Goal: Task Accomplishment & Management: Complete application form

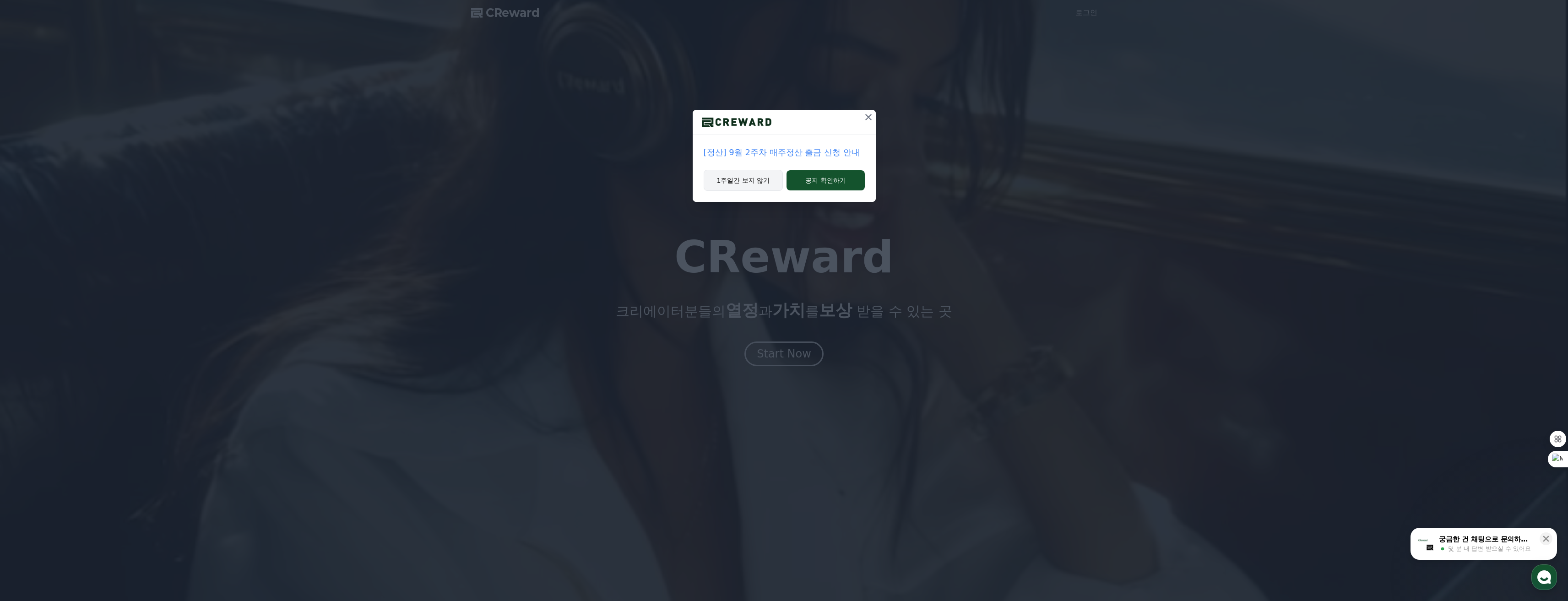
click at [752, 184] on button "1주일간 보지 않기" at bounding box center [743, 180] width 80 height 21
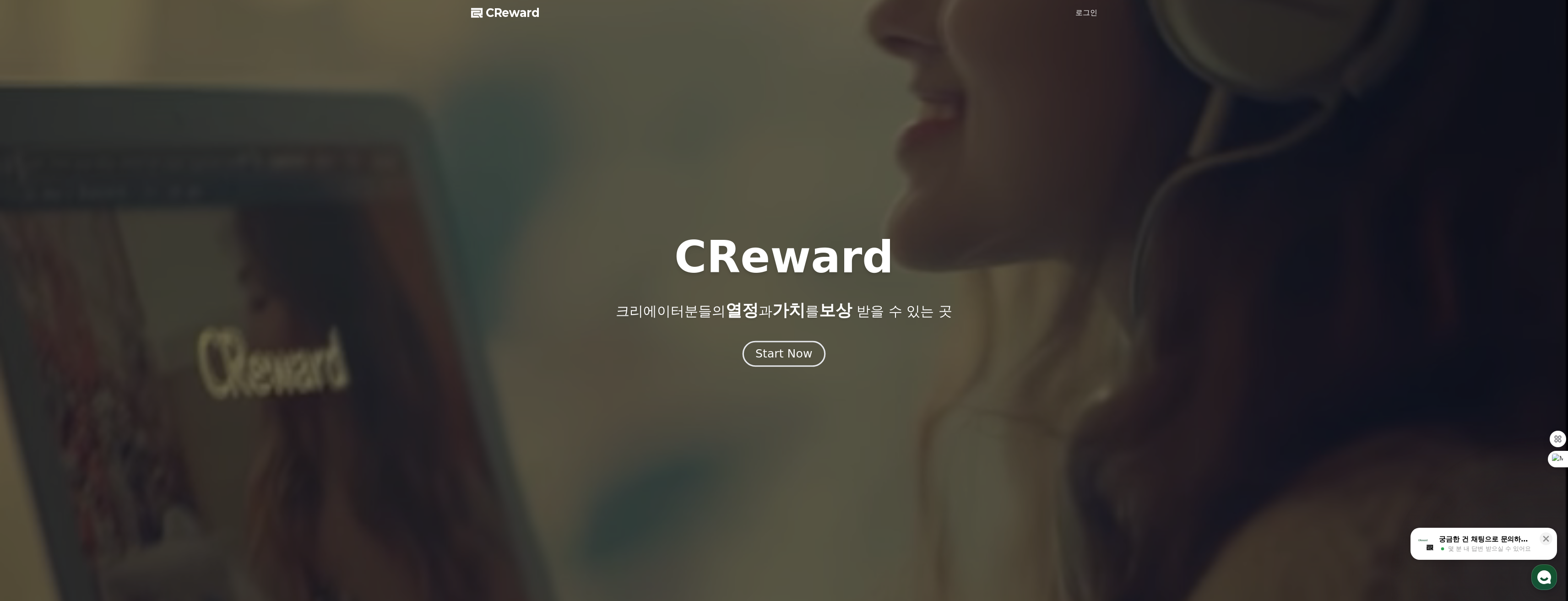
click at [794, 357] on div "Start Now" at bounding box center [783, 354] width 57 height 16
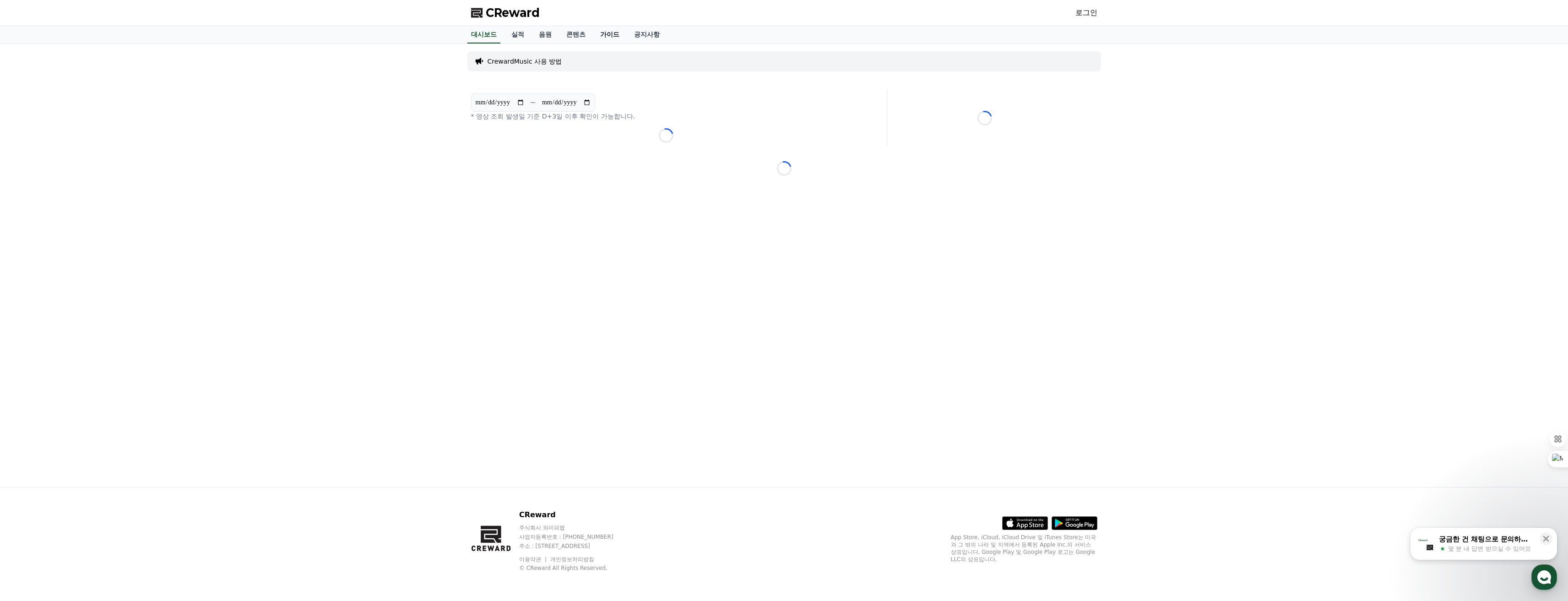
click at [608, 34] on link "가이드" at bounding box center [610, 35] width 34 height 18
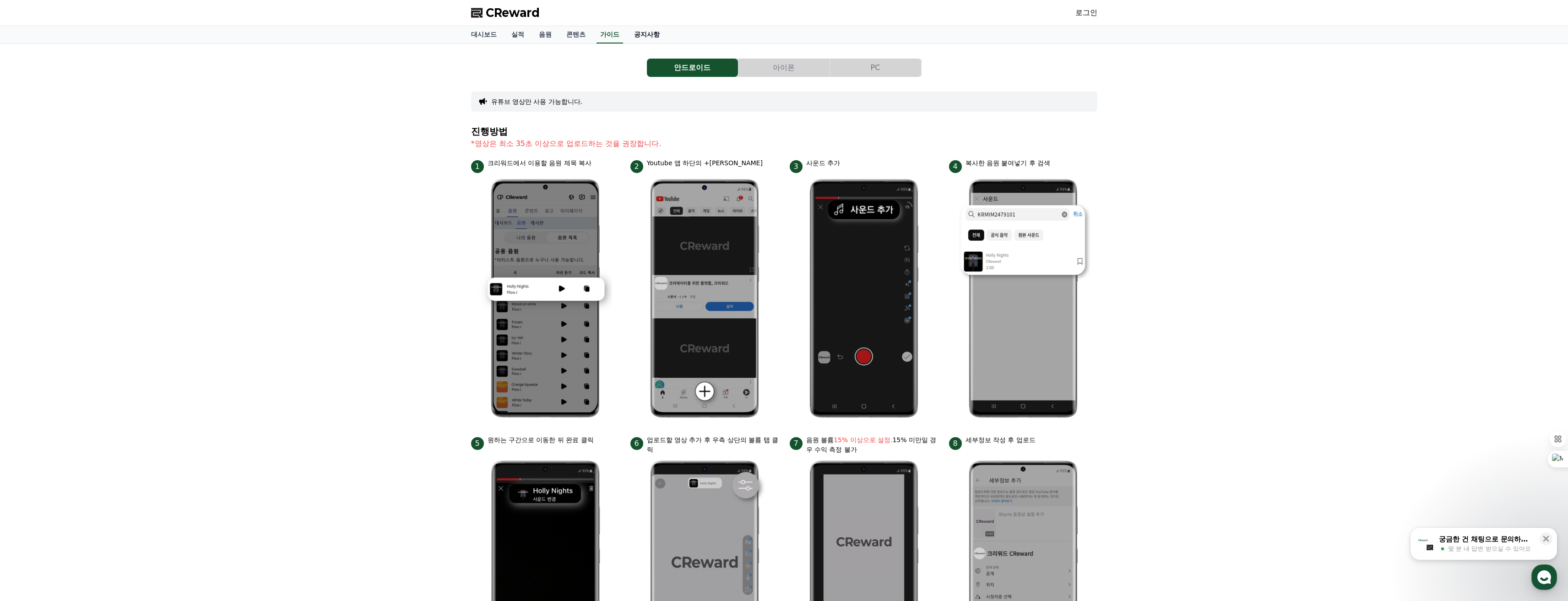
click at [651, 35] on link "공지사항" at bounding box center [647, 35] width 40 height 18
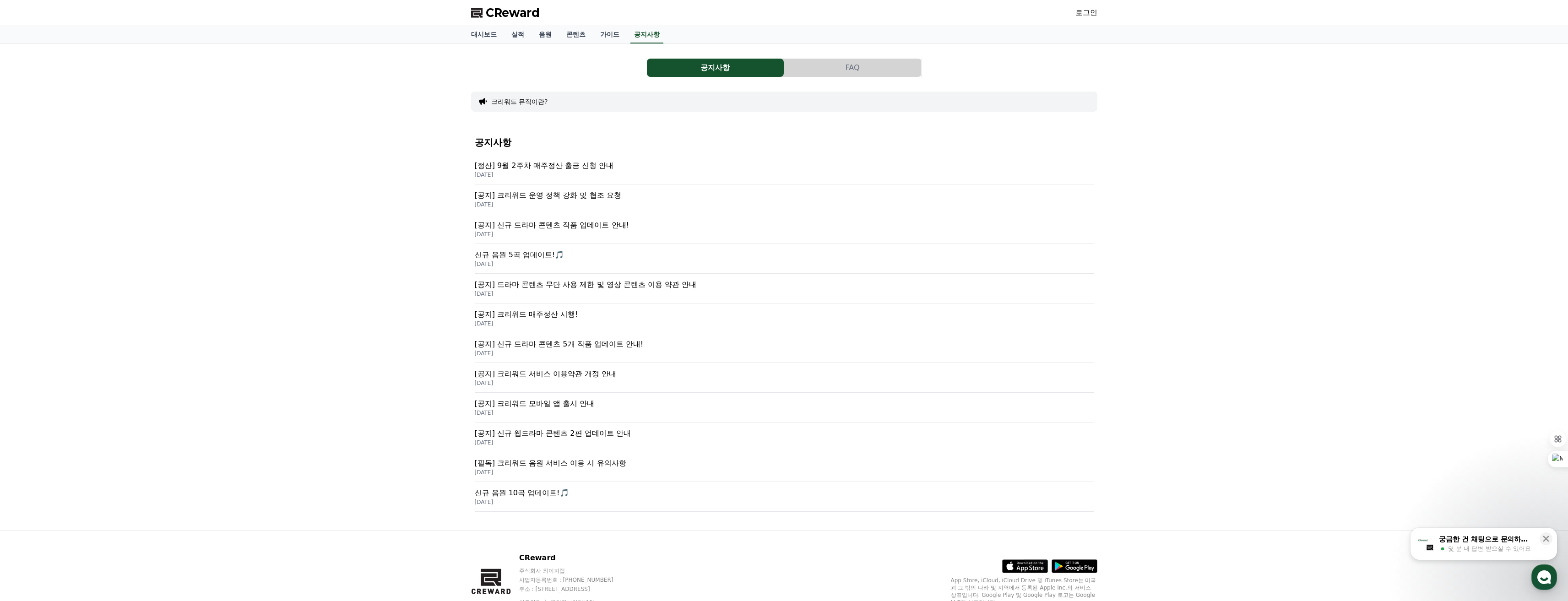
click at [893, 67] on button "FAQ" at bounding box center [852, 68] width 137 height 18
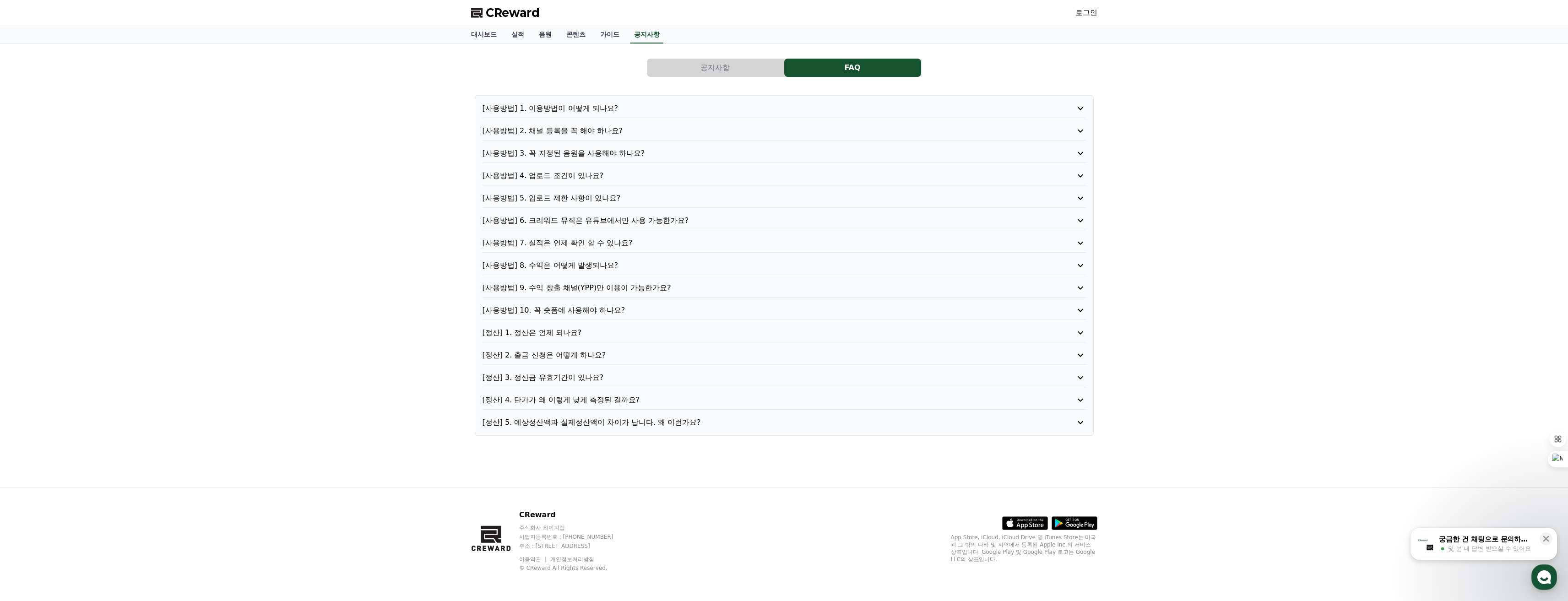
click at [591, 264] on p "[사용방법] 8. 수익은 어떻게 발생되나요?" at bounding box center [760, 265] width 555 height 11
click at [601, 29] on link "가이드" at bounding box center [610, 35] width 34 height 18
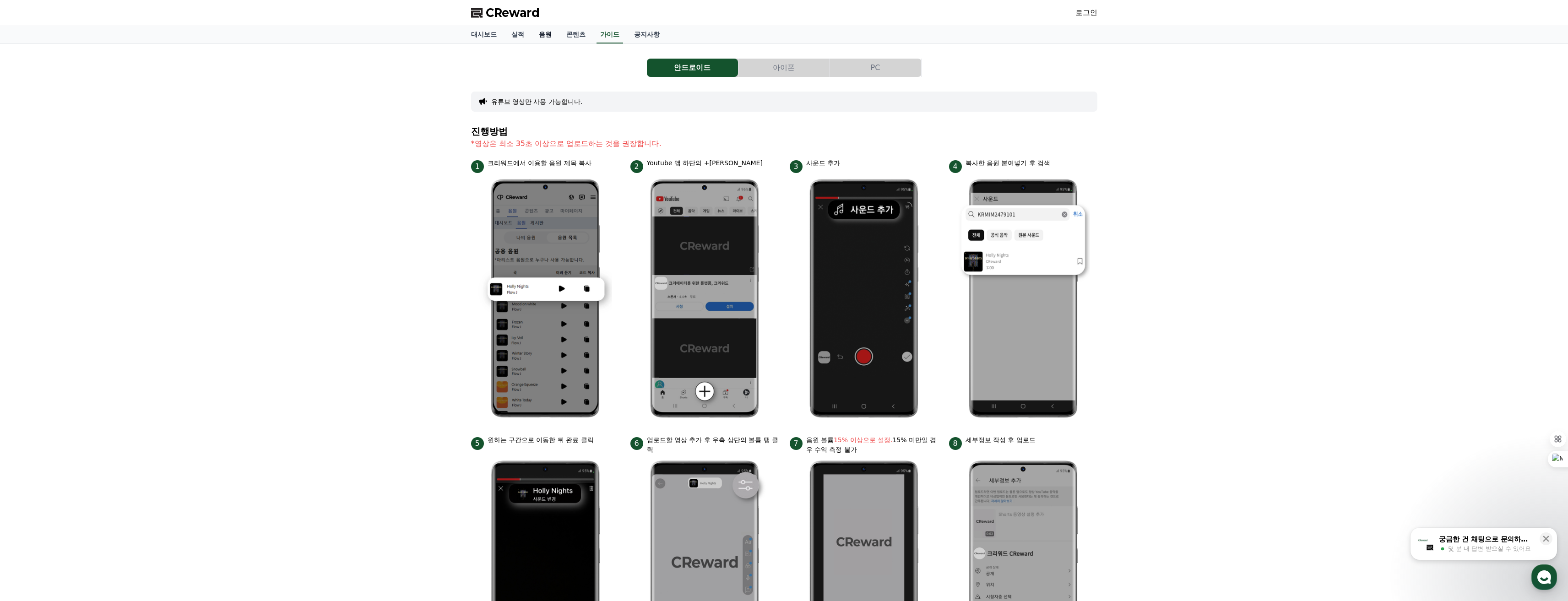
click at [547, 35] on link "음원" at bounding box center [545, 35] width 27 height 18
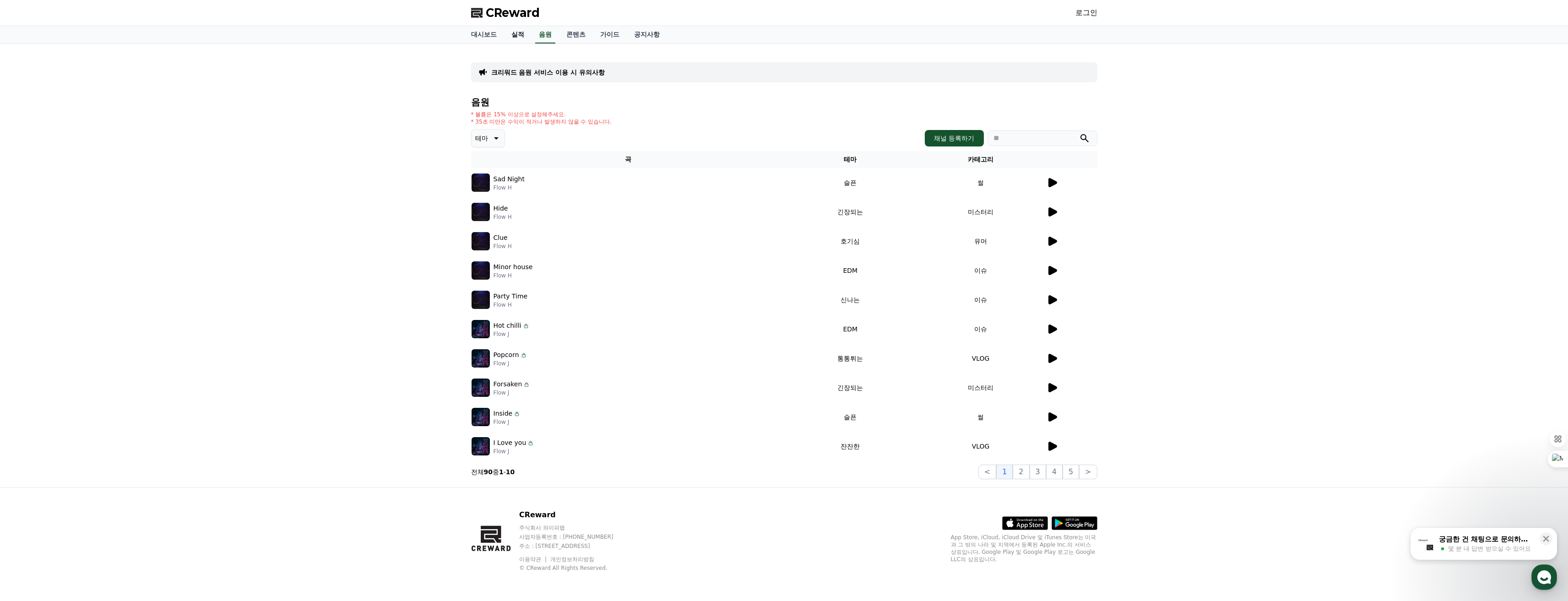
click at [525, 33] on link "실적" at bounding box center [517, 35] width 27 height 18
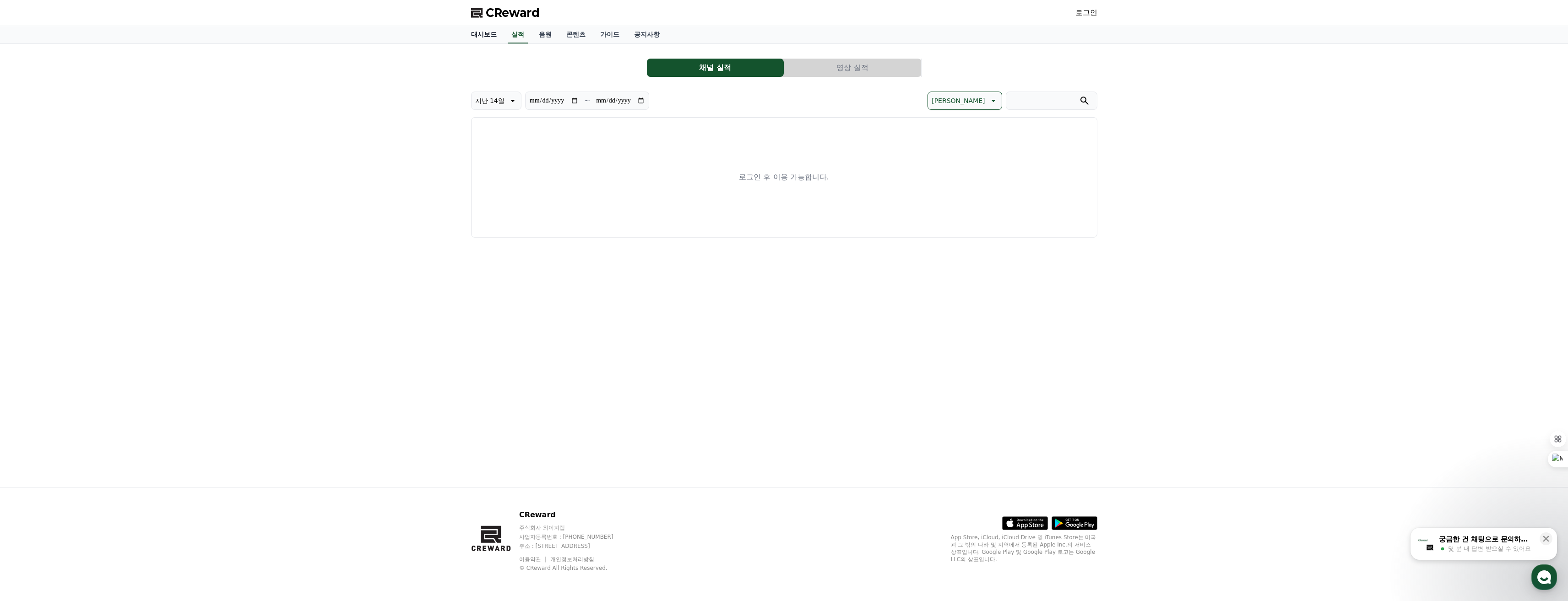
click at [487, 32] on link "대시보드" at bounding box center [484, 35] width 40 height 18
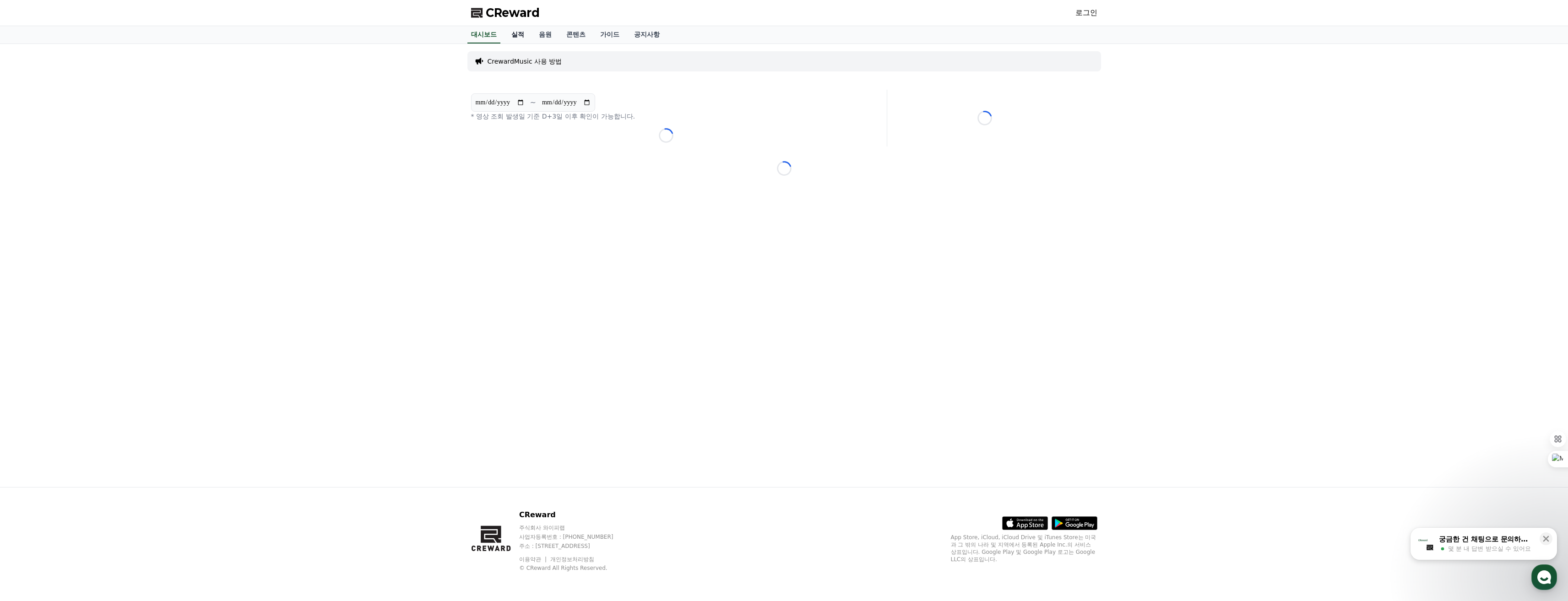
click at [519, 38] on link "실적" at bounding box center [517, 35] width 27 height 18
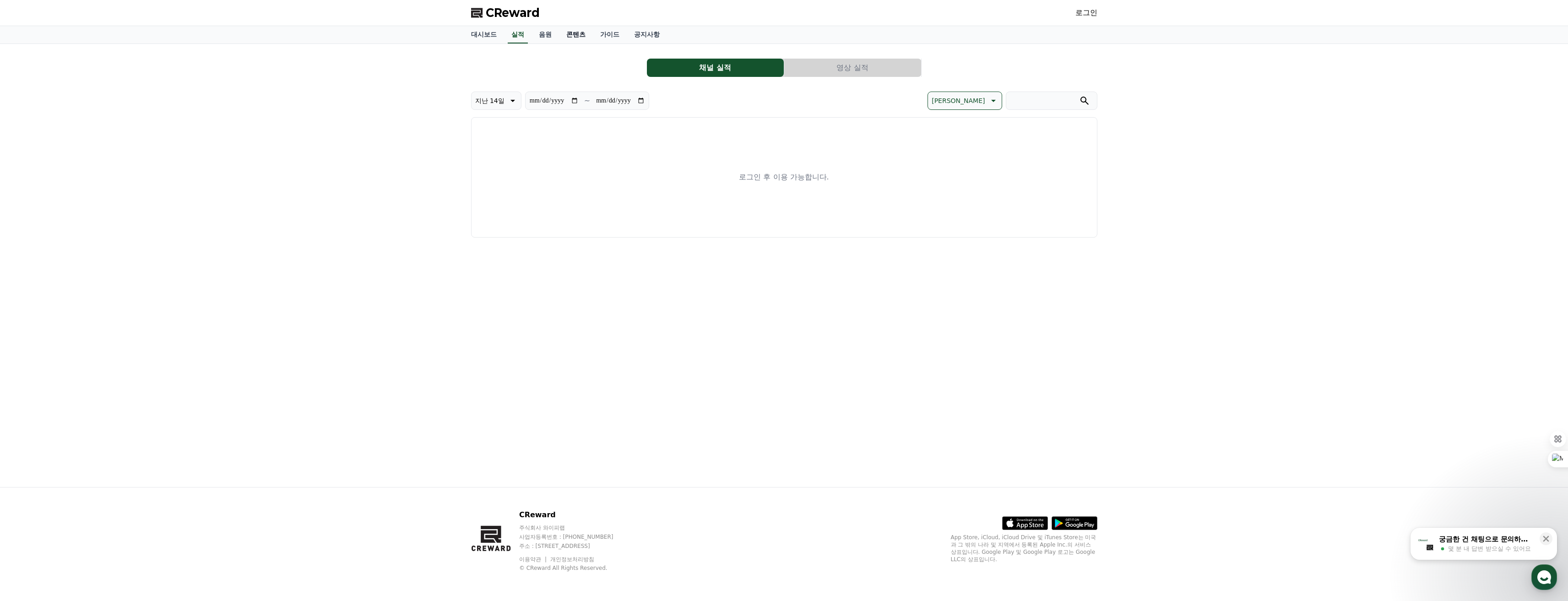
click at [559, 30] on link "콘텐츠" at bounding box center [576, 35] width 34 height 18
click at [498, 7] on span "CReward" at bounding box center [513, 13] width 54 height 15
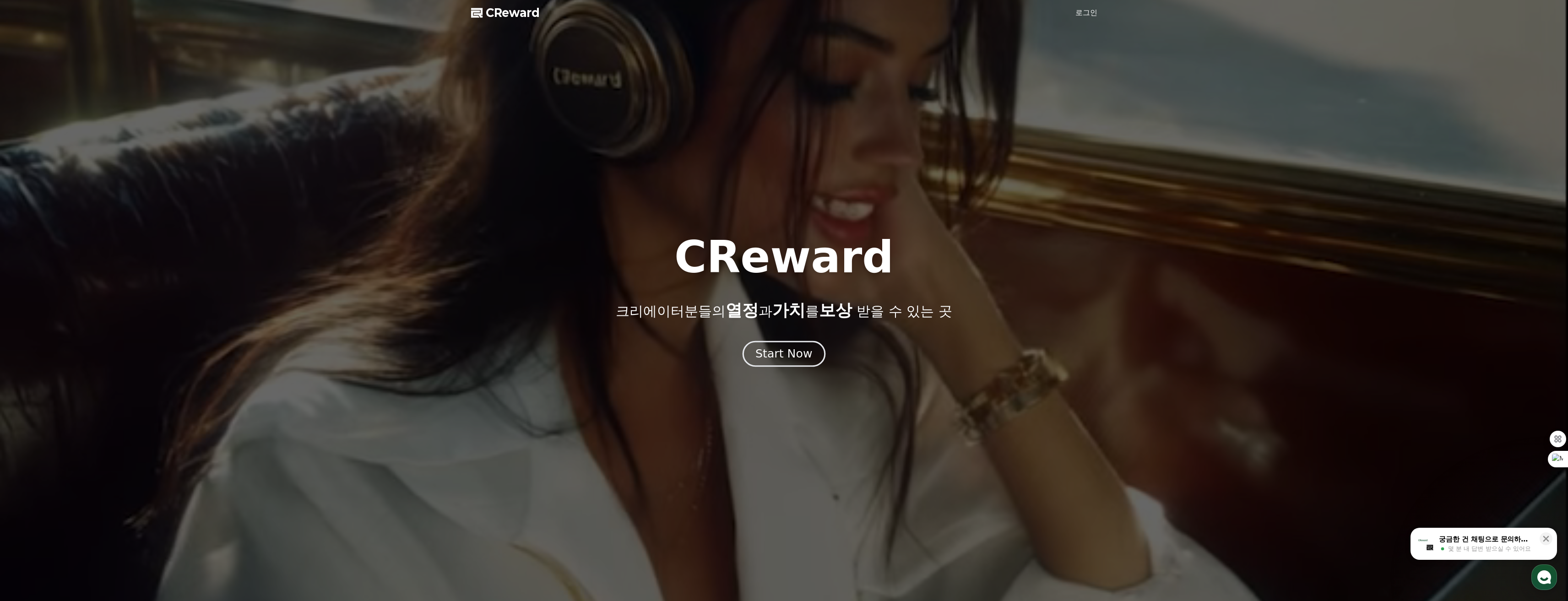
click at [772, 352] on div "Start Now" at bounding box center [783, 354] width 57 height 16
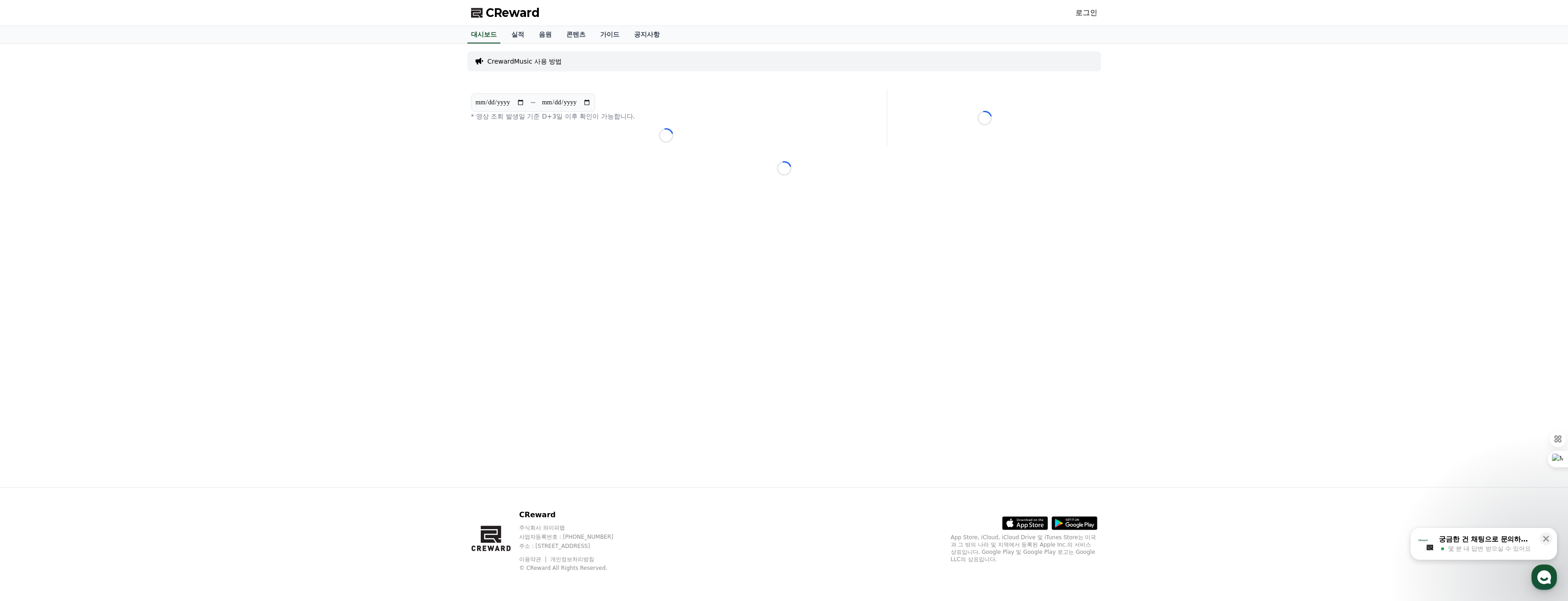
click at [531, 65] on p "CrewardMusic 사용 방법" at bounding box center [525, 61] width 75 height 9
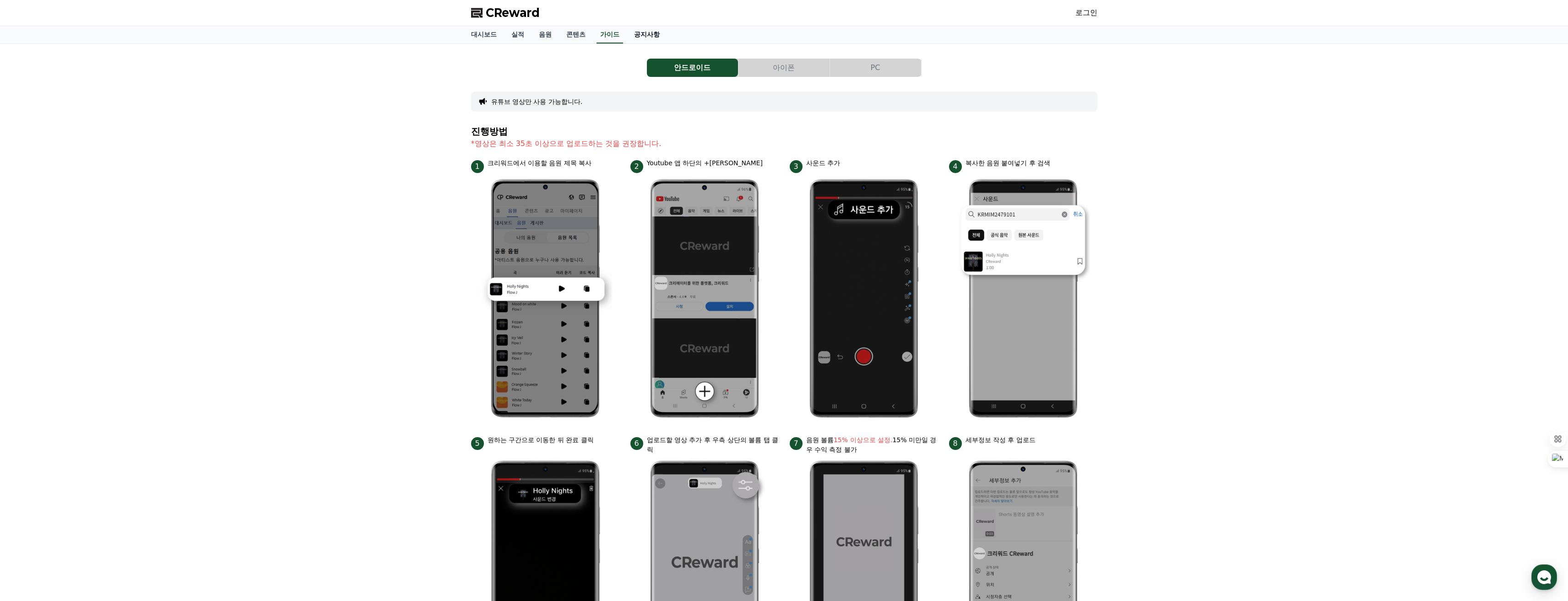
click at [642, 36] on link "공지사항" at bounding box center [647, 35] width 40 height 18
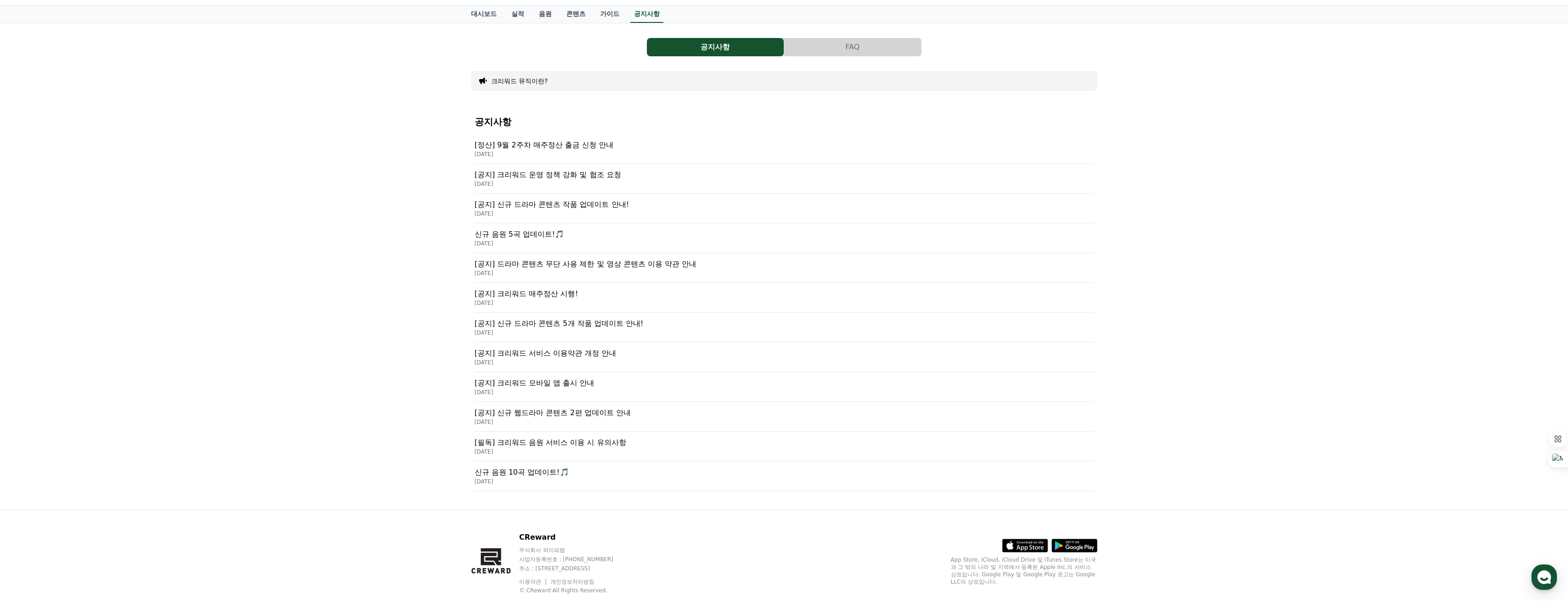
scroll to position [43, 0]
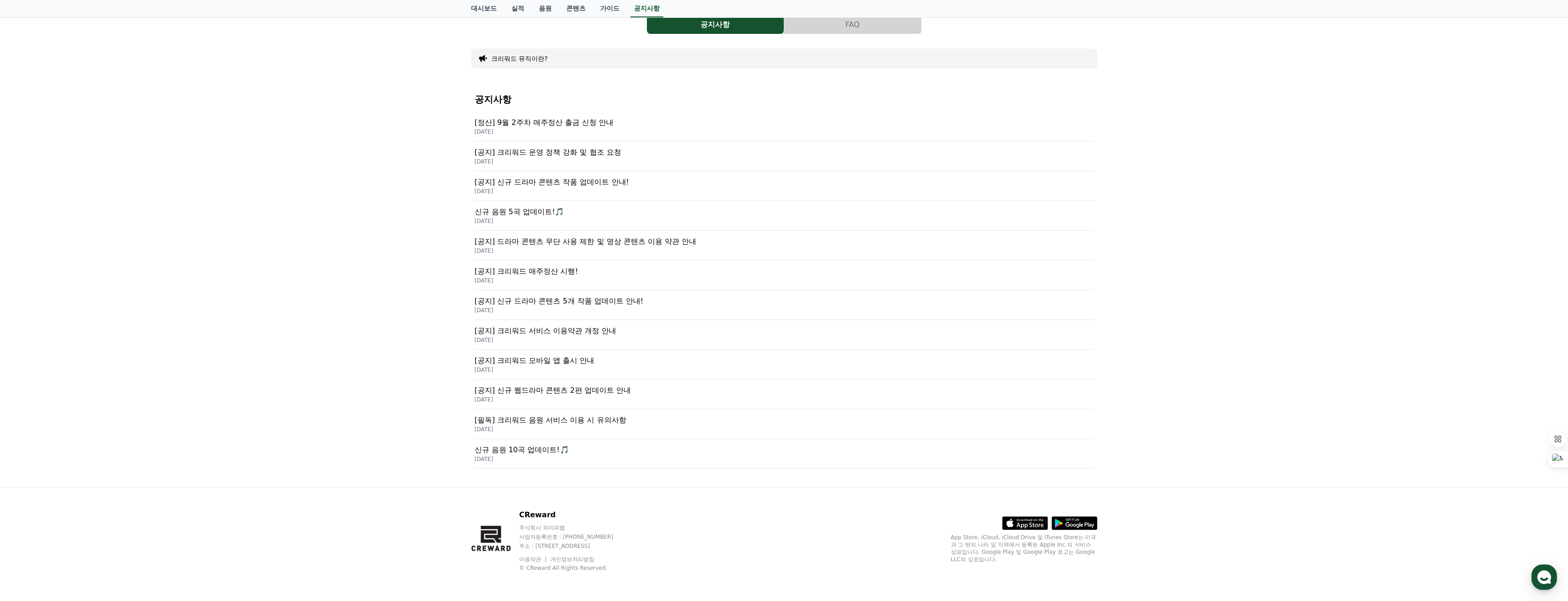
click at [606, 420] on p "[필독] 크리워드 음원 서비스 이용 시 유의사항" at bounding box center [784, 420] width 619 height 11
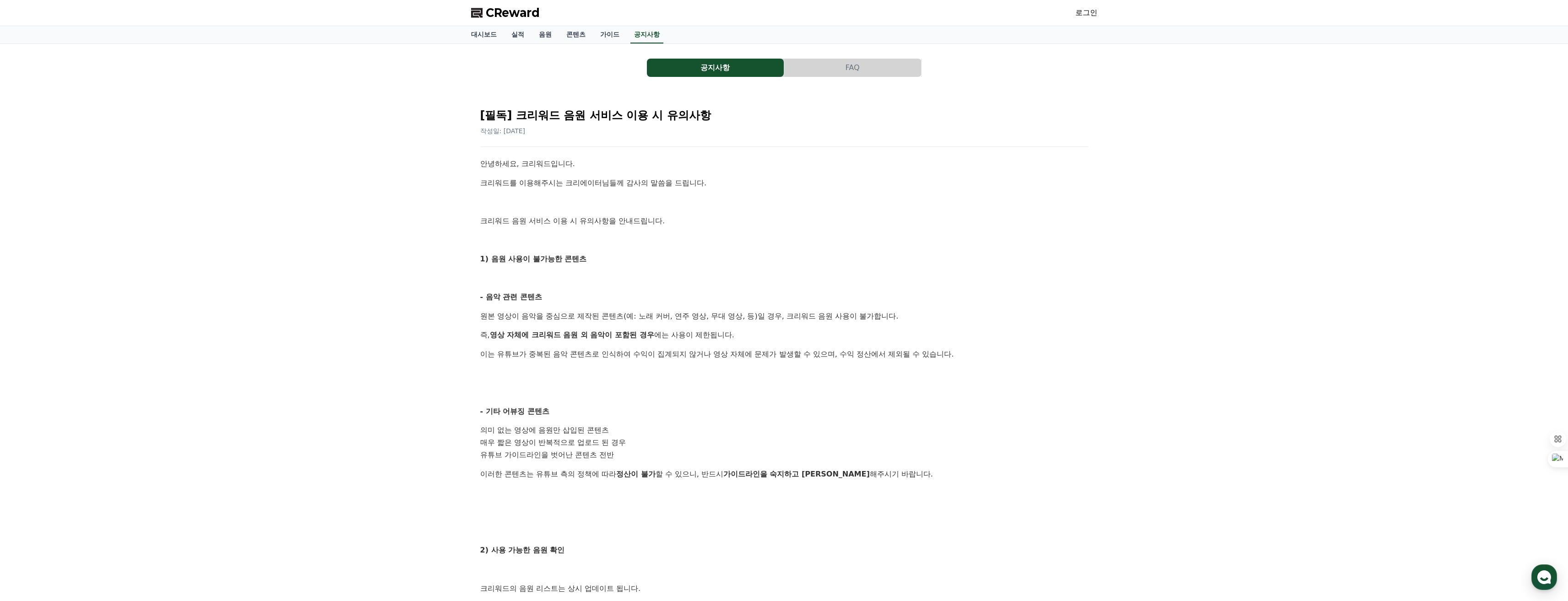
click at [859, 71] on button "FAQ" at bounding box center [852, 68] width 137 height 18
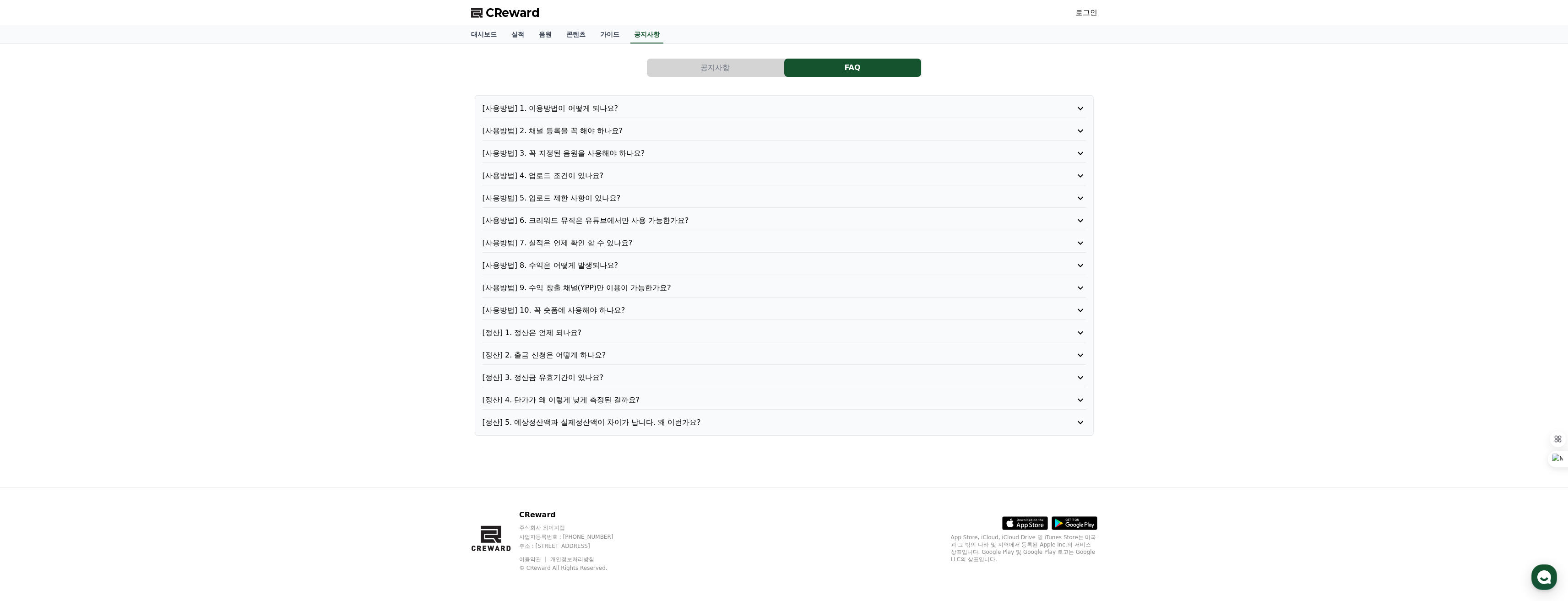
click at [607, 106] on p "[사용방법] 1. 이용방법이 어떻게 되나요?" at bounding box center [760, 108] width 555 height 11
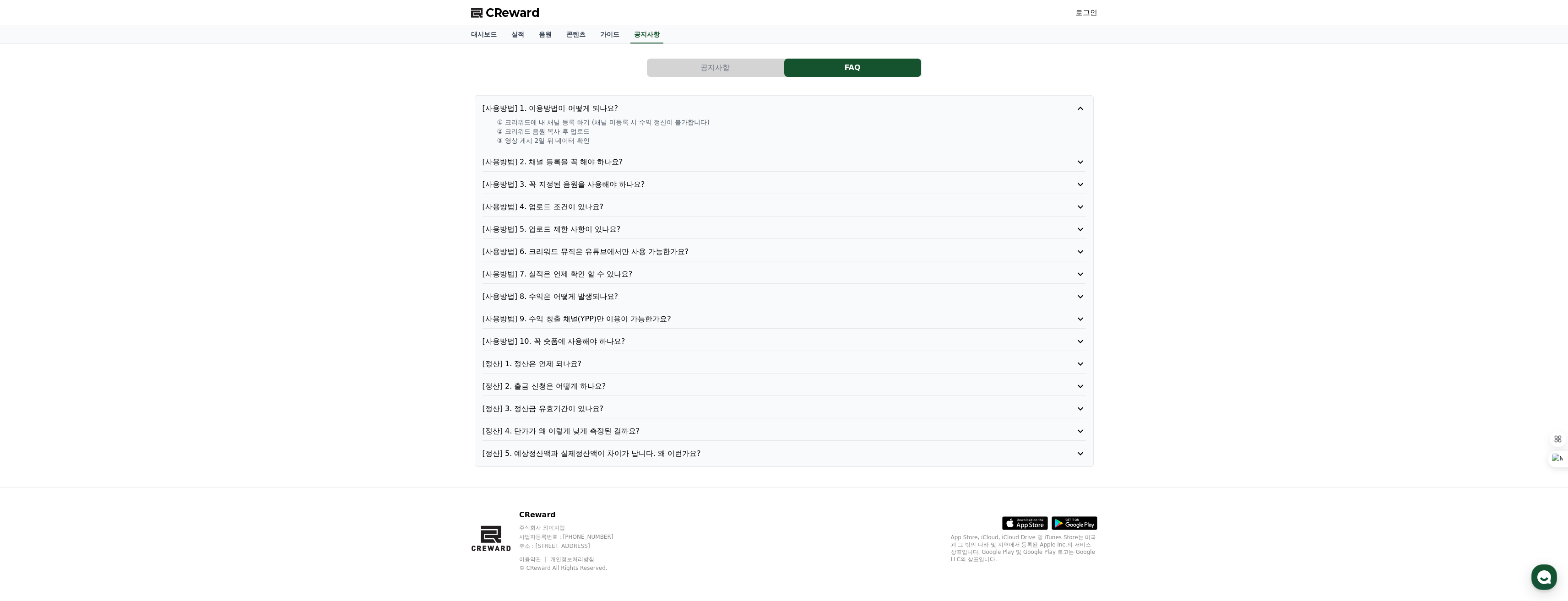
click at [625, 164] on p "[사용방법] 2. 채널 등록을 꼭 해야 하나요?" at bounding box center [760, 162] width 555 height 11
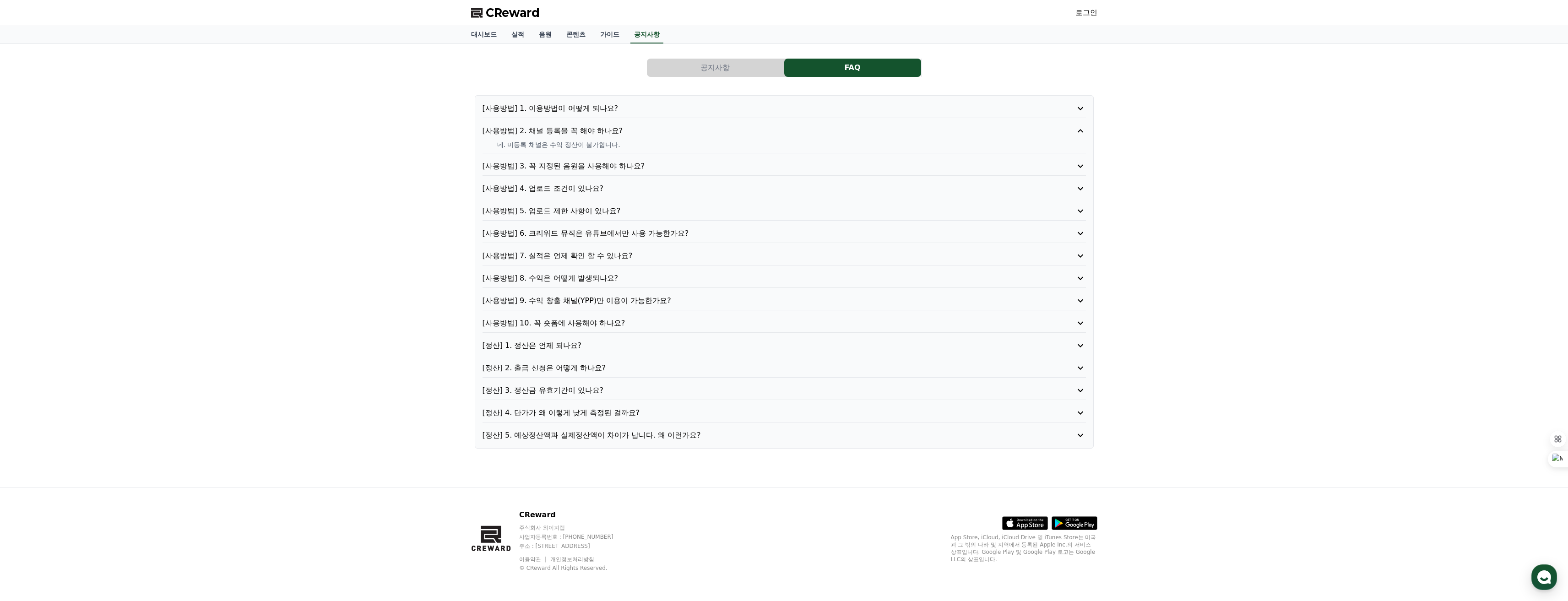
click at [628, 166] on p "[사용방법] 3. 꼭 지정된 음원을 사용해야 하나요?" at bounding box center [760, 166] width 555 height 11
click at [624, 189] on p "[사용방법] 4. 업로드 조건이 있나요?" at bounding box center [760, 189] width 555 height 11
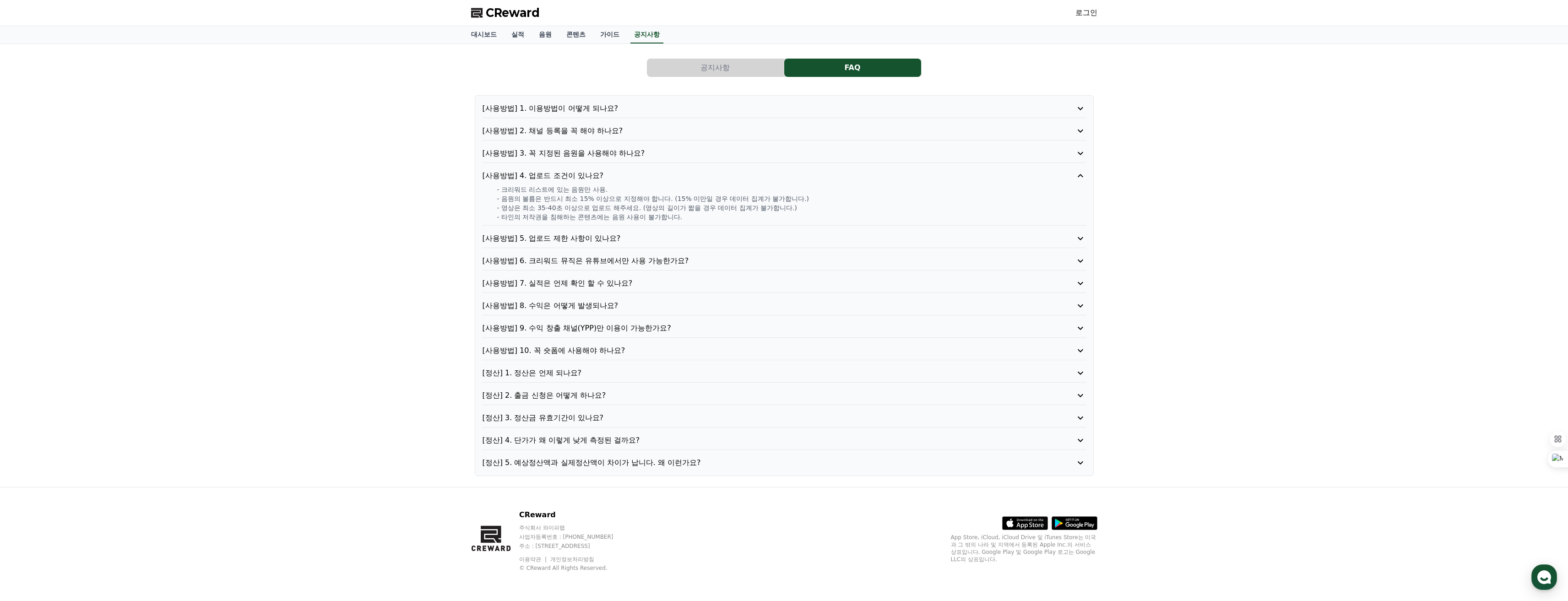
click at [614, 241] on p "[사용방법] 5. 업로드 제한 사항이 있나요?" at bounding box center [760, 238] width 555 height 11
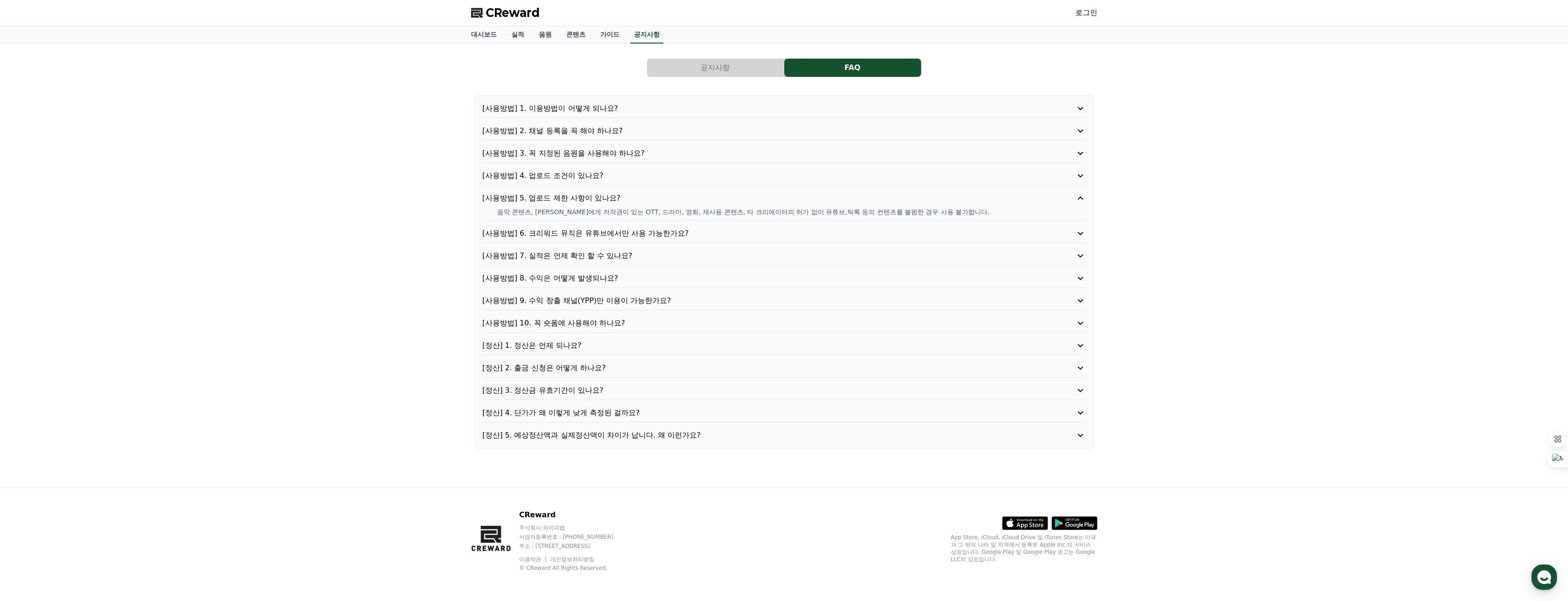
click at [635, 232] on p "[사용방법] 6. 크리워드 뮤직은 유튜브에서만 사용 가능한가요?" at bounding box center [760, 234] width 555 height 11
click at [642, 255] on p "[사용방법] 7. 실적은 언제 확인 할 수 있나요?" at bounding box center [760, 255] width 555 height 11
click at [632, 285] on p "[사용방법] 8. 수익은 어떻게 발생되나요?" at bounding box center [760, 287] width 555 height 11
click at [631, 307] on p "[사용방법] 9. 수익 창출 채널(YPP)만 이용이 가능한가요?" at bounding box center [760, 310] width 555 height 11
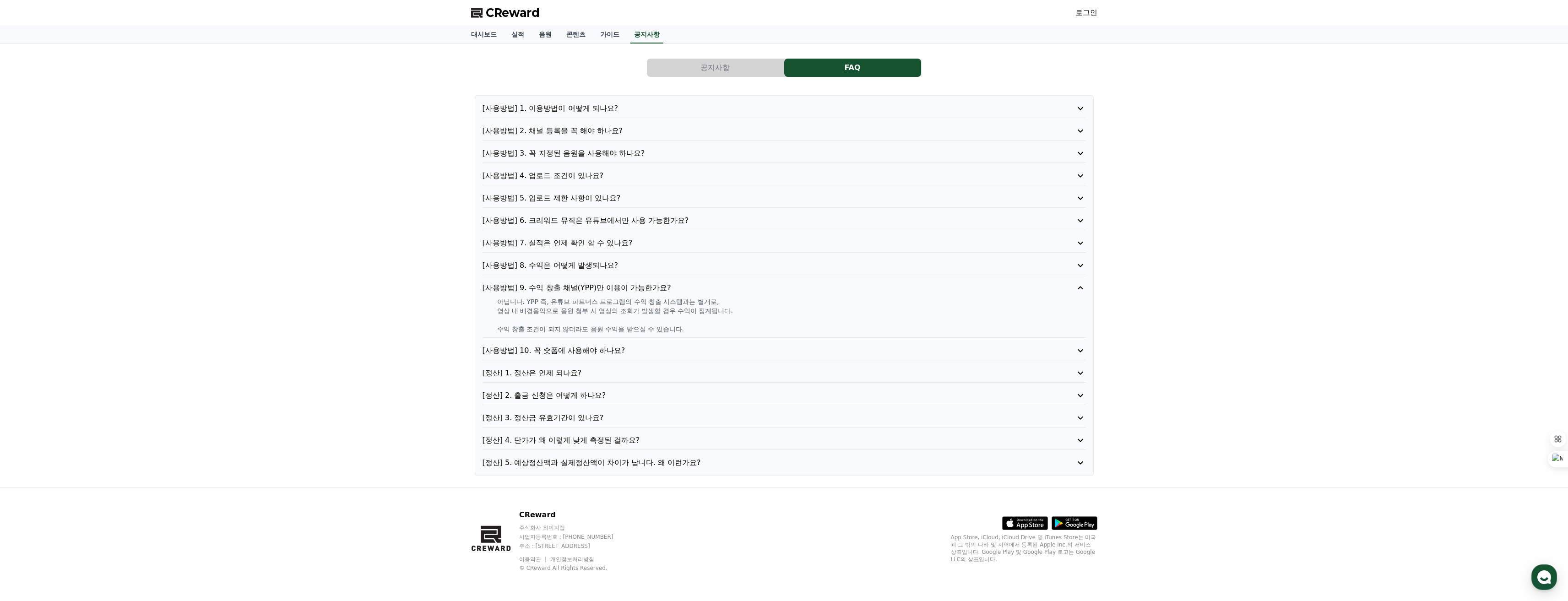
click at [617, 350] on p "[사용방법] 10. 꼭 숏폼에 사용해야 하나요?" at bounding box center [760, 350] width 555 height 11
click at [606, 355] on p "[정산] 1. 정산은 언제 되나요?" at bounding box center [760, 355] width 555 height 11
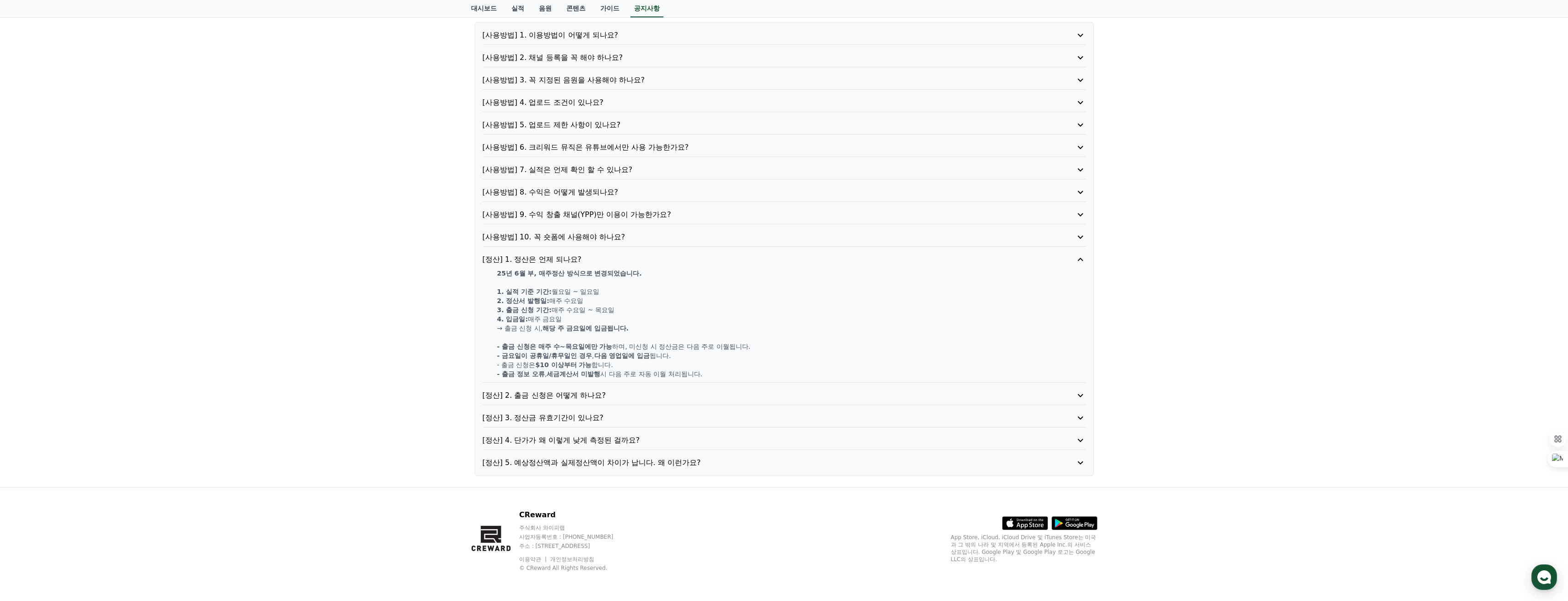
click at [609, 440] on p "[정산] 4. 단가가 왜 이렇게 낮게 측정된 걸까요?" at bounding box center [760, 440] width 555 height 11
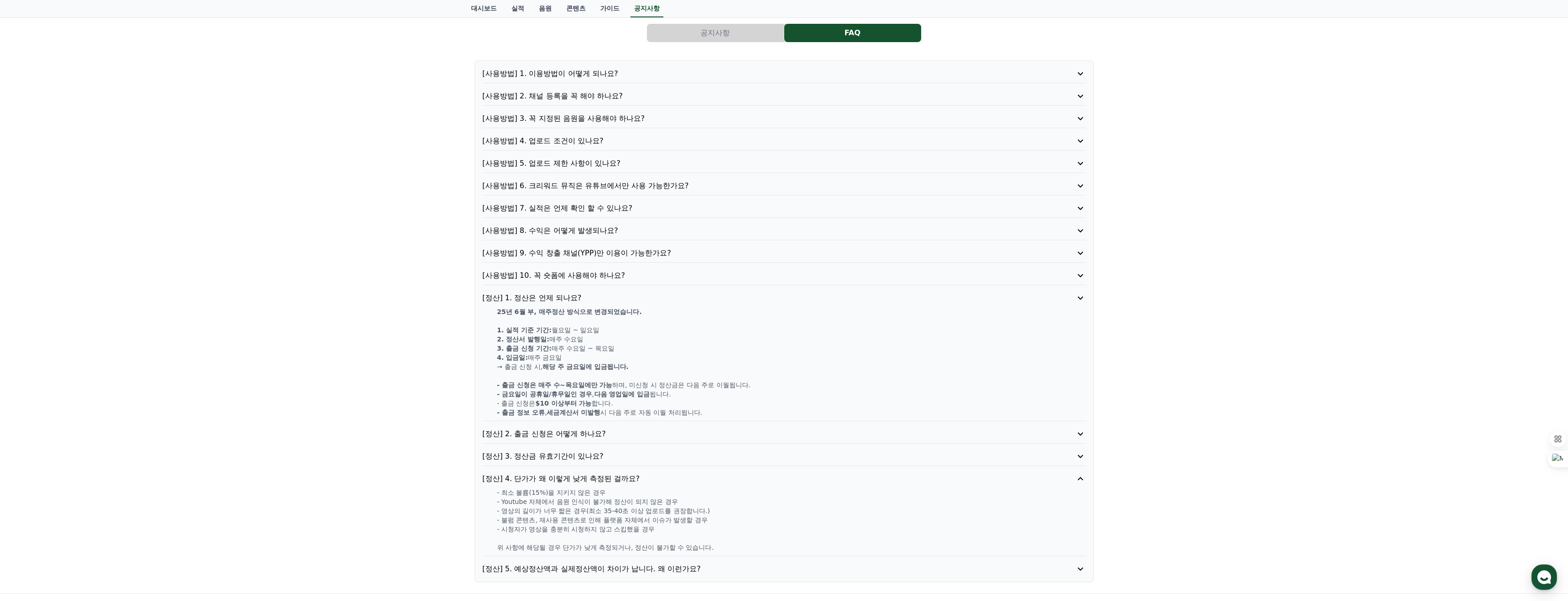
scroll to position [27, 0]
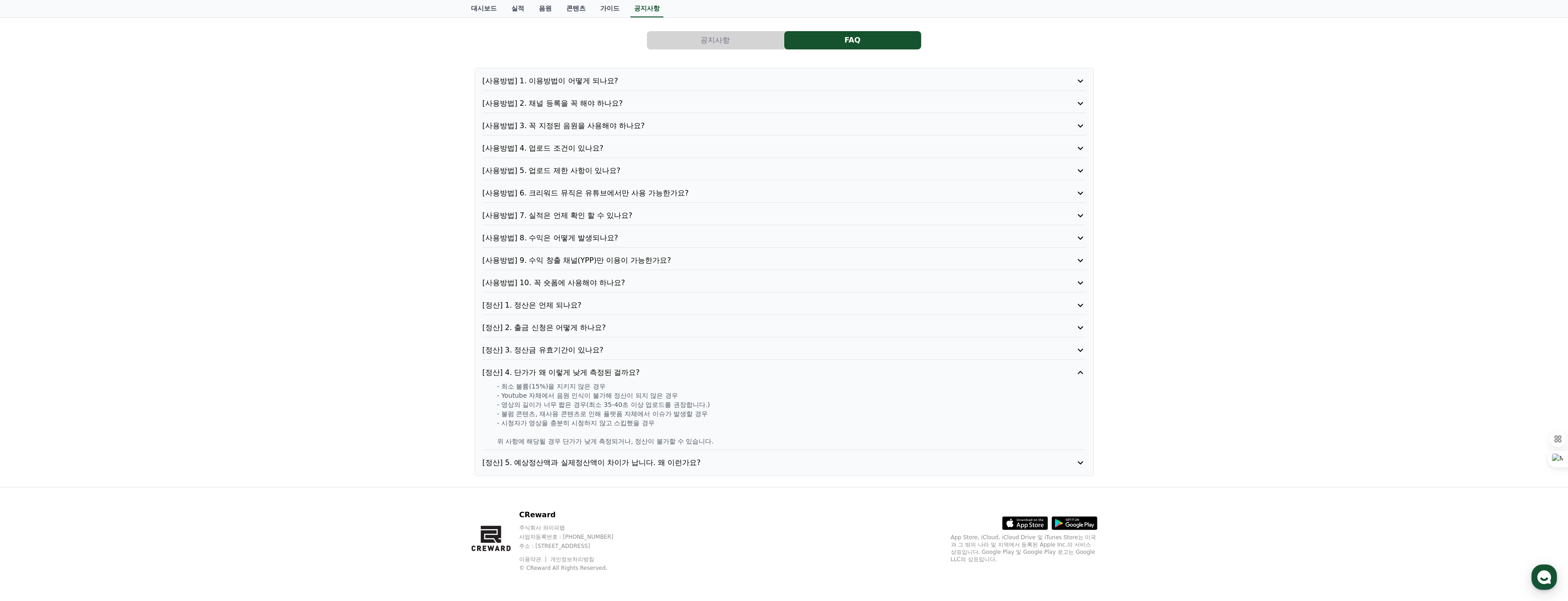
click at [709, 464] on p "[정산] 5. 예상정산액과 실제정산액이 차이가 납니다. 왜 이런가요?" at bounding box center [760, 462] width 555 height 11
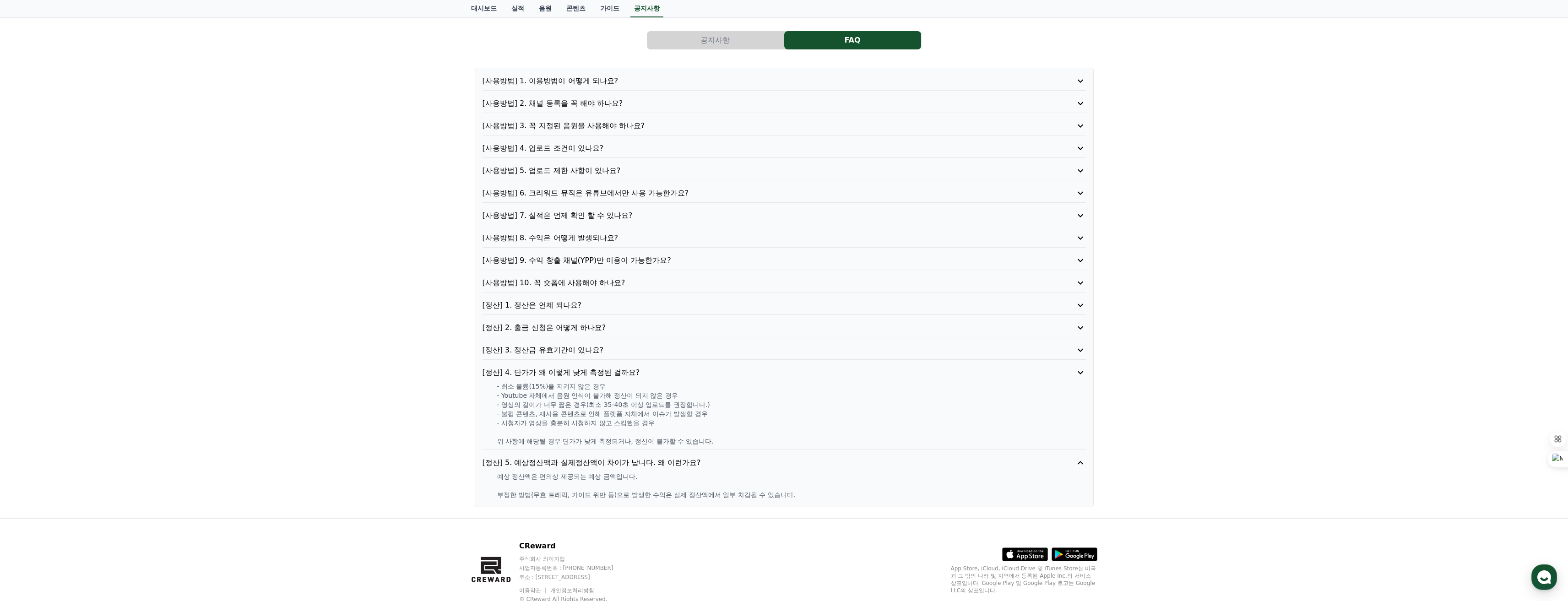
scroll to position [0, 0]
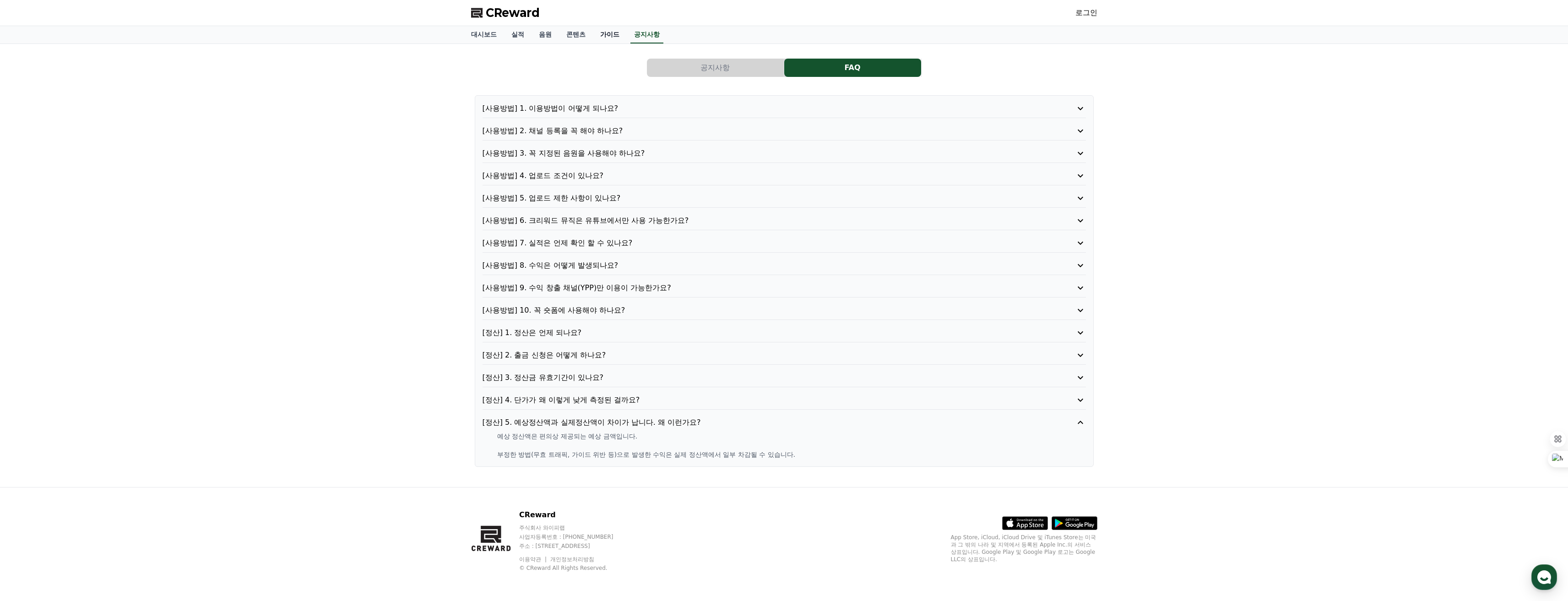
click at [607, 41] on link "가이드" at bounding box center [610, 35] width 34 height 18
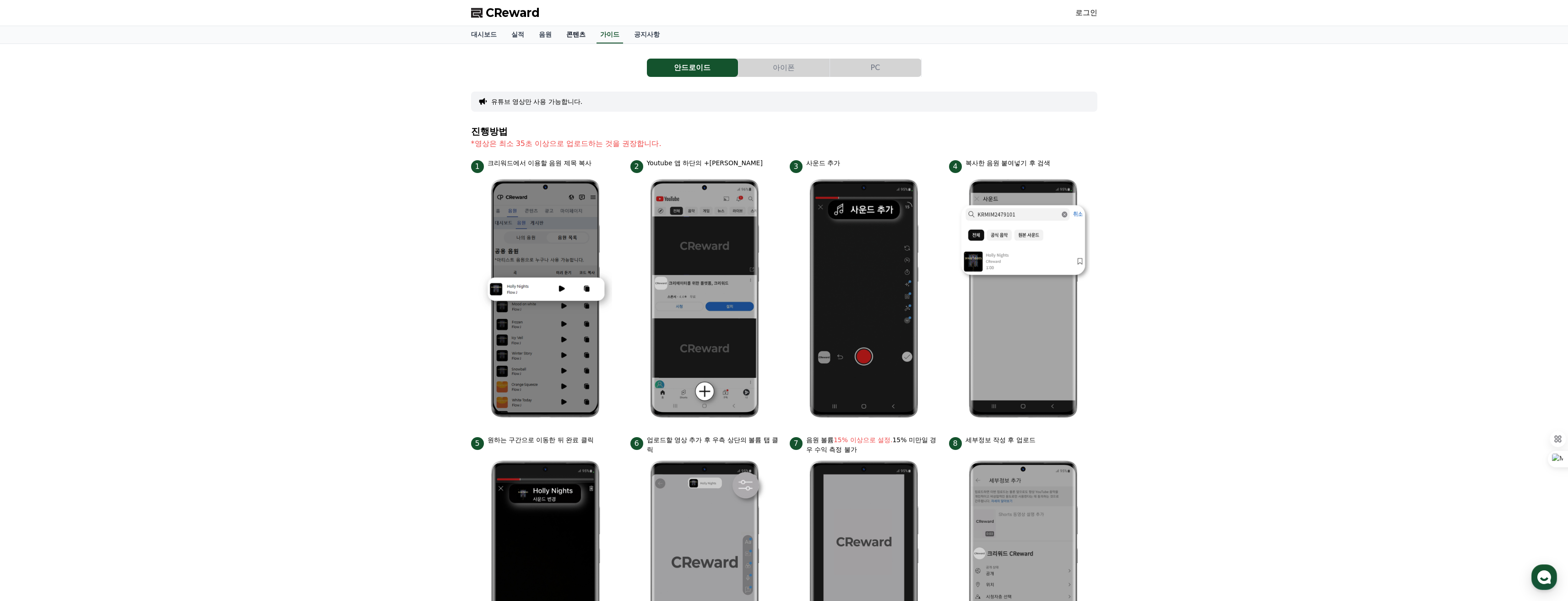
click at [583, 36] on link "콘텐츠" at bounding box center [576, 35] width 34 height 18
click at [547, 36] on link "음원" at bounding box center [545, 35] width 27 height 18
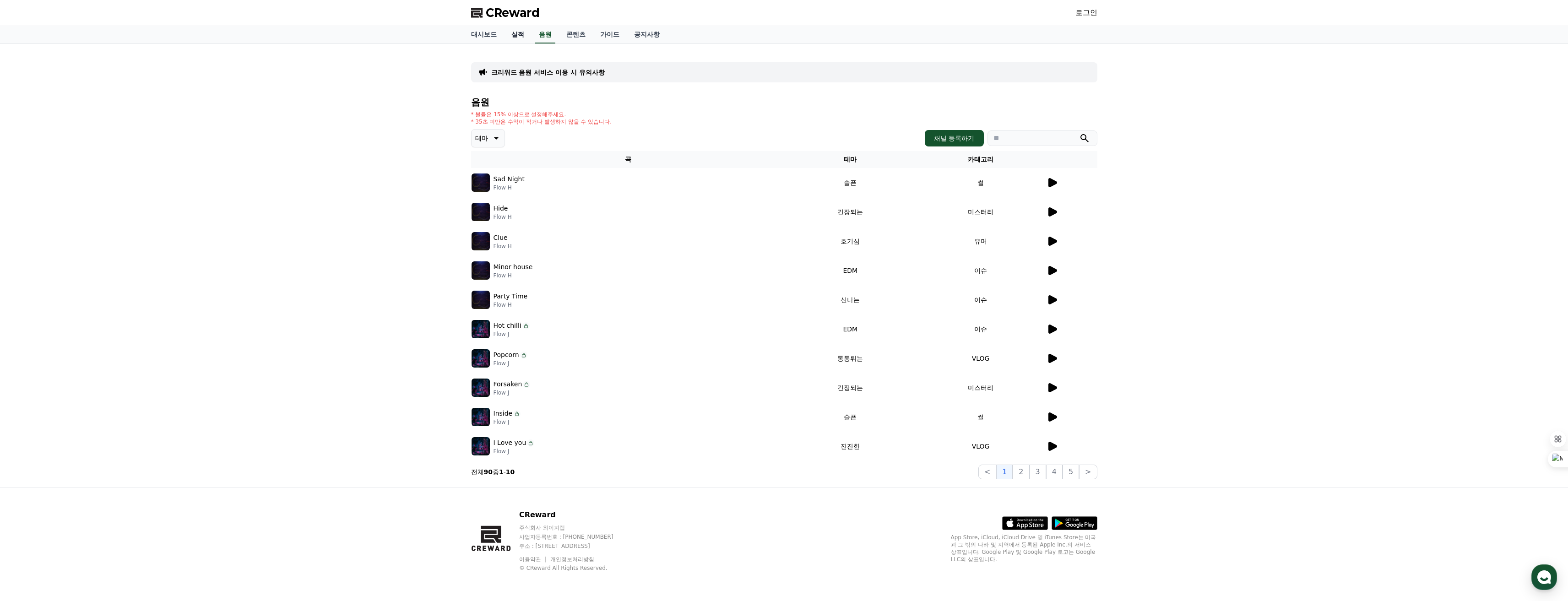
click at [517, 33] on link "실적" at bounding box center [517, 35] width 27 height 18
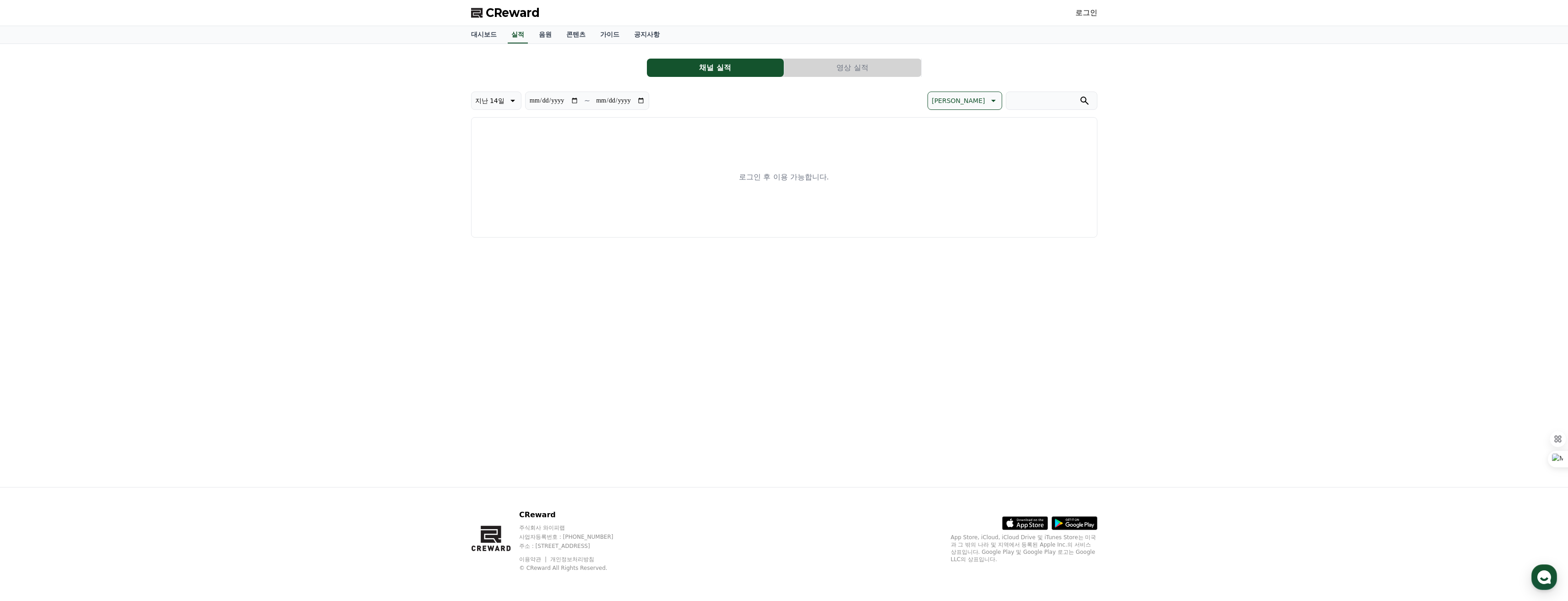
click at [1082, 15] on link "로그인" at bounding box center [1087, 13] width 22 height 11
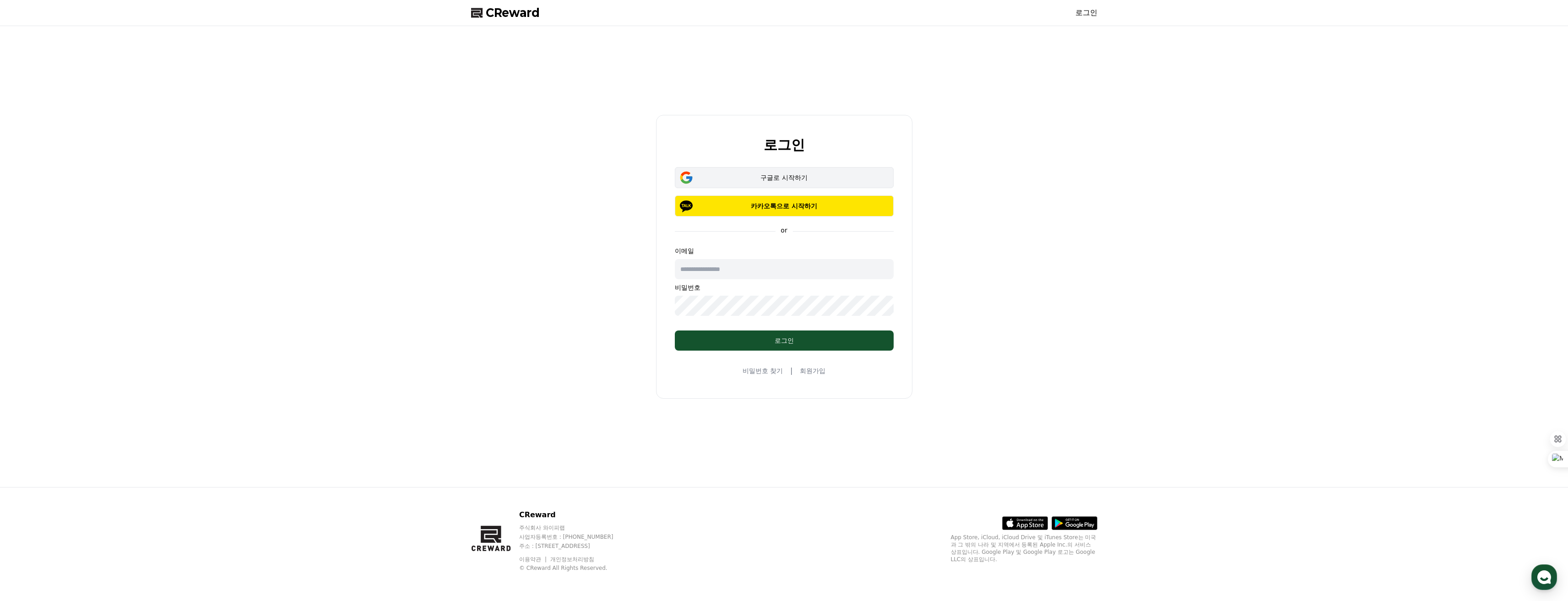
click at [779, 173] on div "구글로 시작하기" at bounding box center [784, 177] width 192 height 9
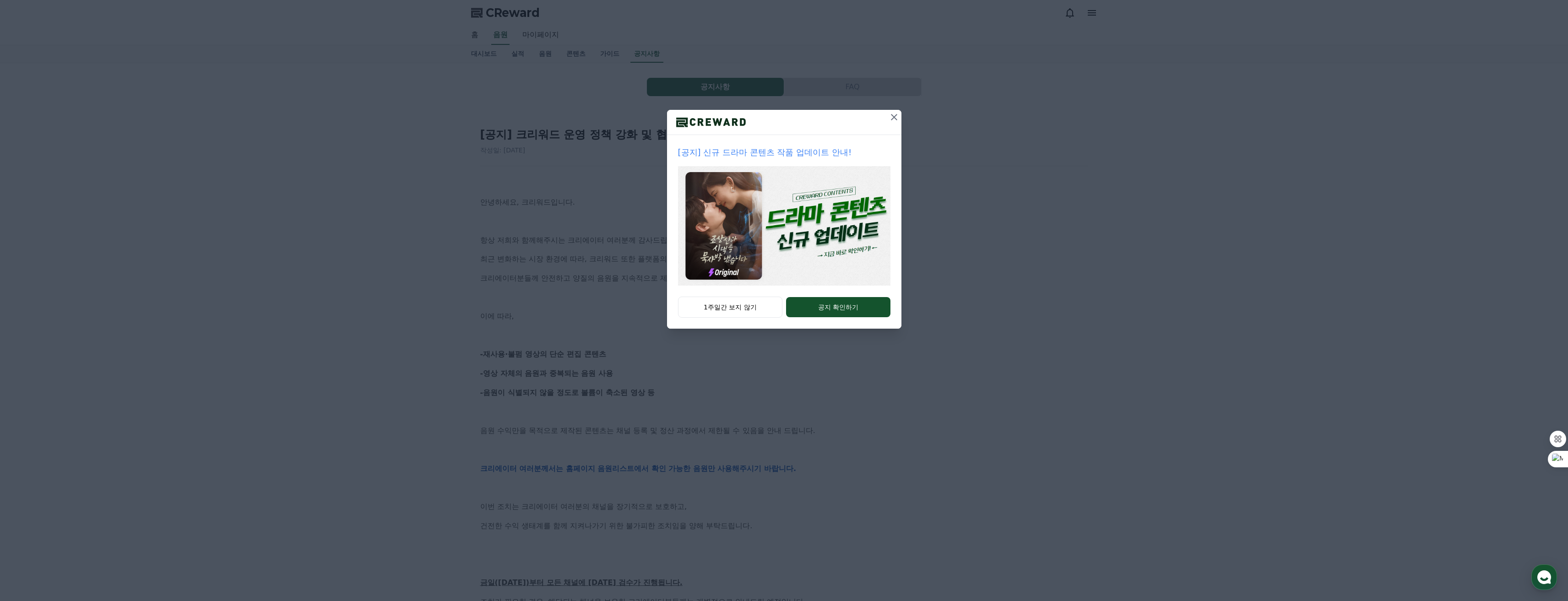
click at [895, 114] on icon at bounding box center [894, 117] width 11 height 11
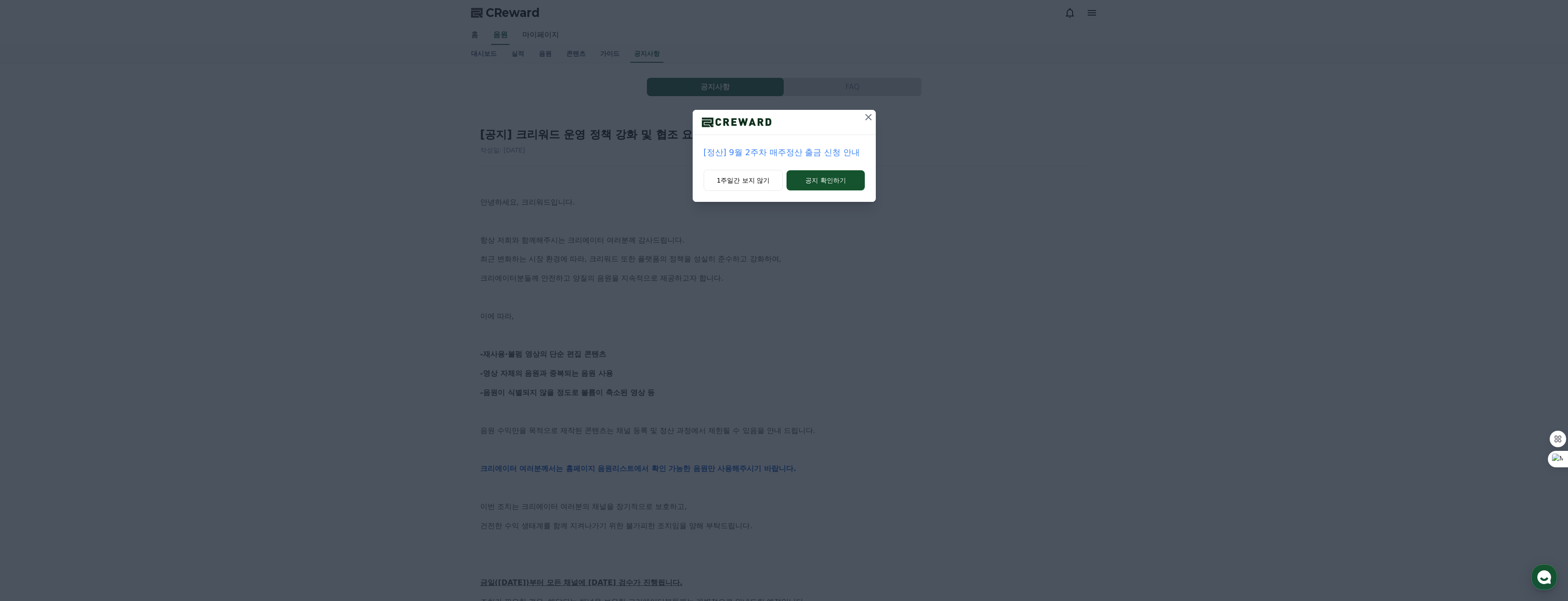
click at [870, 113] on icon at bounding box center [869, 117] width 11 height 11
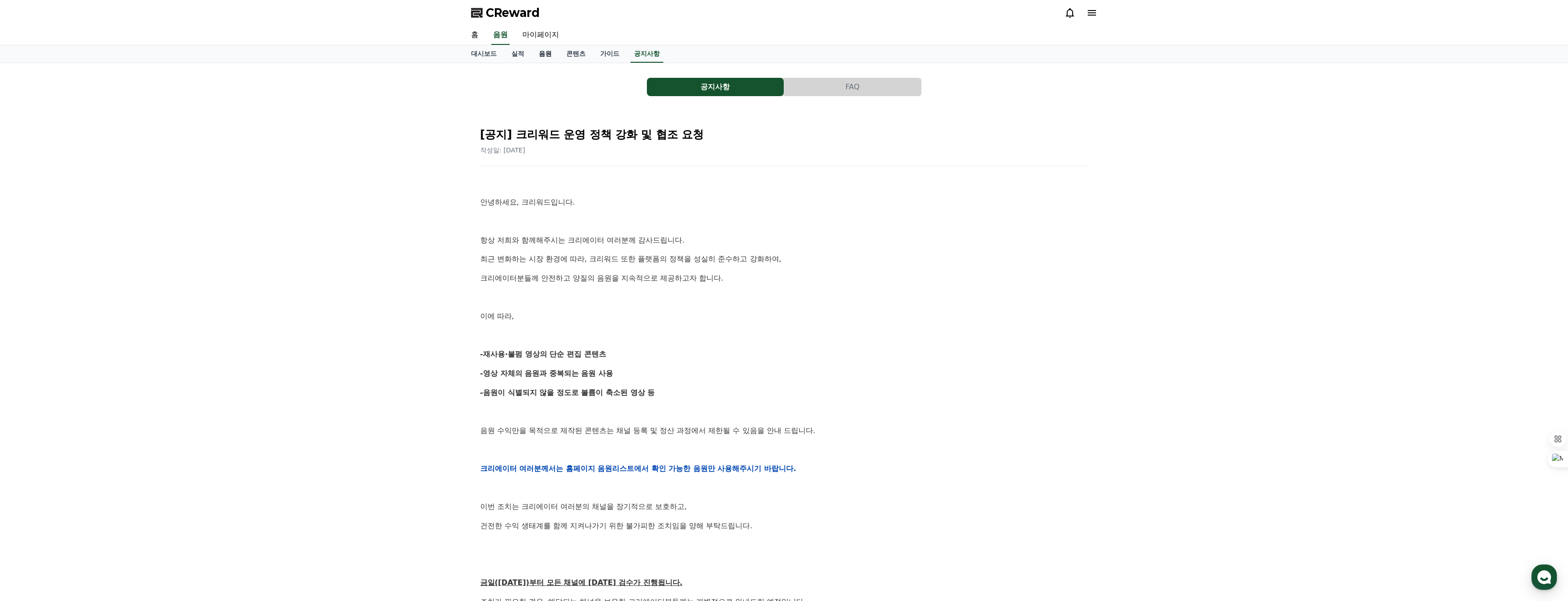
click at [548, 50] on link "음원" at bounding box center [545, 54] width 27 height 18
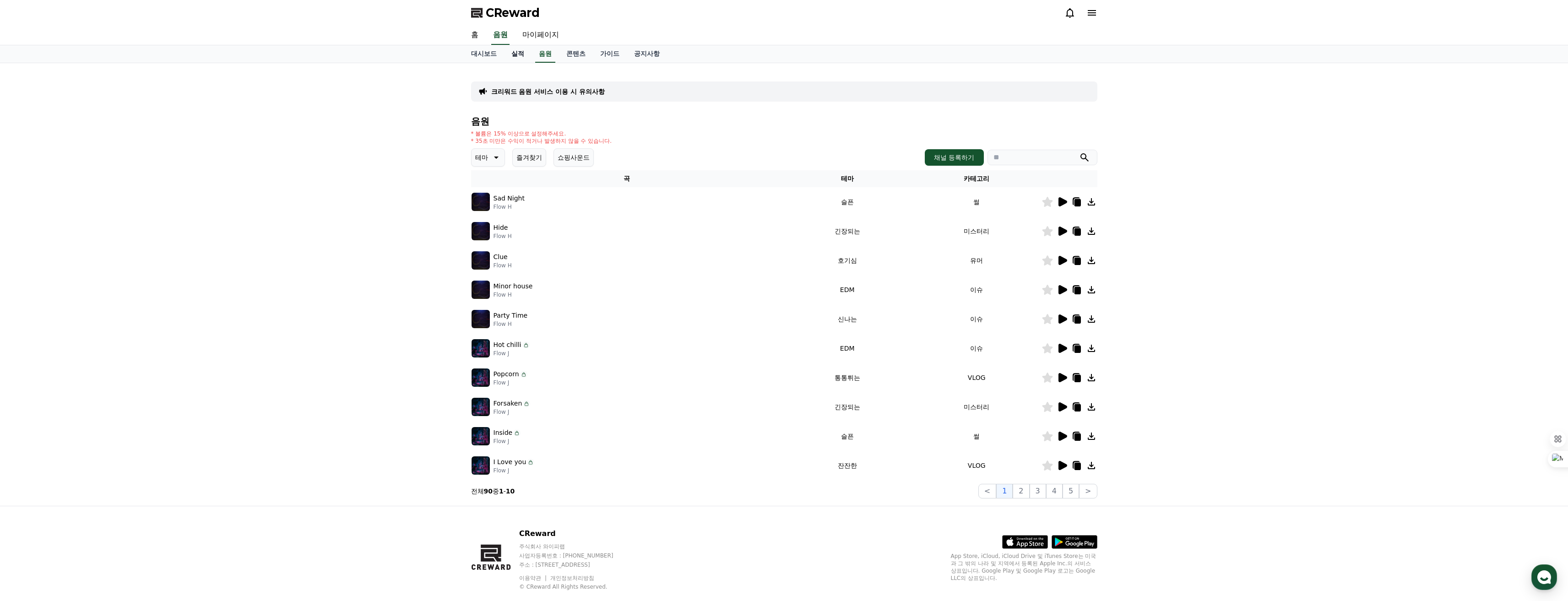
click at [516, 52] on link "실적" at bounding box center [517, 54] width 27 height 18
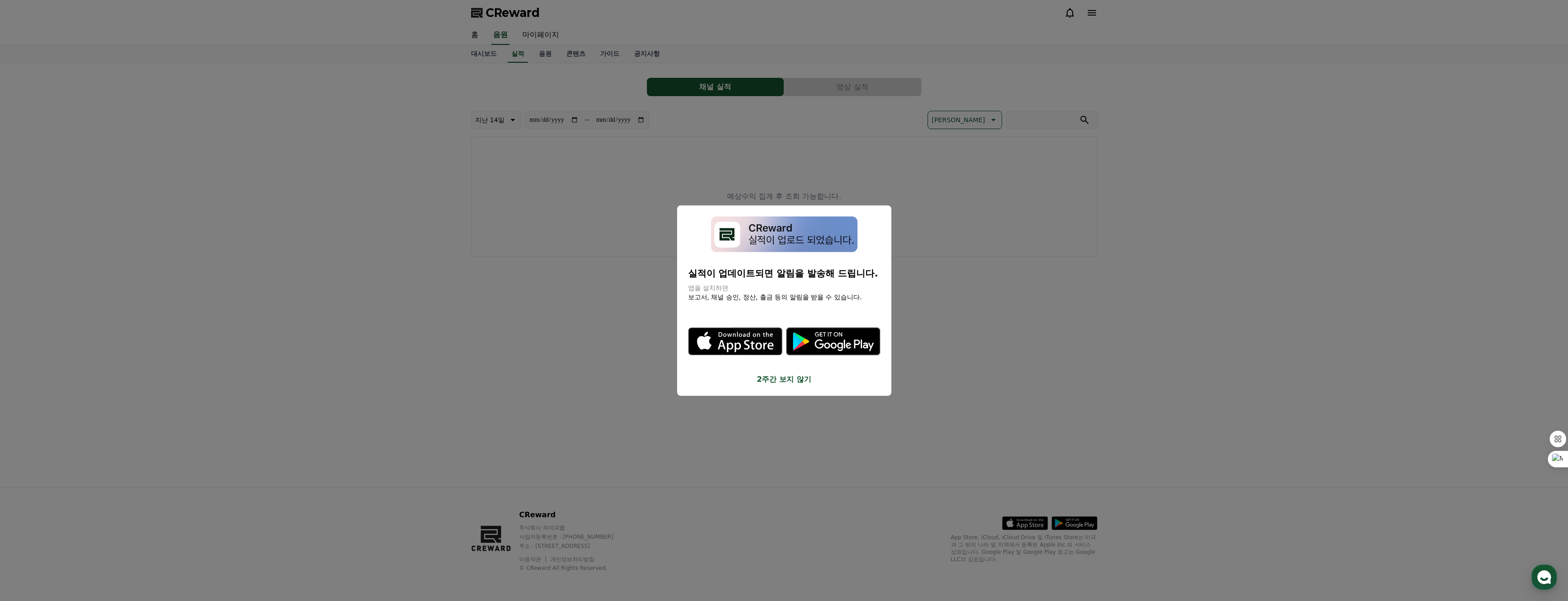
click at [990, 268] on button "close modal" at bounding box center [784, 300] width 1568 height 601
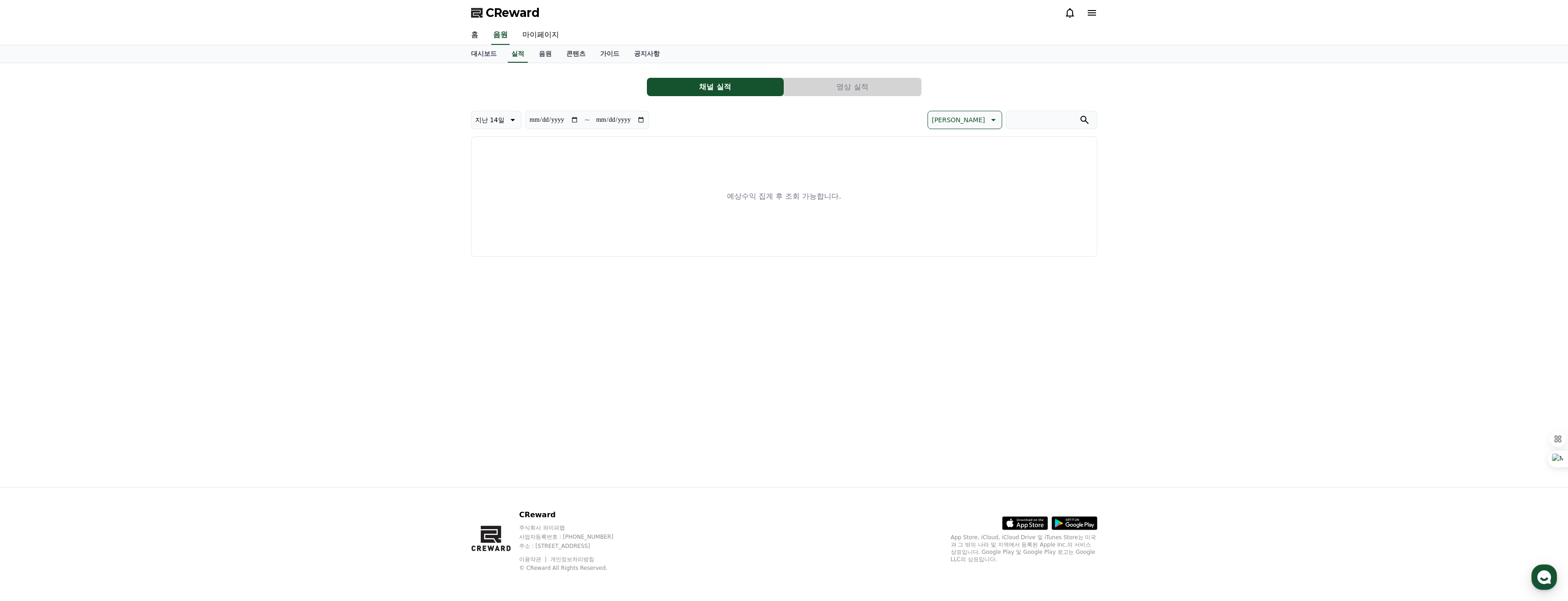
click at [481, 63] on div "대시보드 실적 음원 콘텐츠 가이드 공지사항" at bounding box center [784, 54] width 1568 height 18
click at [481, 56] on link "대시보드" at bounding box center [484, 54] width 40 height 18
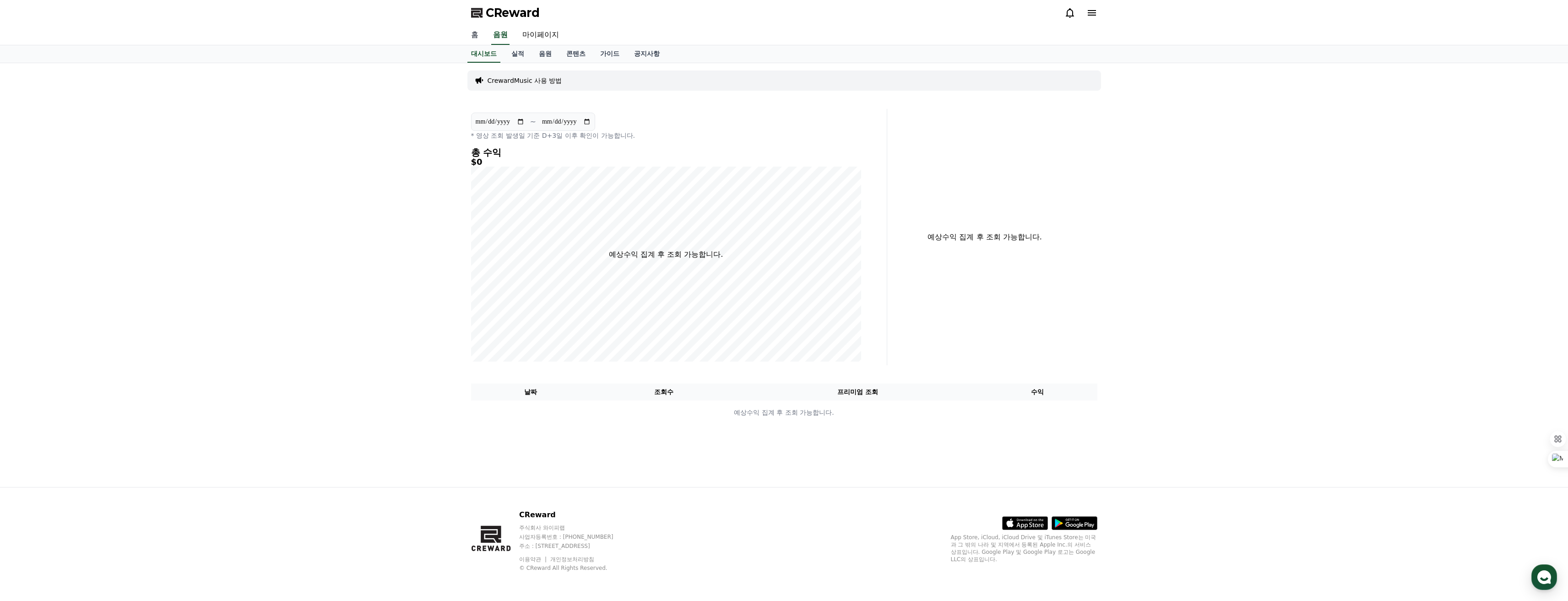
click at [478, 34] on link "홈" at bounding box center [475, 35] width 22 height 19
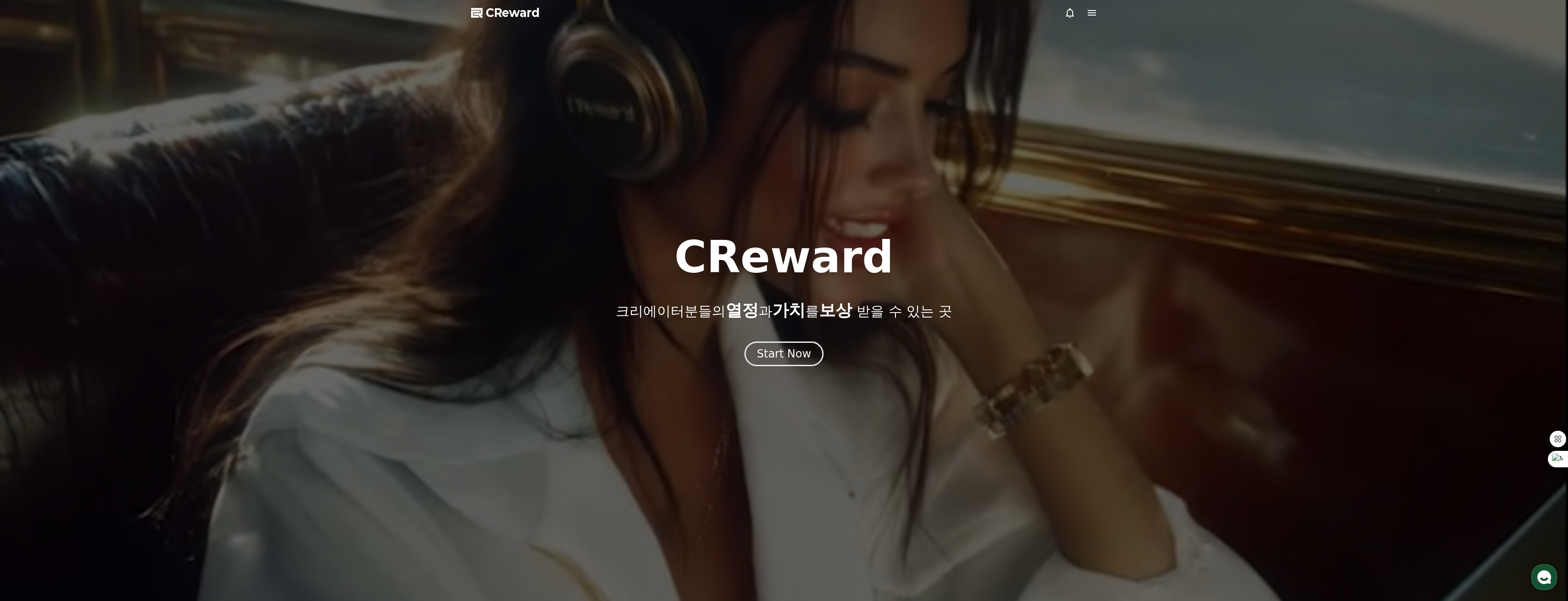
click at [520, 16] on span "CReward" at bounding box center [513, 13] width 54 height 15
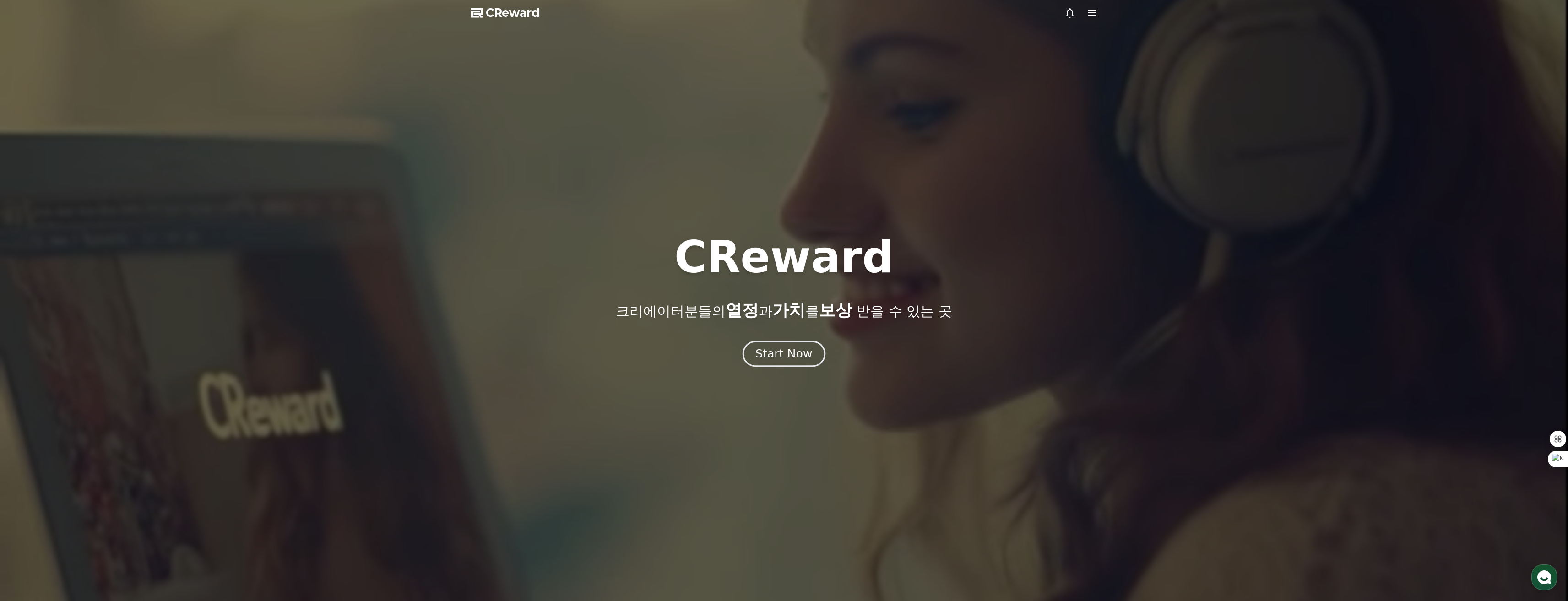
click at [780, 364] on button "Start Now" at bounding box center [784, 353] width 83 height 26
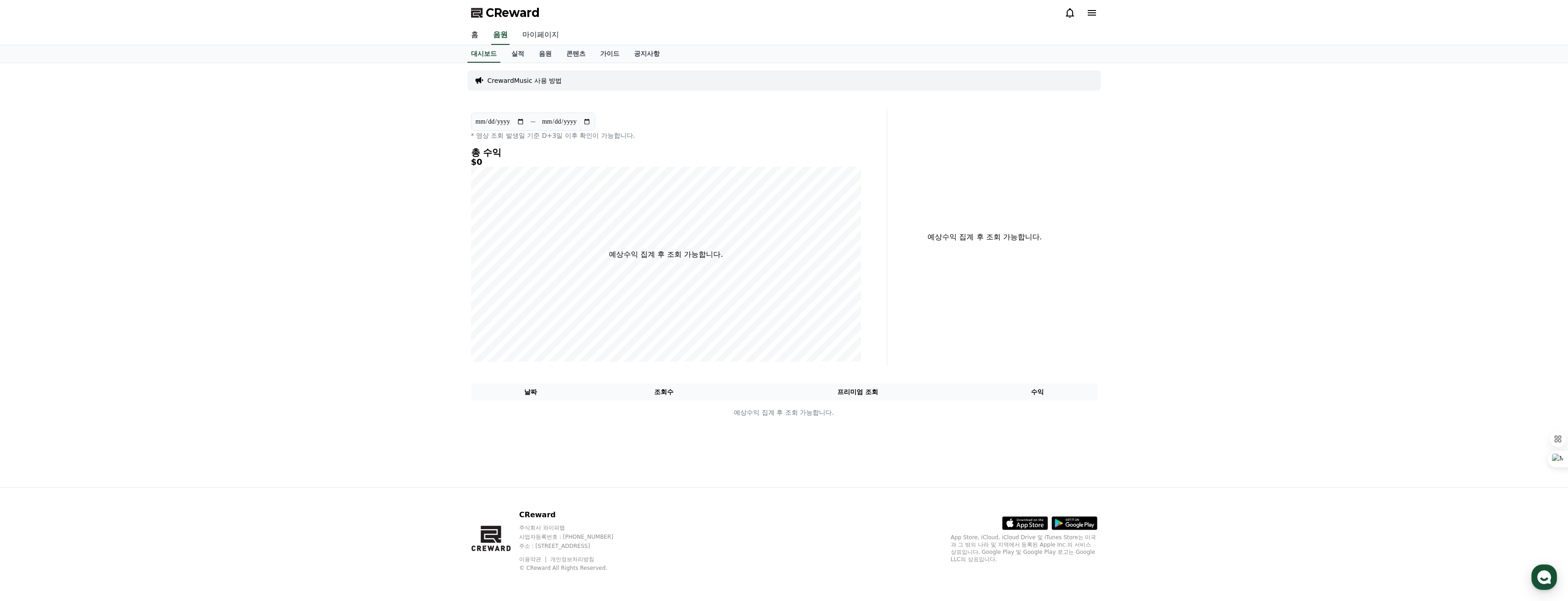
click at [551, 37] on link "마이페이지" at bounding box center [541, 35] width 51 height 19
select select "**********"
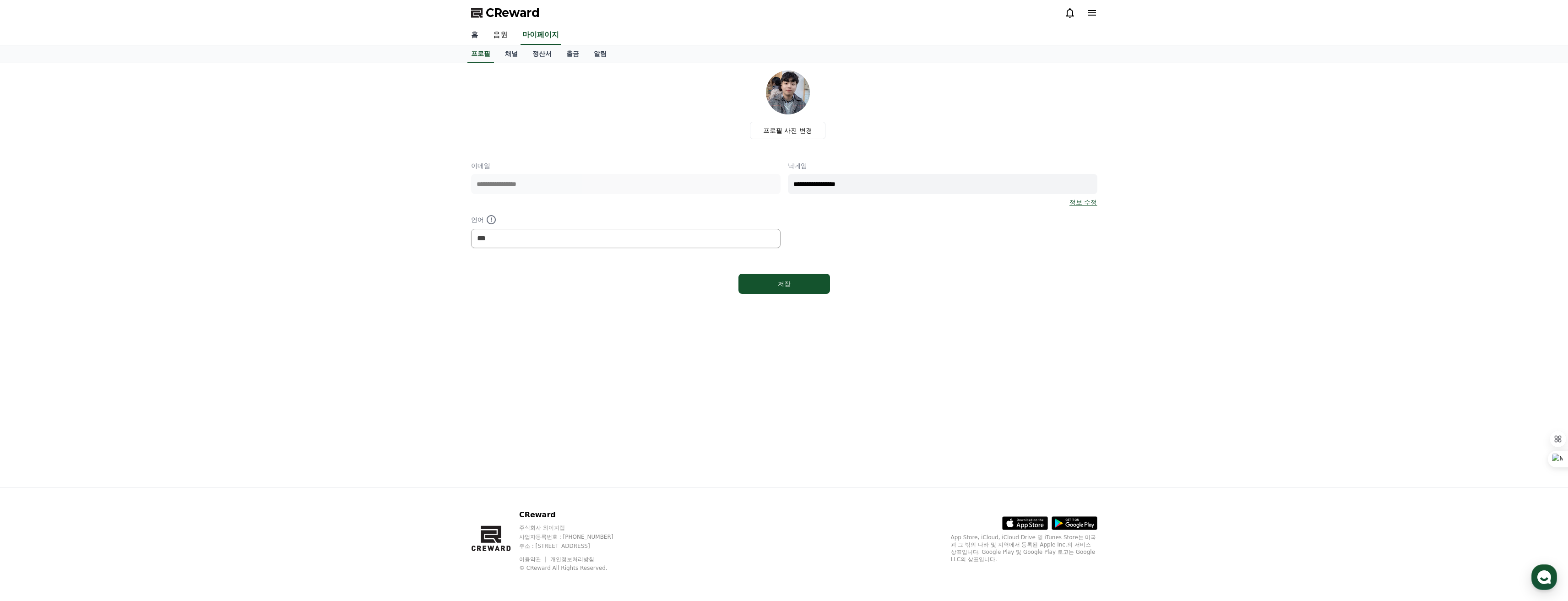
click at [475, 32] on link "홈" at bounding box center [475, 35] width 22 height 19
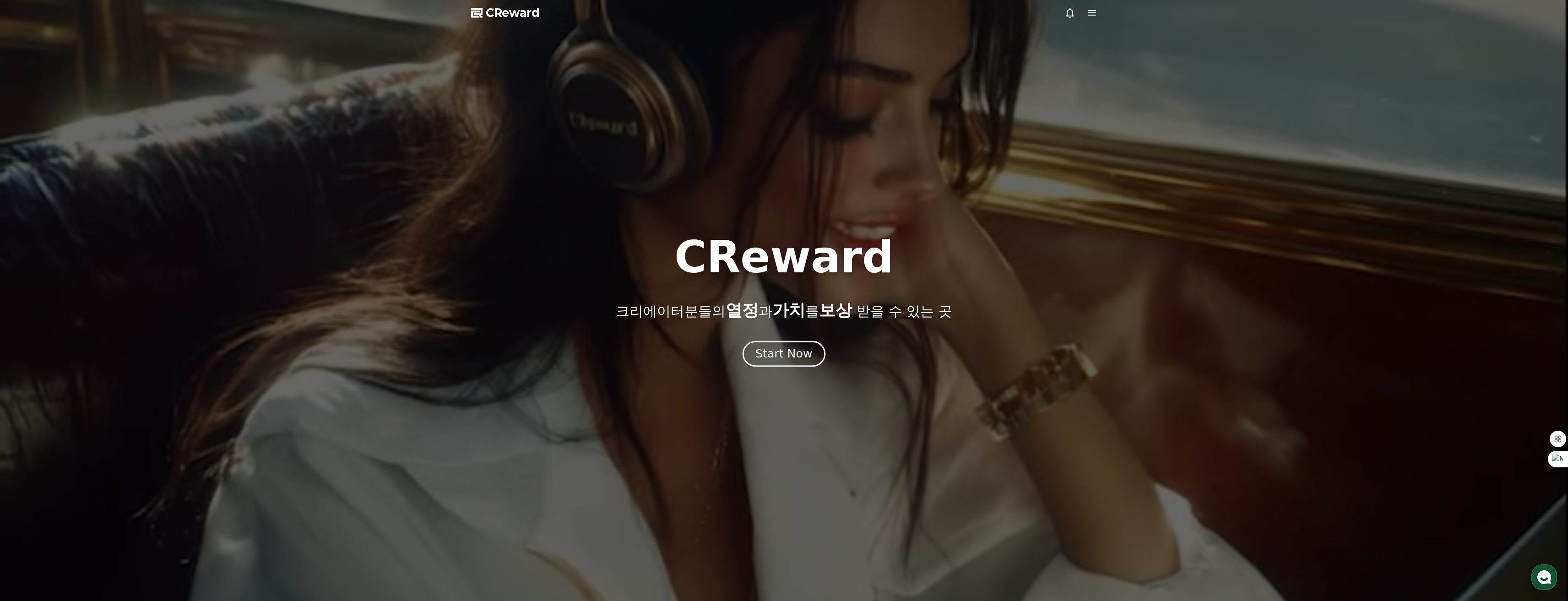
click at [798, 348] on div "Start Now" at bounding box center [783, 354] width 57 height 16
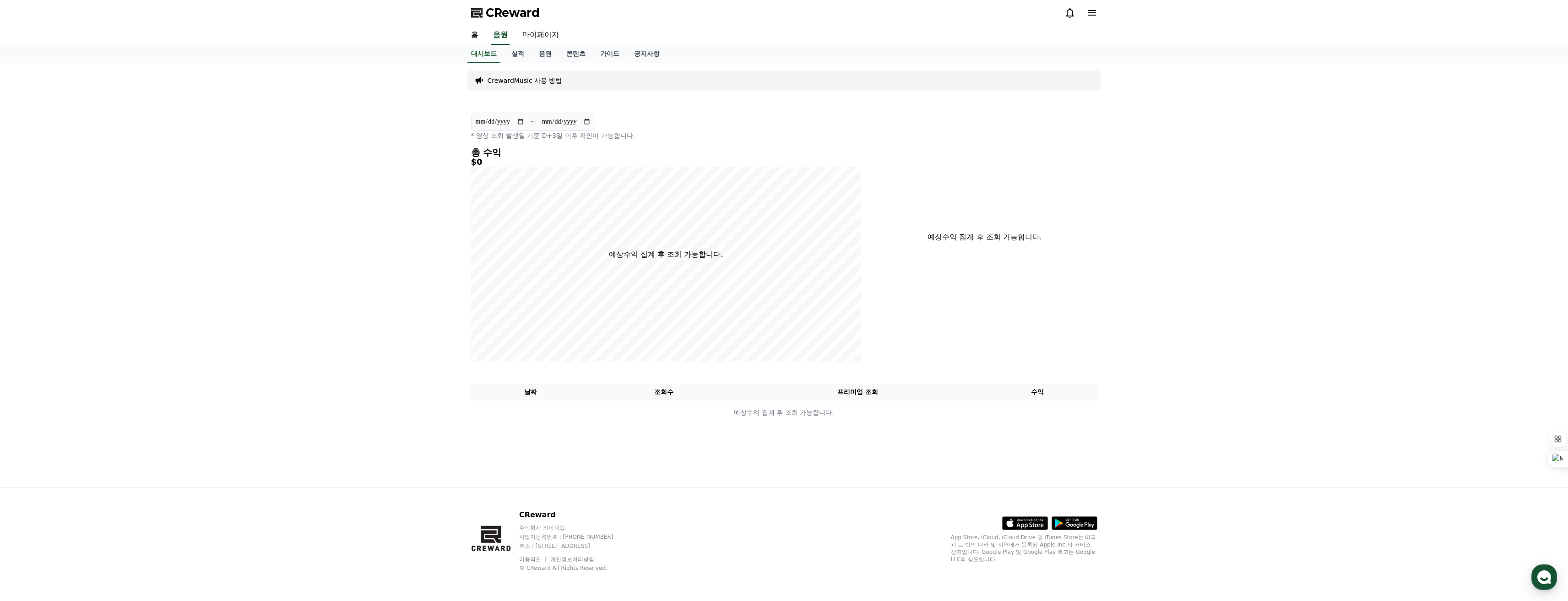
click at [1095, 16] on icon at bounding box center [1092, 13] width 11 height 11
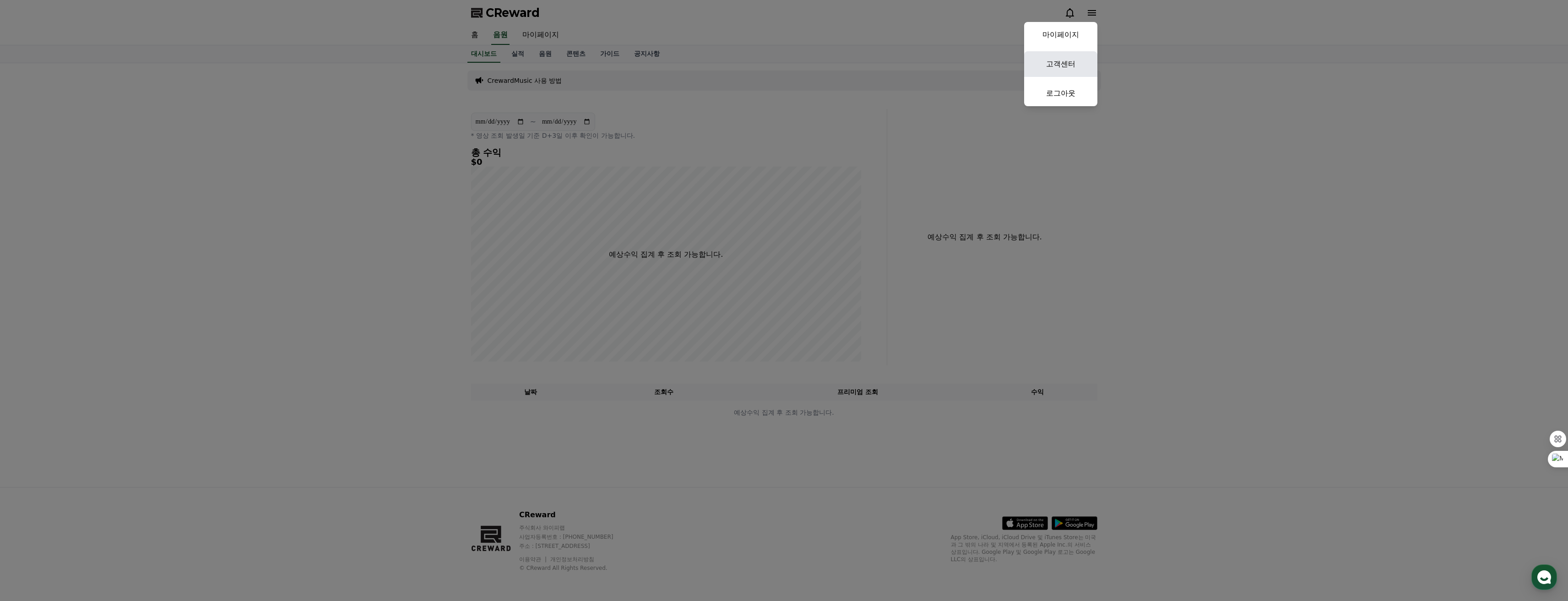
click at [1070, 61] on link "고객센터" at bounding box center [1060, 64] width 73 height 26
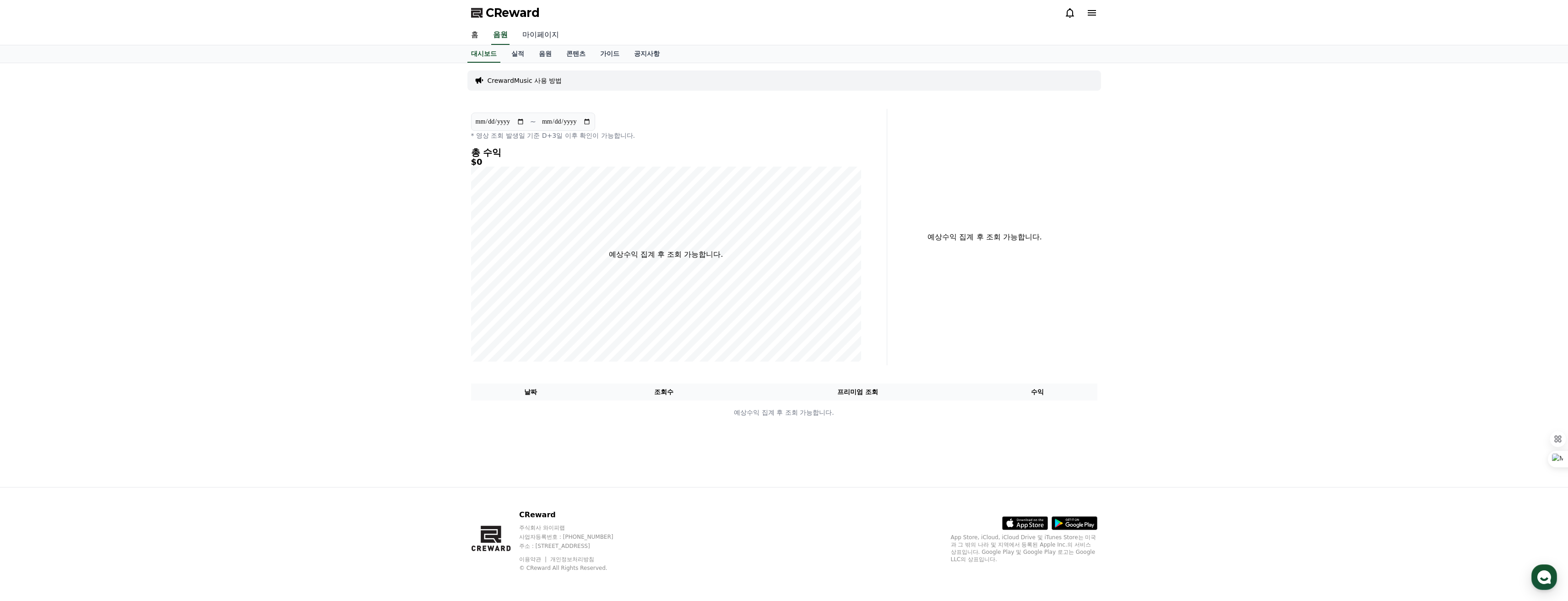
click at [536, 38] on link "마이페이지" at bounding box center [541, 35] width 51 height 19
select select "**********"
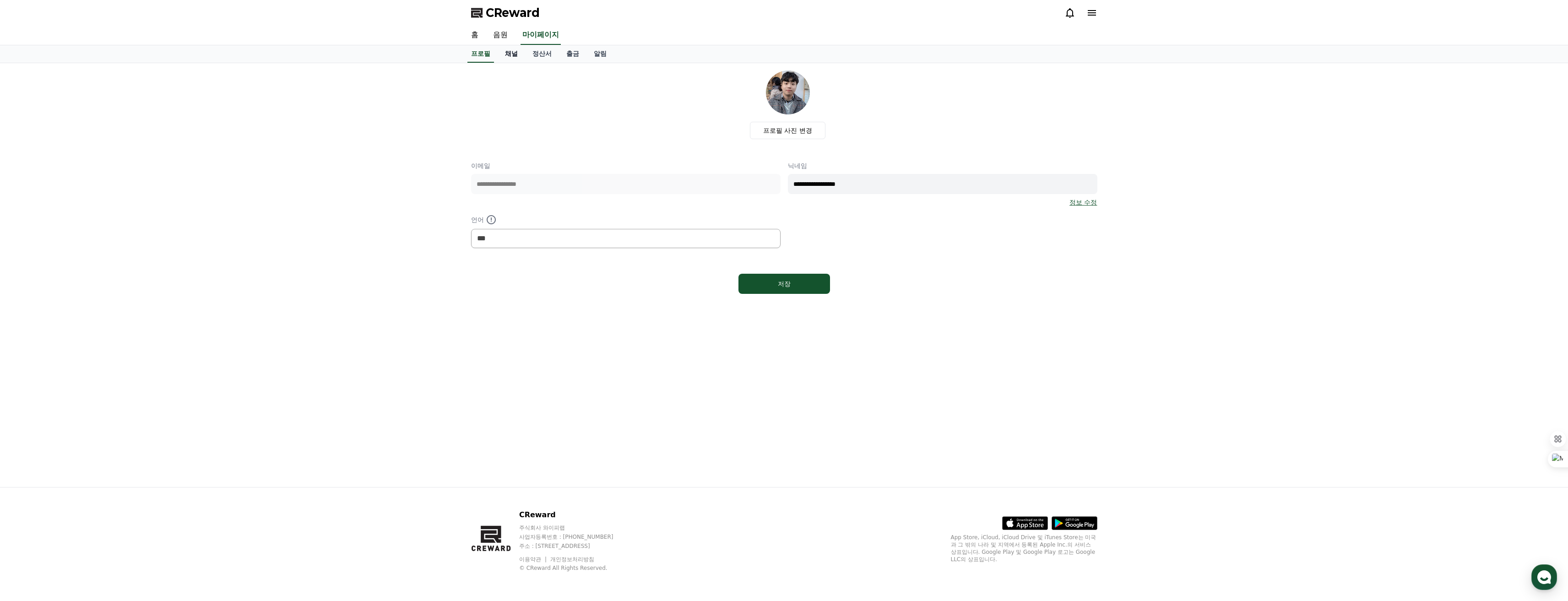
click at [513, 51] on link "채널" at bounding box center [511, 54] width 27 height 18
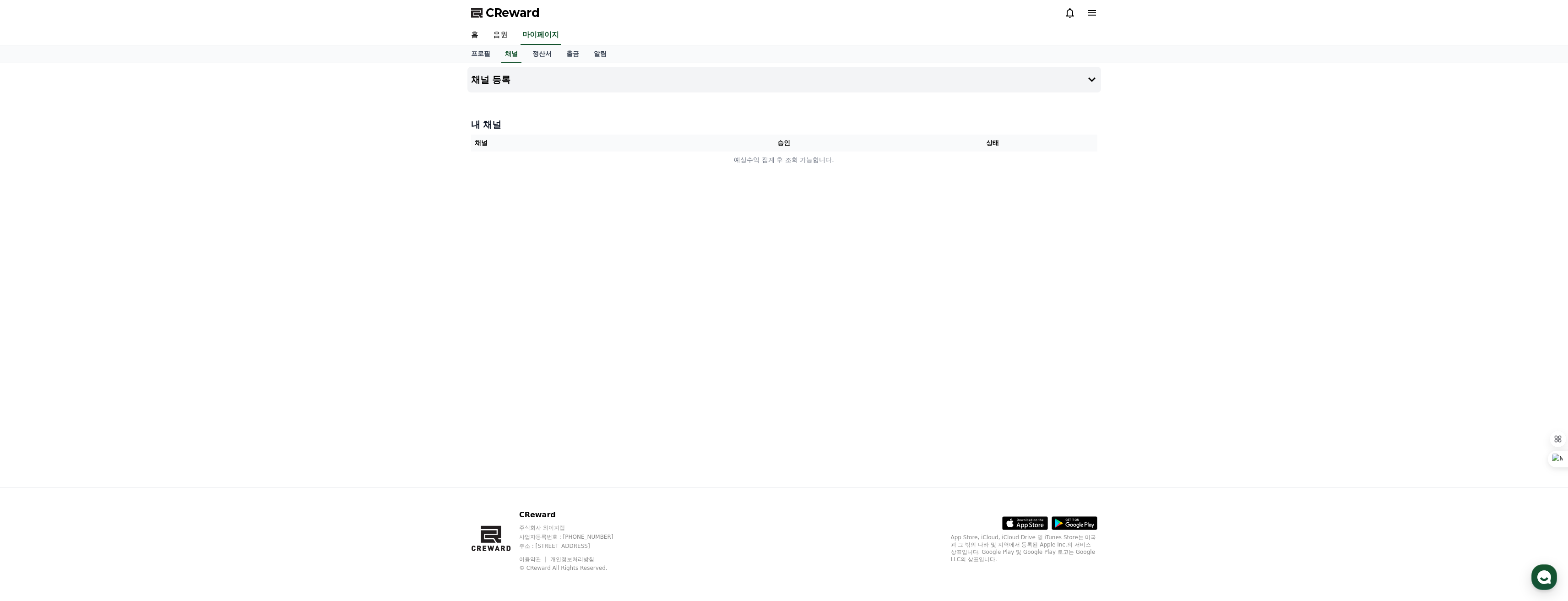
click at [576, 146] on th "채널" at bounding box center [575, 143] width 209 height 17
click at [1079, 78] on button "채널 등록" at bounding box center [784, 80] width 634 height 26
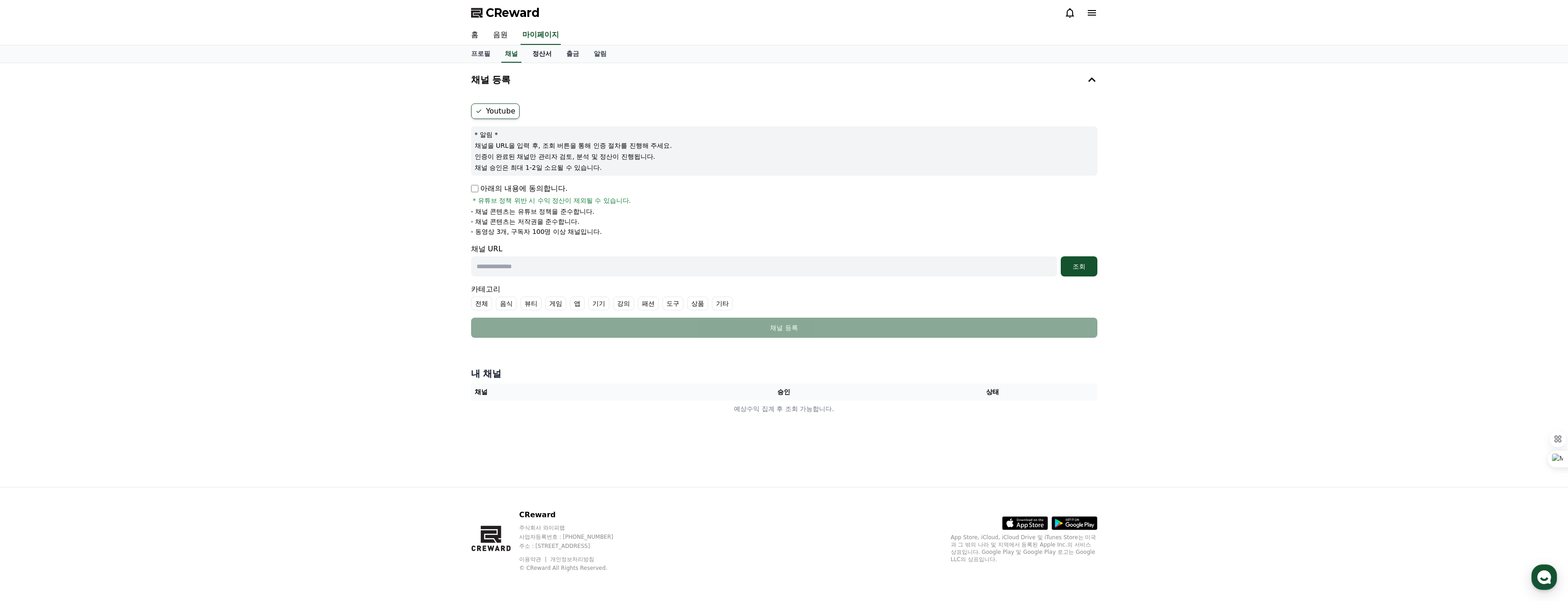
click at [548, 51] on link "정산서" at bounding box center [542, 54] width 34 height 18
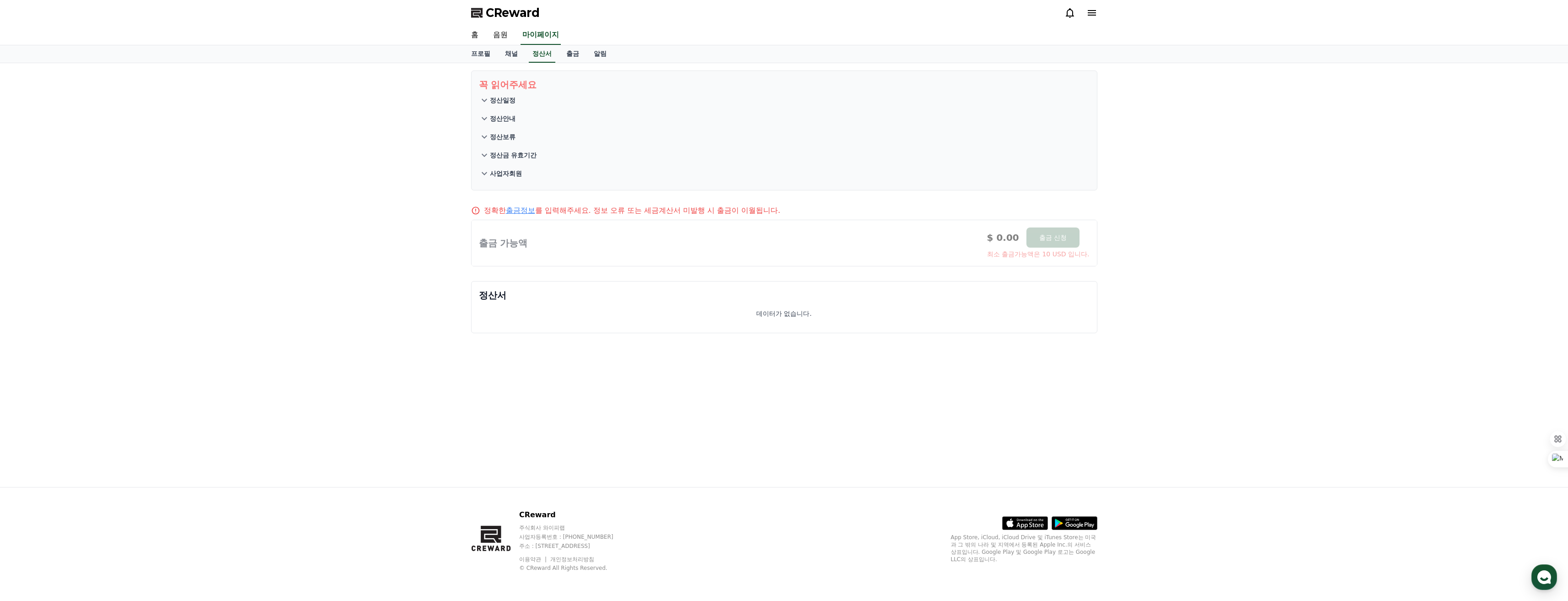
click at [499, 100] on p "정산일정" at bounding box center [503, 100] width 26 height 9
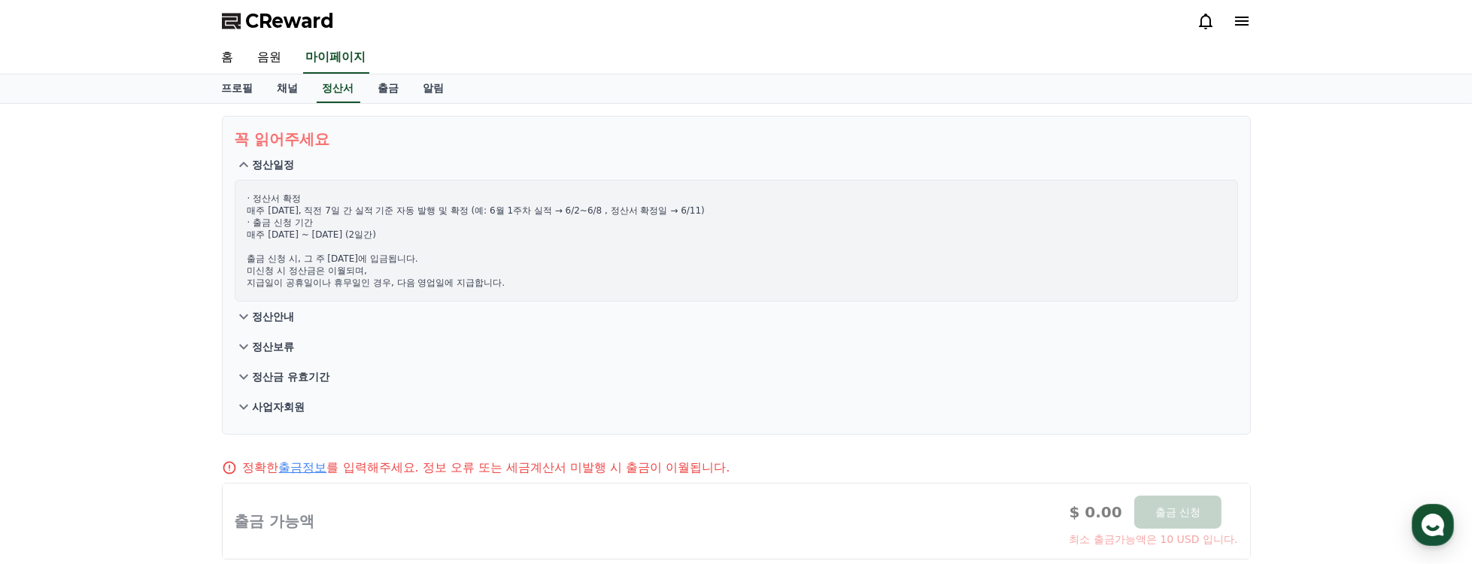
click at [284, 319] on p "정산안내" at bounding box center [274, 316] width 42 height 15
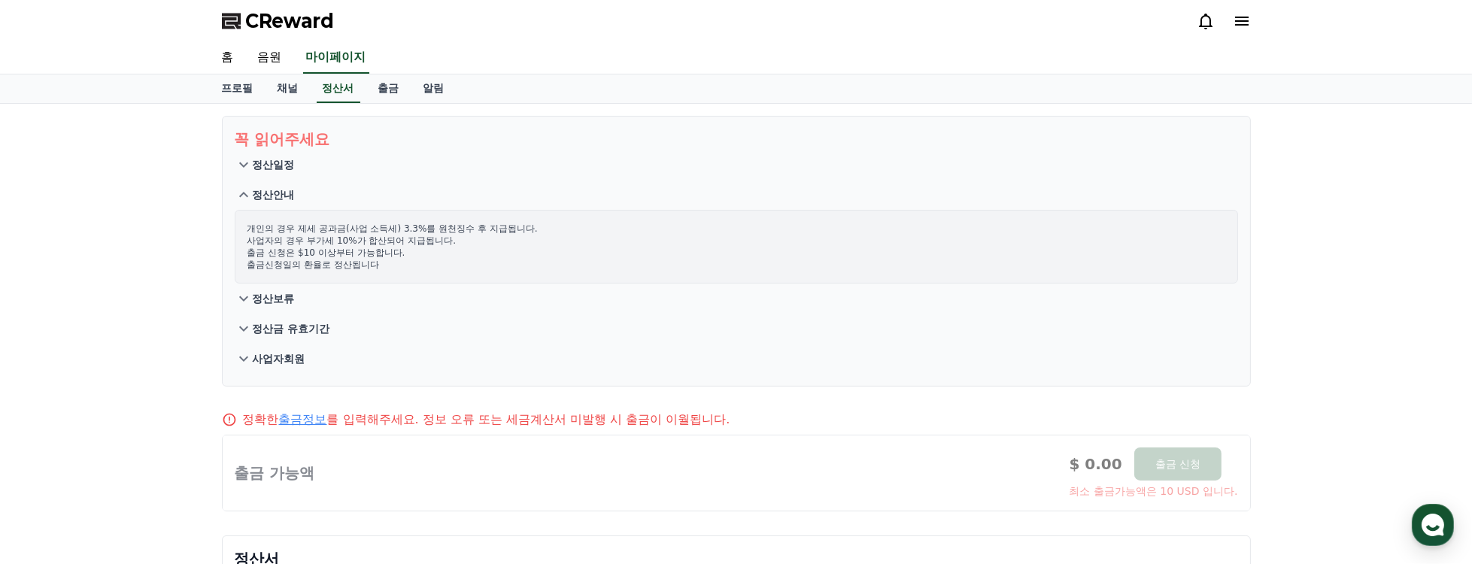
click at [281, 299] on p "정산보류" at bounding box center [274, 298] width 42 height 15
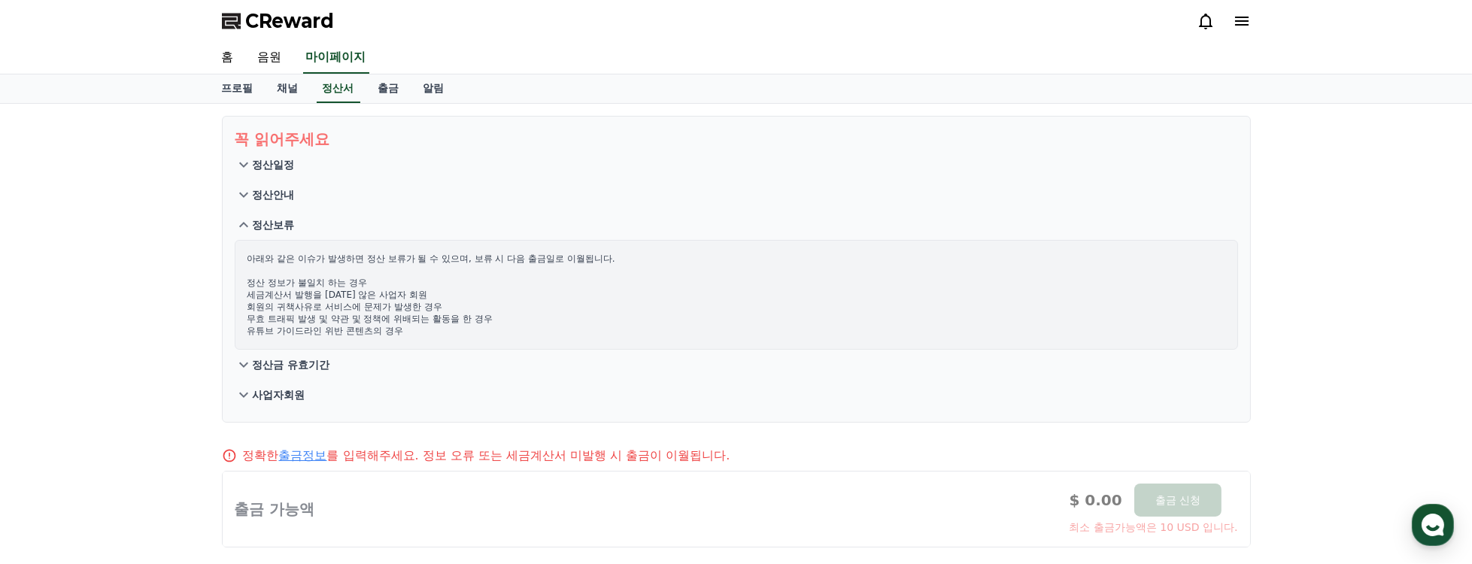
click at [301, 369] on p "정산금 유효기간" at bounding box center [291, 364] width 77 height 15
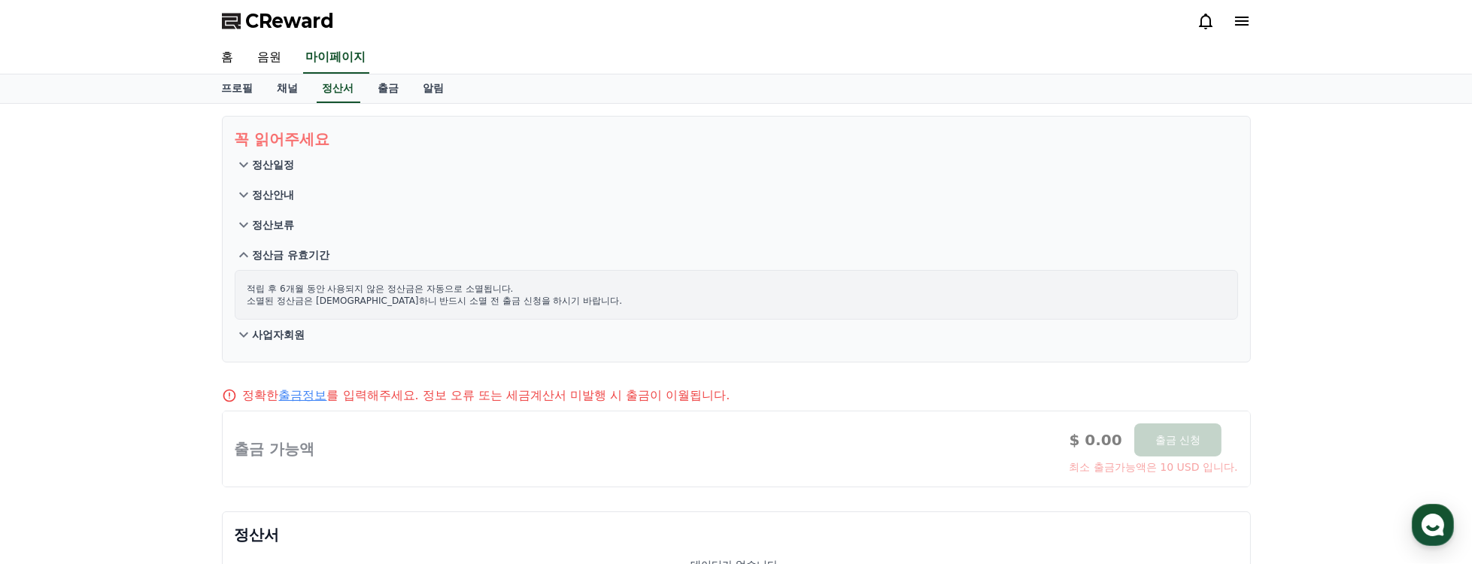
click at [296, 331] on p "사업자회원" at bounding box center [279, 334] width 53 height 15
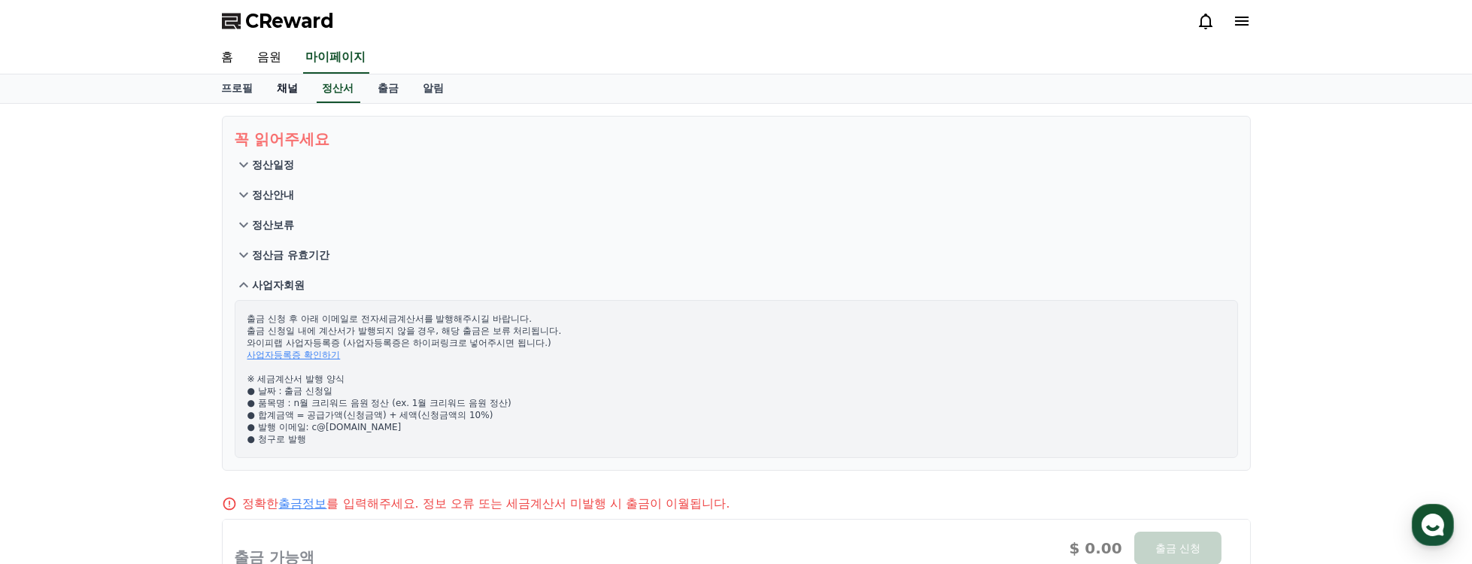
click at [290, 87] on link "채널" at bounding box center [287, 88] width 45 height 29
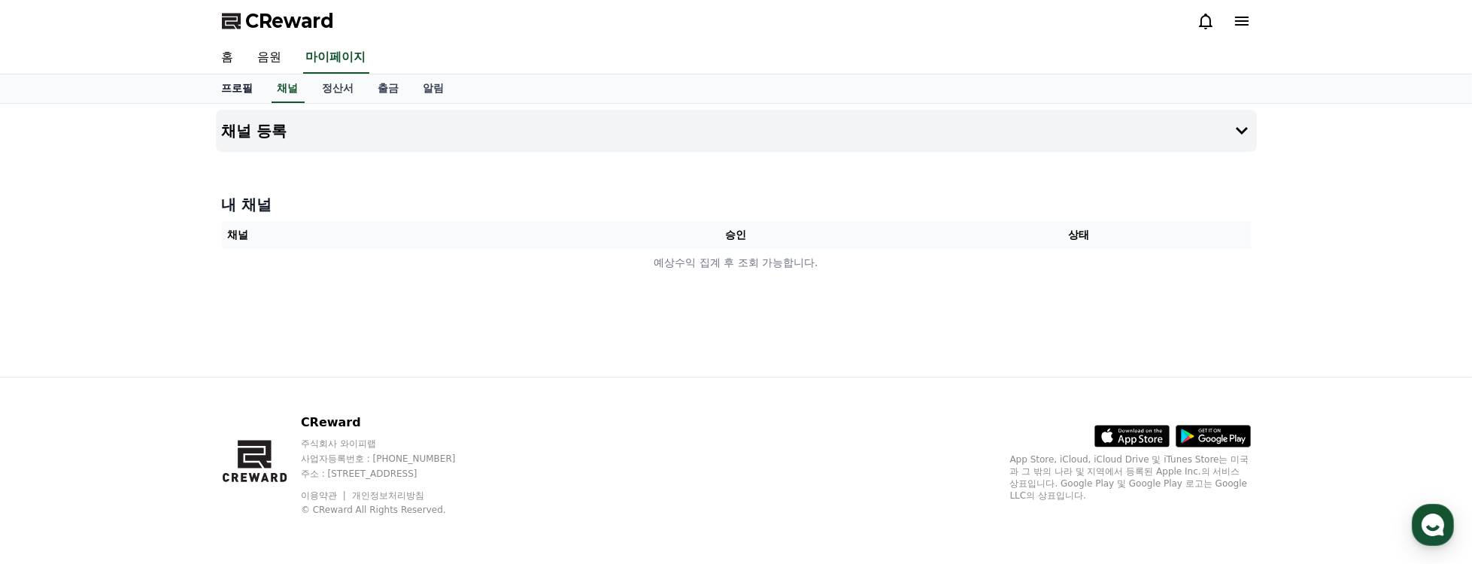
click at [232, 85] on link "프로필" at bounding box center [238, 88] width 56 height 29
select select "**********"
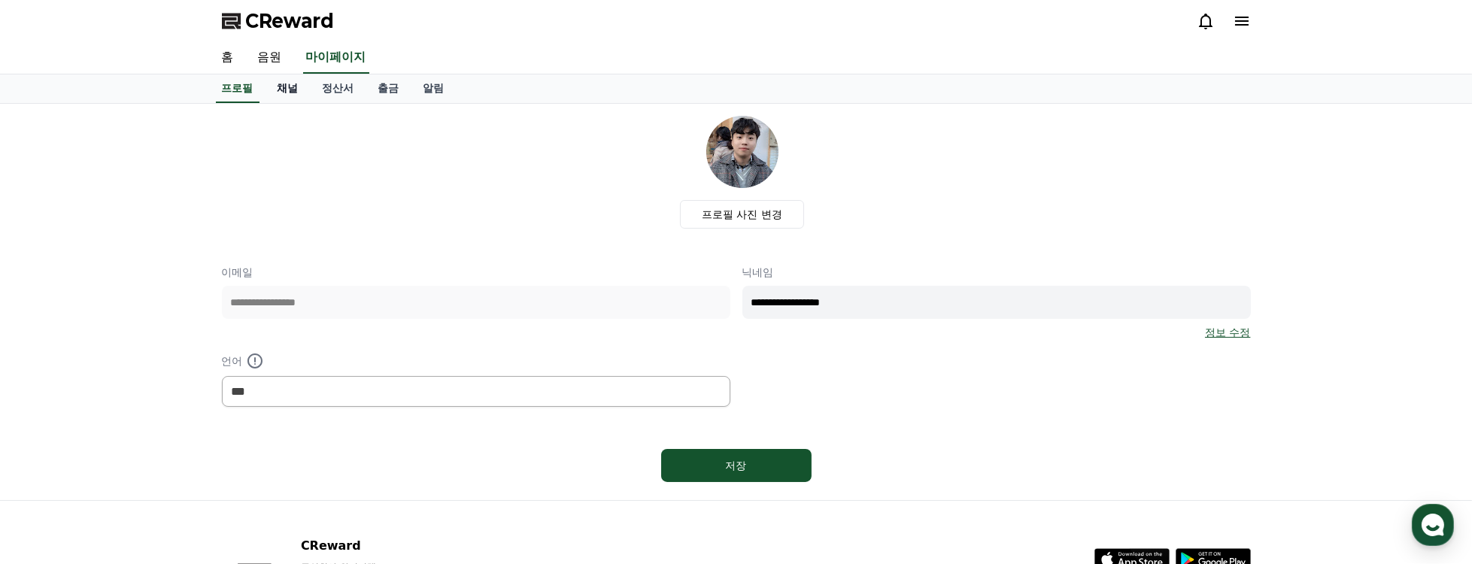
click at [280, 82] on link "채널" at bounding box center [287, 88] width 45 height 29
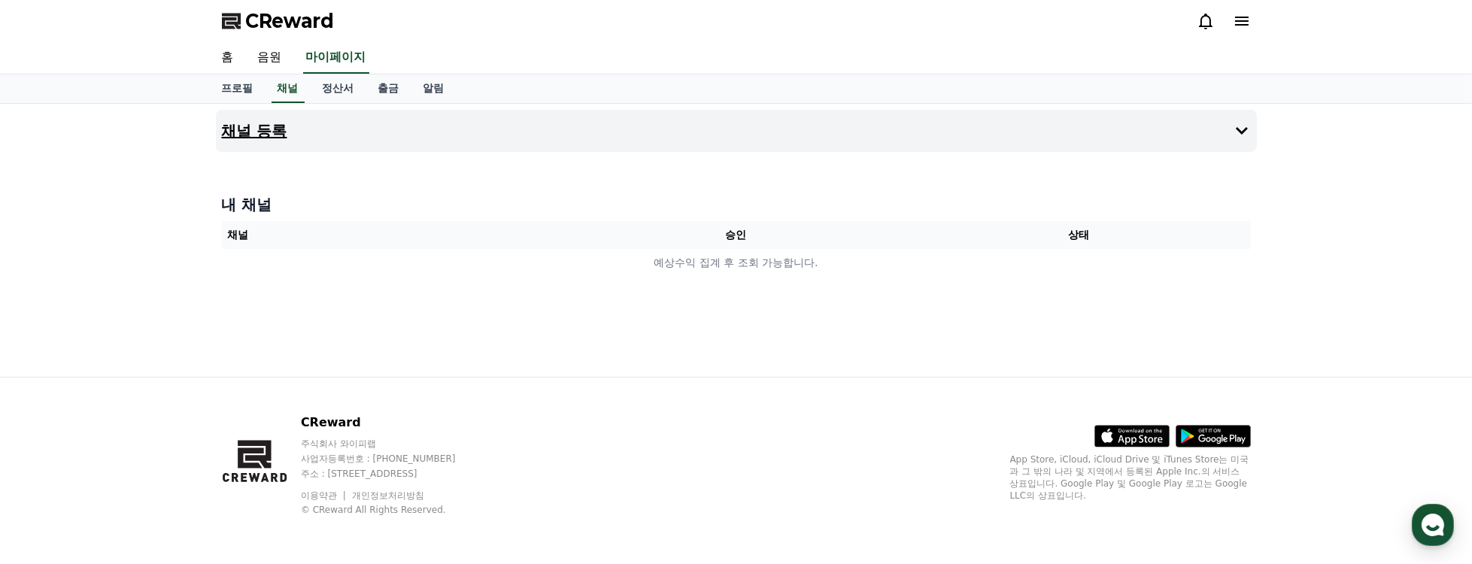
click at [1255, 133] on button "채널 등록" at bounding box center [736, 131] width 1041 height 42
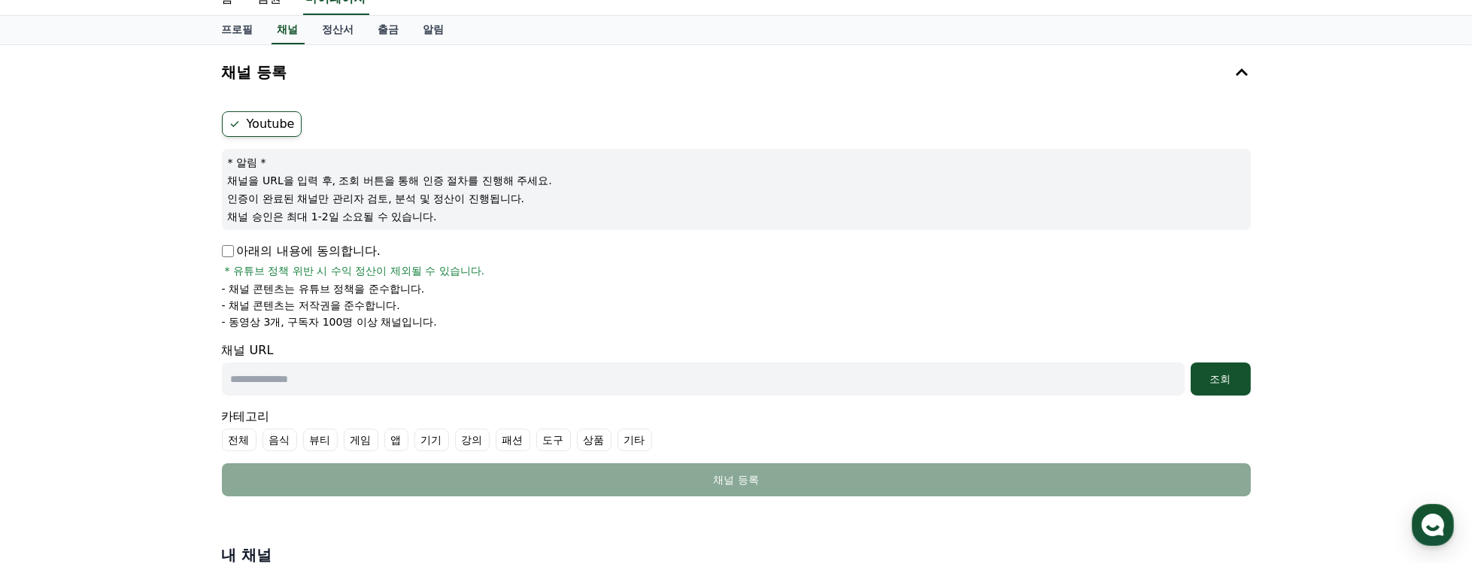
scroll to position [129, 0]
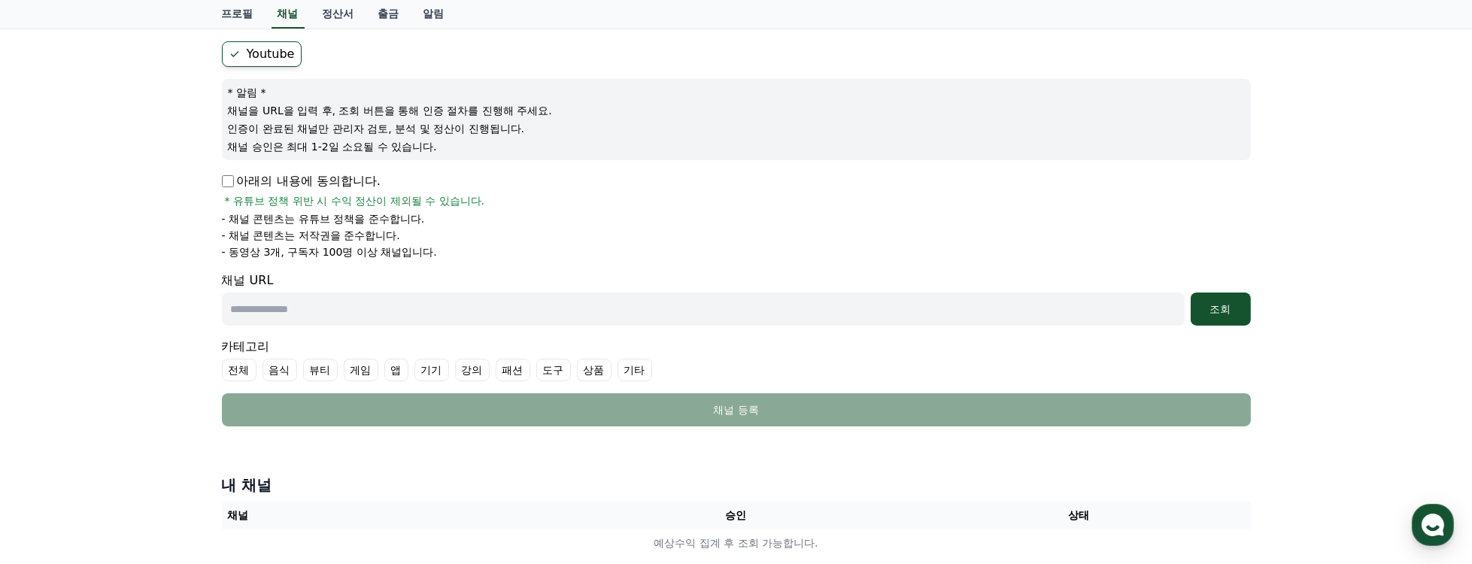
click at [390, 312] on input "text" at bounding box center [703, 309] width 963 height 33
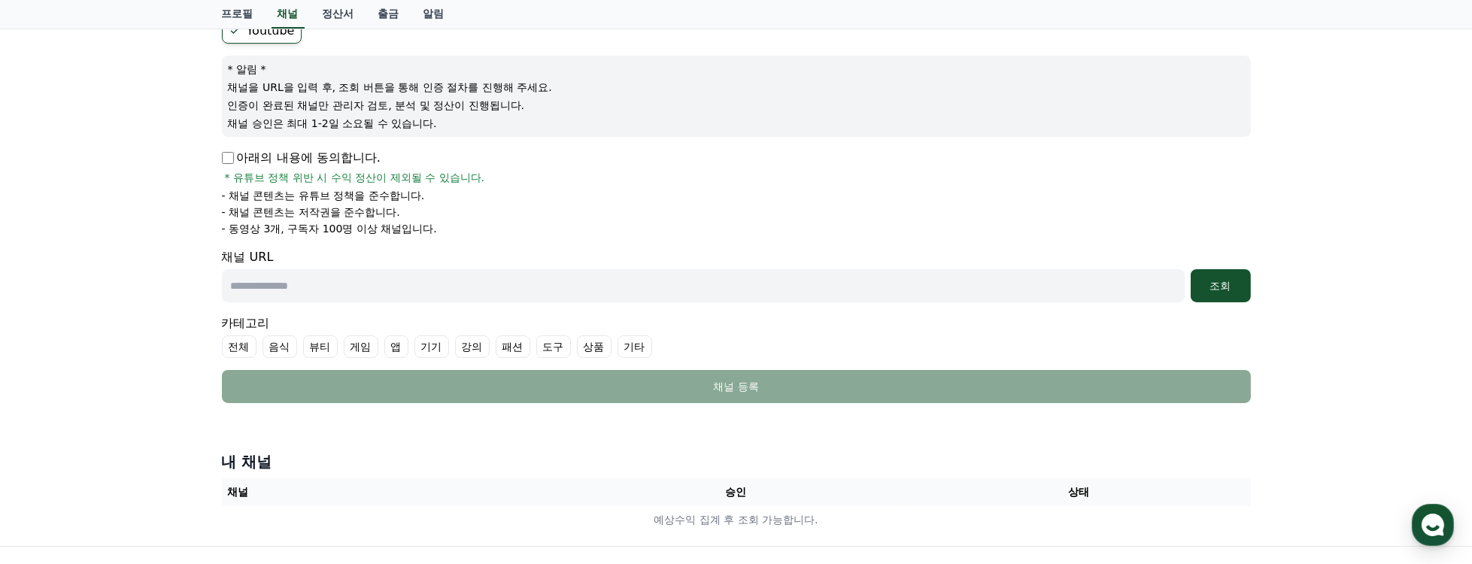
scroll to position [171, 0]
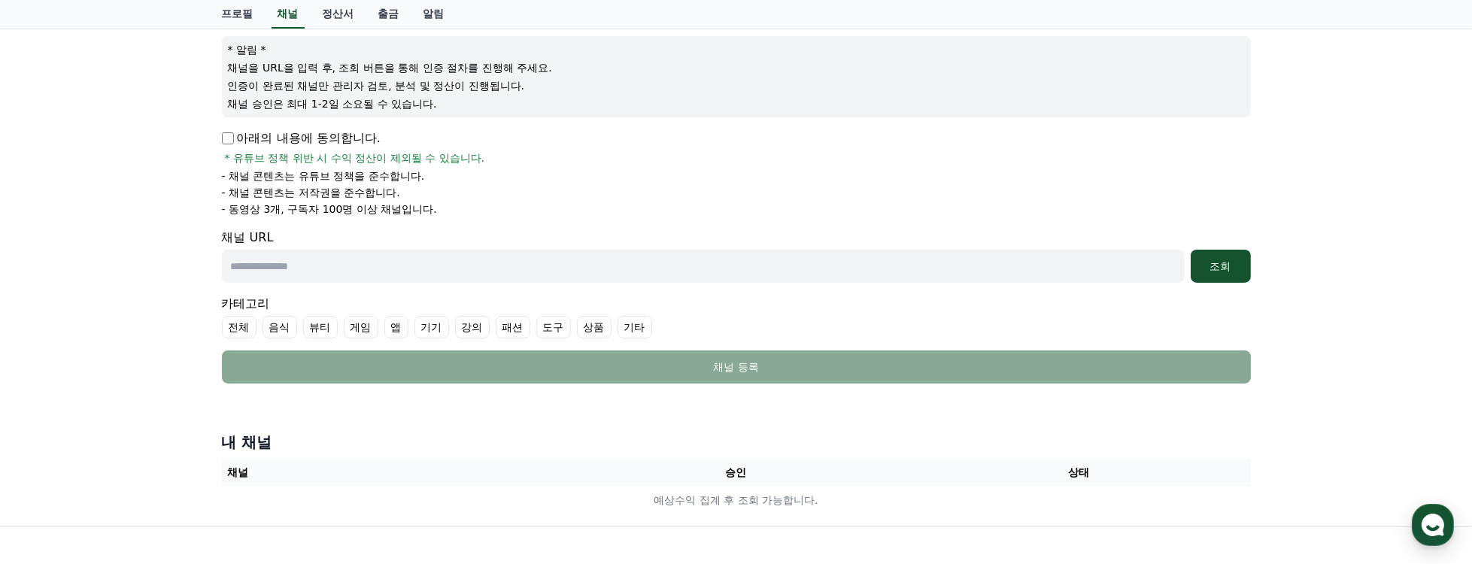
click at [469, 274] on input "text" at bounding box center [703, 266] width 963 height 33
paste input "**********"
type input "**********"
click at [1249, 262] on button "조회" at bounding box center [1221, 266] width 60 height 33
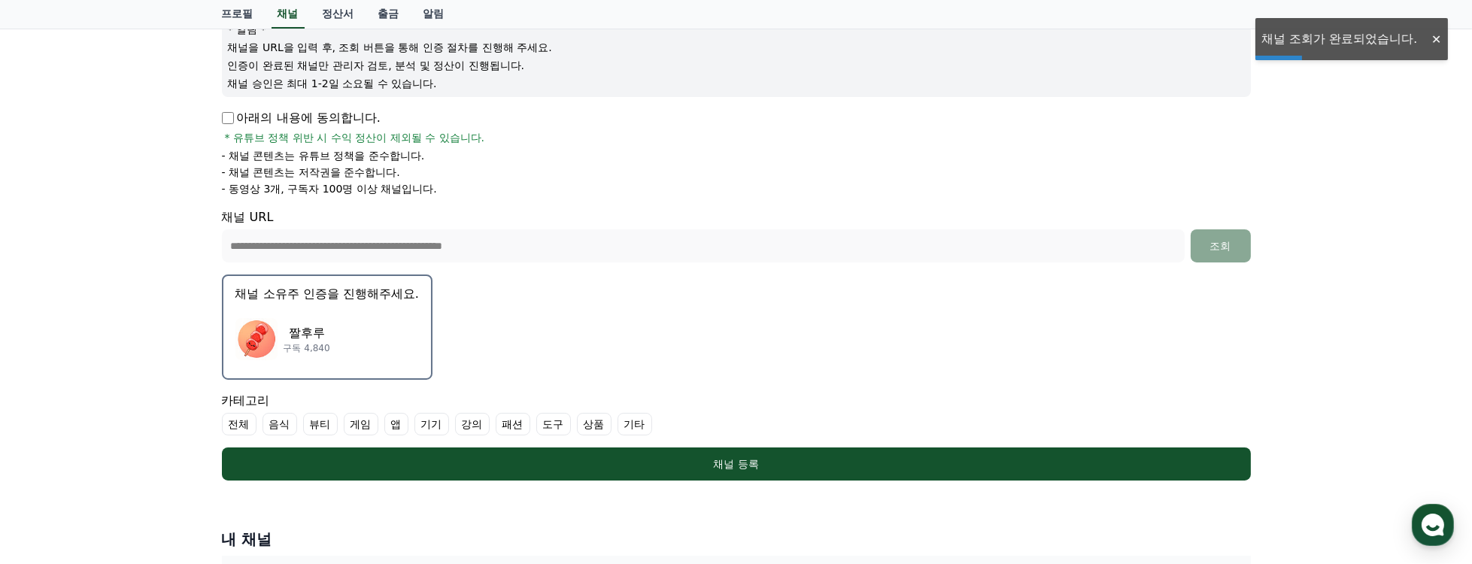
scroll to position [214, 0]
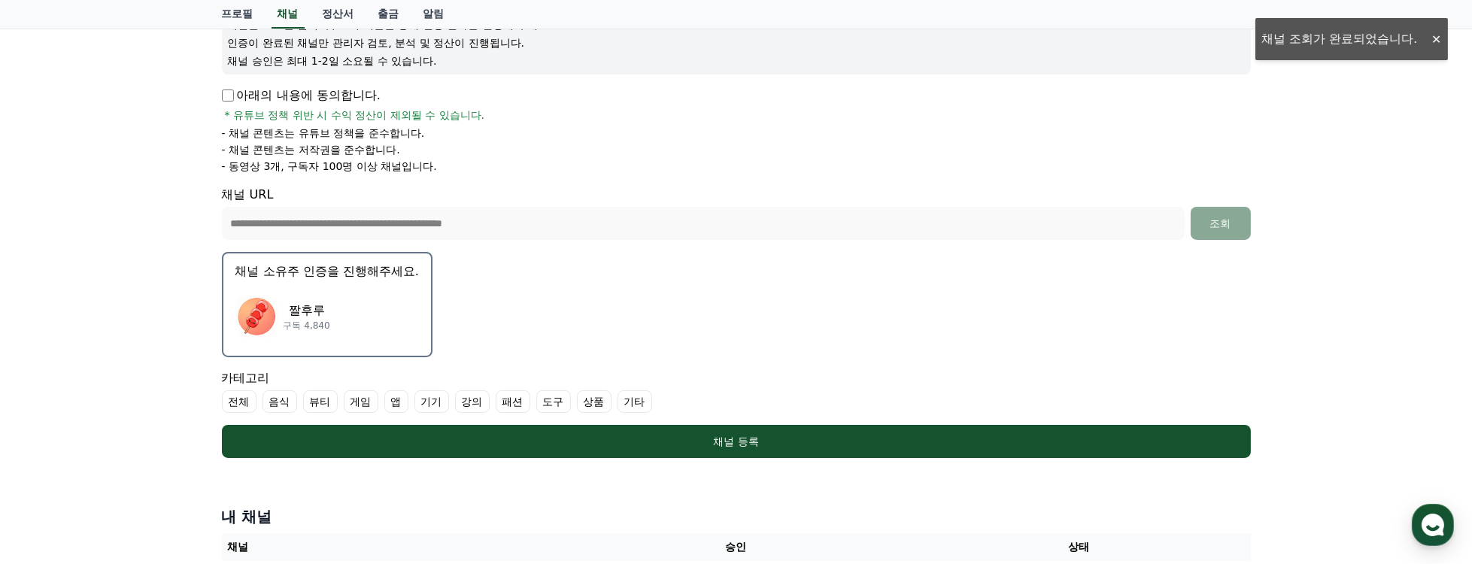
click at [373, 275] on p "채널 소유주 인증을 진행해주세요." at bounding box center [327, 271] width 184 height 18
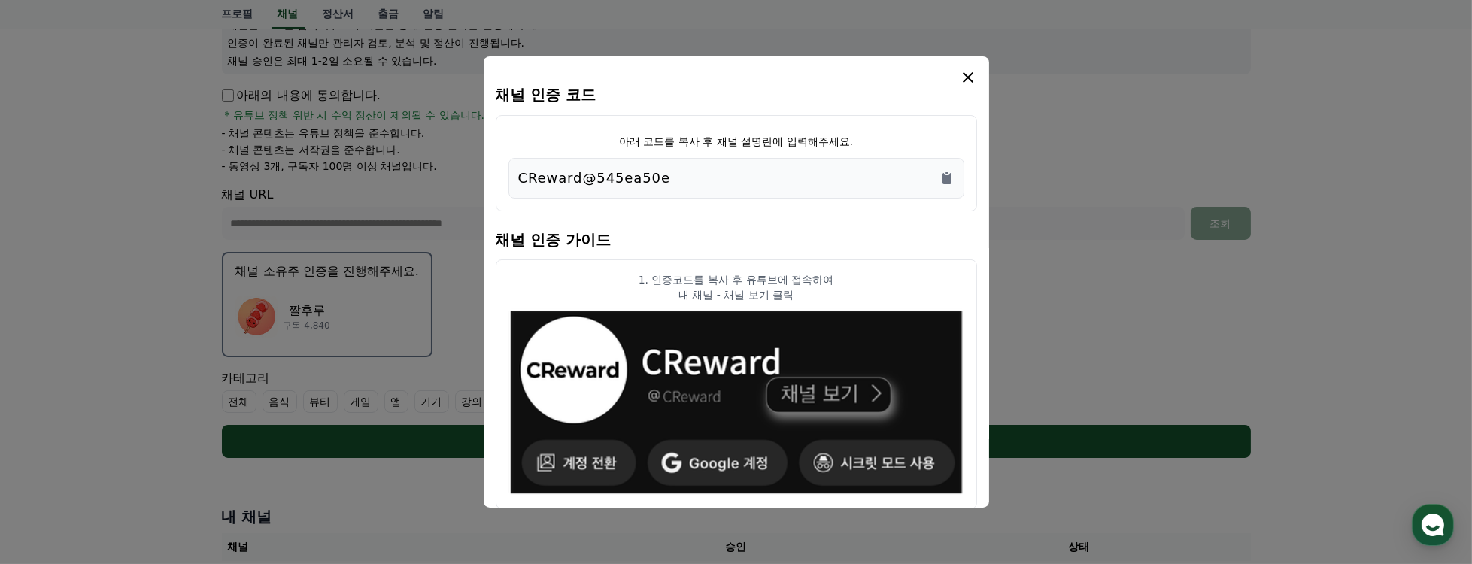
click at [832, 169] on div "CReward@545ea50e" at bounding box center [736, 178] width 436 height 21
click at [742, 165] on div "CReward@545ea50e" at bounding box center [736, 178] width 456 height 41
drag, startPoint x: 747, startPoint y: 171, endPoint x: 511, endPoint y: 158, distance: 235.8
click at [511, 158] on div "CReward@545ea50e" at bounding box center [736, 178] width 456 height 41
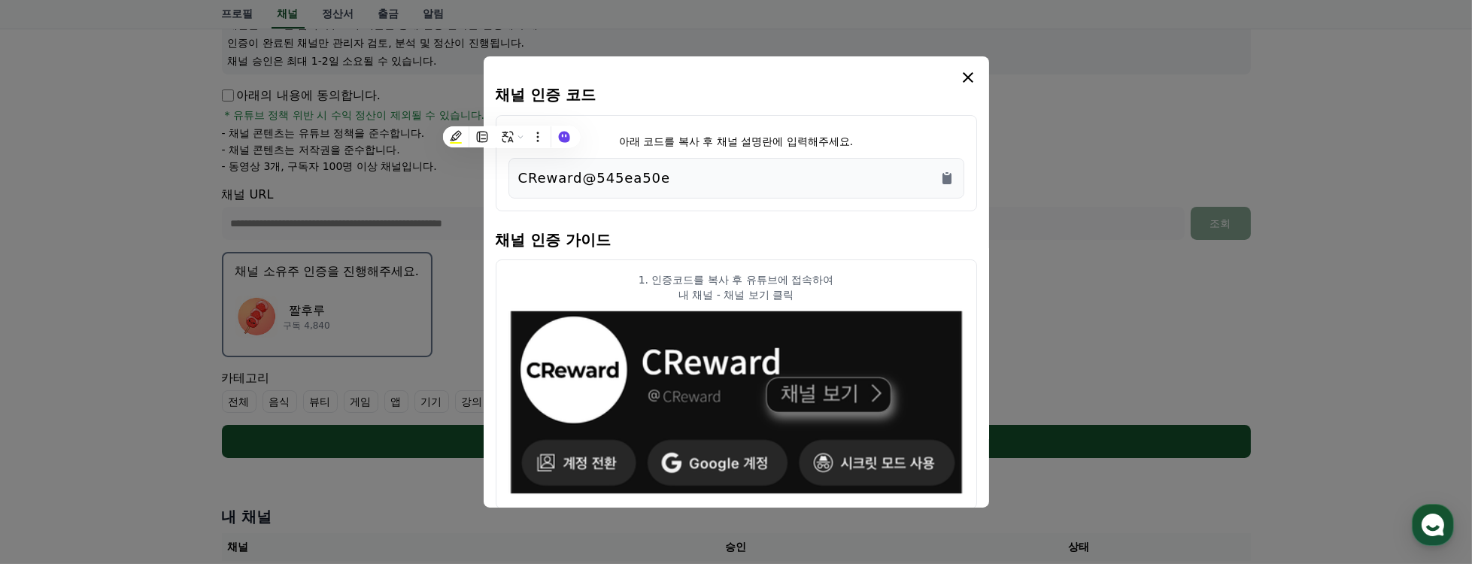
copy p "CReward@545ea50e"
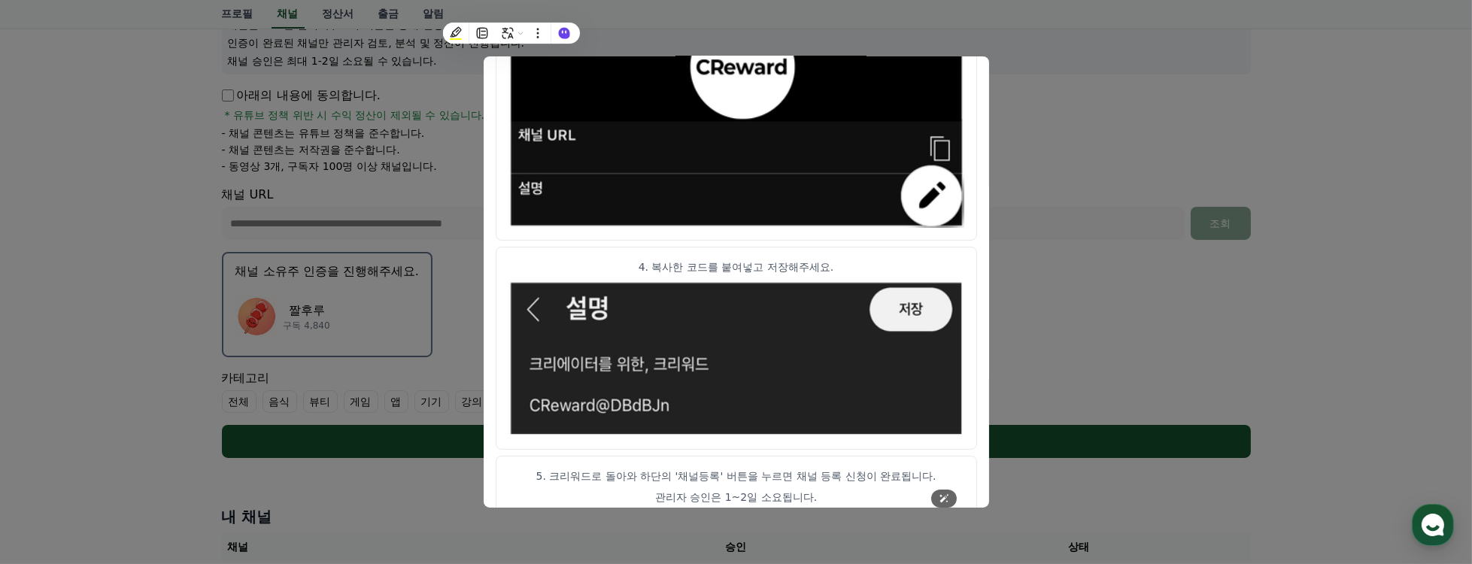
scroll to position [843, 0]
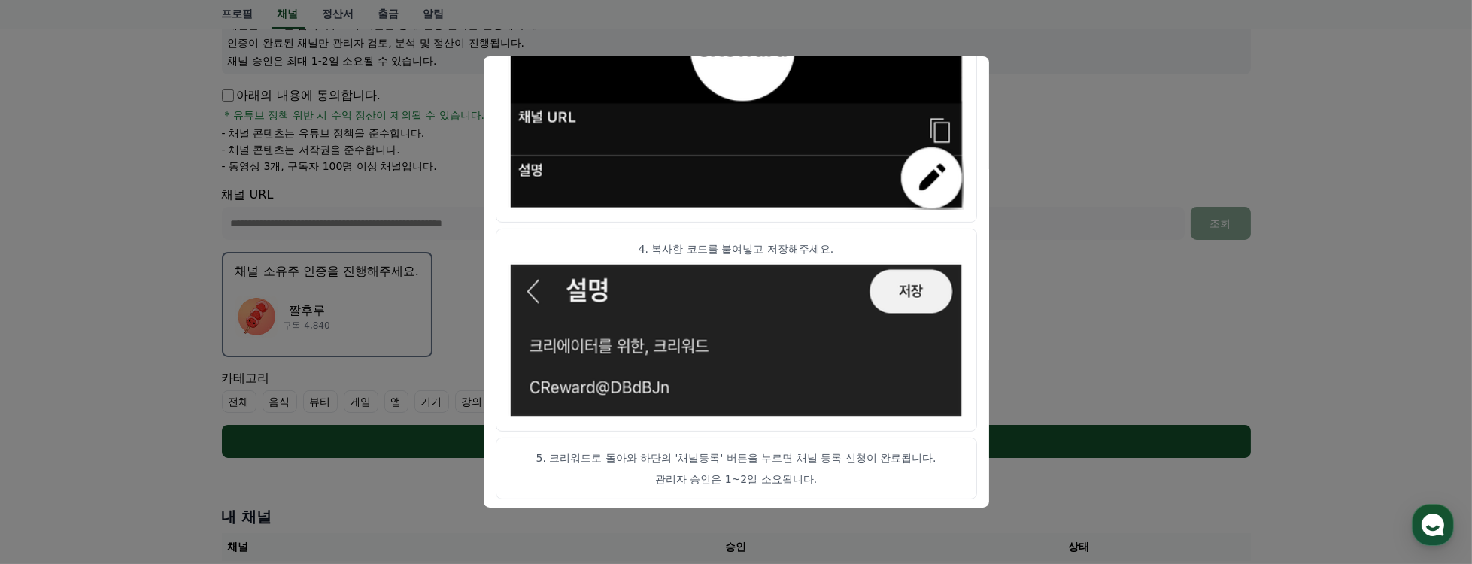
click at [1067, 361] on button "close modal" at bounding box center [736, 282] width 1472 height 564
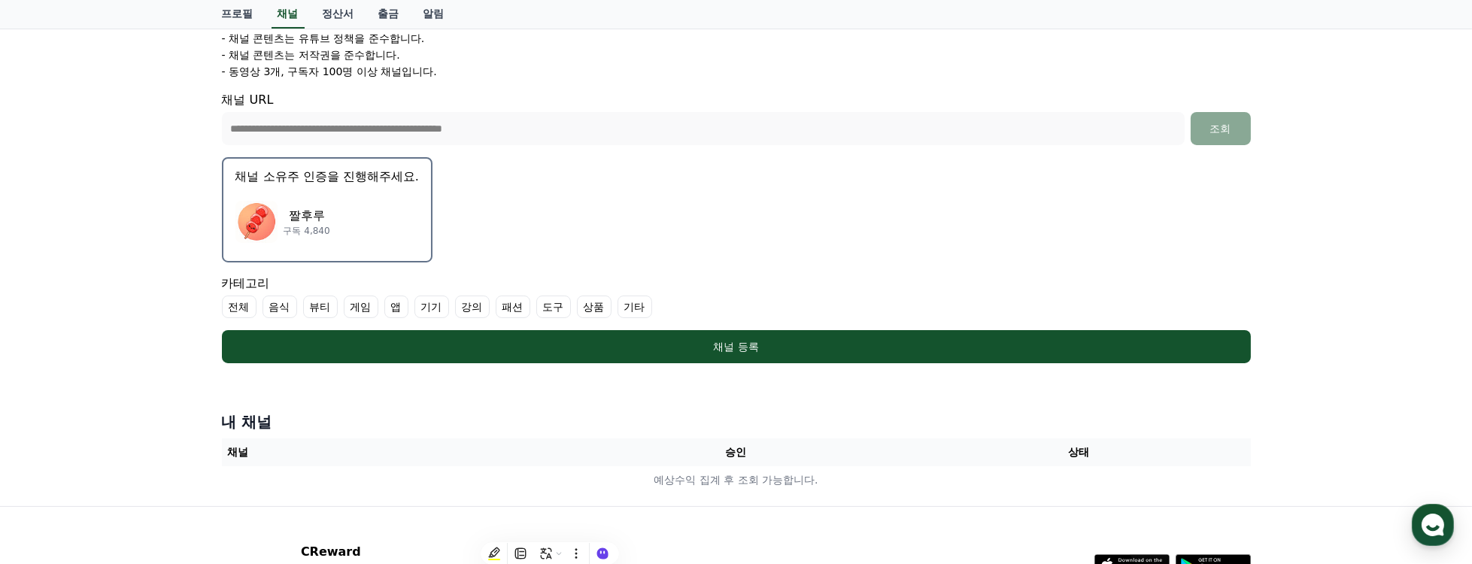
scroll to position [301, 0]
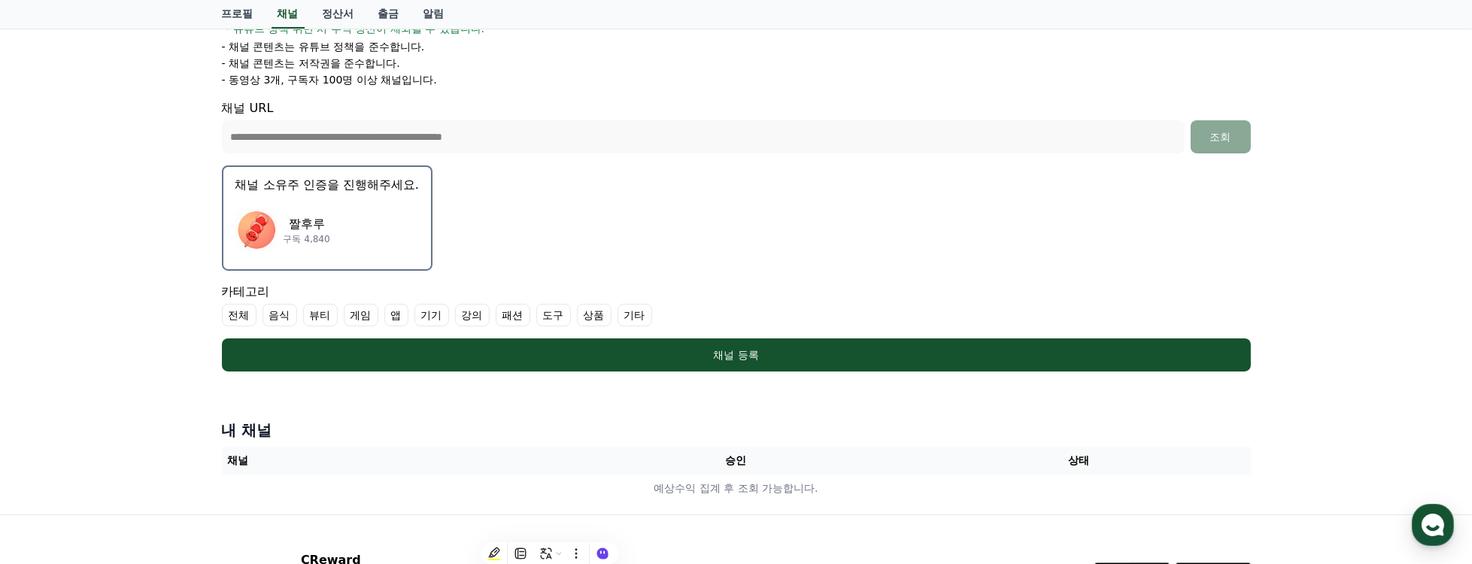
click at [363, 229] on div "짤후루 구독 4,840" at bounding box center [327, 230] width 184 height 60
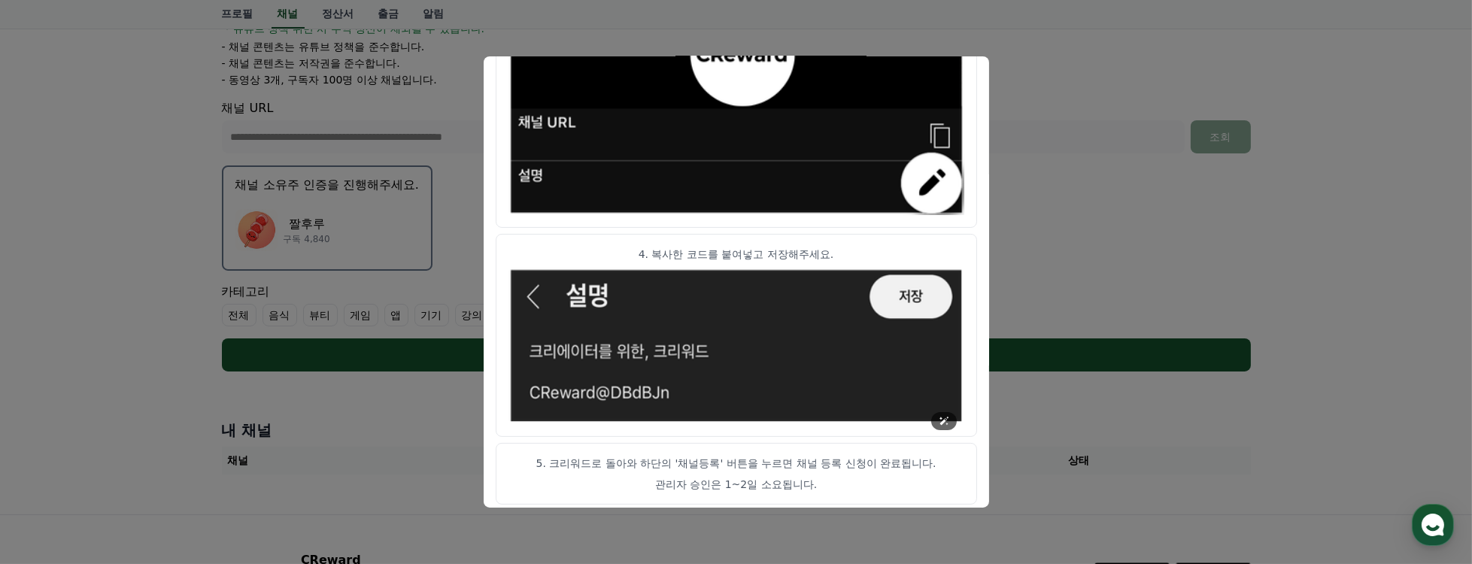
scroll to position [843, 0]
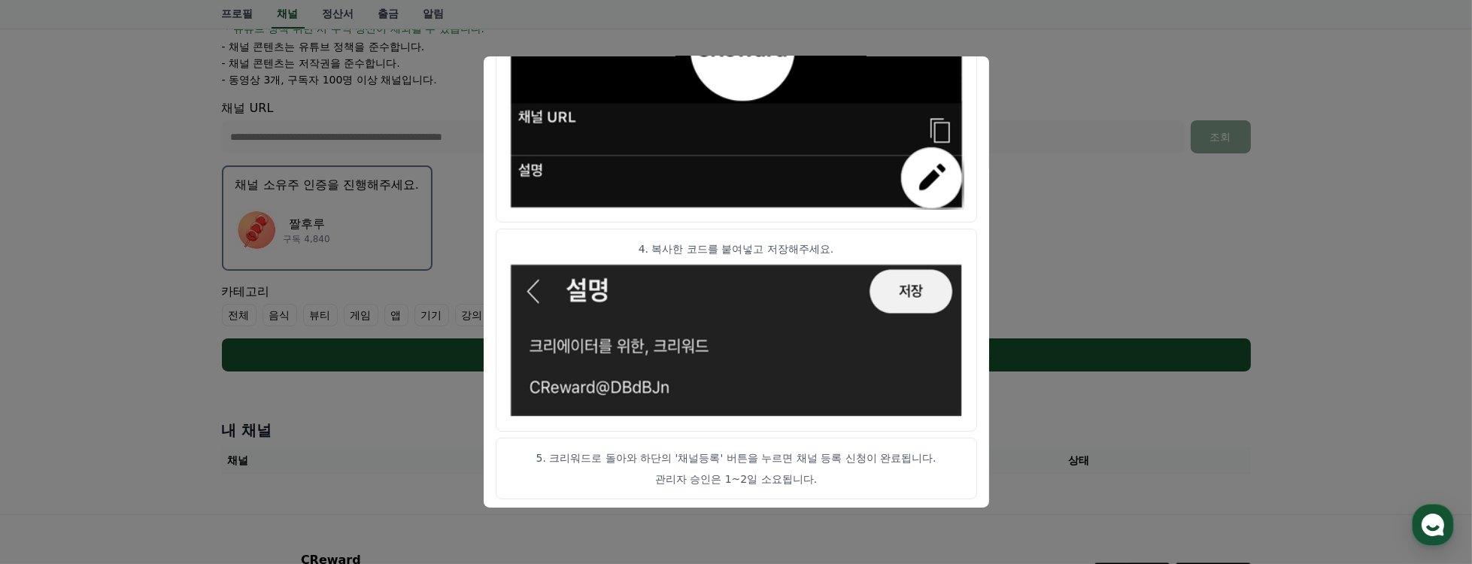
click at [1203, 232] on button "close modal" at bounding box center [736, 282] width 1472 height 564
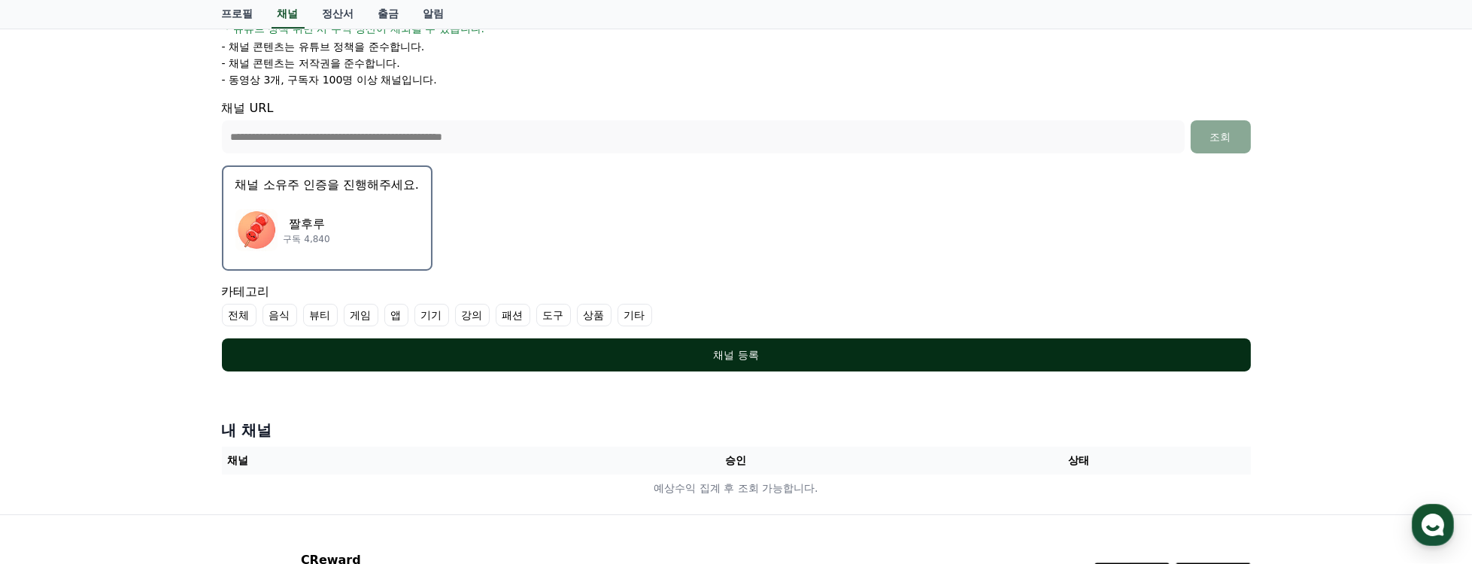
click at [749, 344] on button "채널 등록" at bounding box center [736, 354] width 1029 height 33
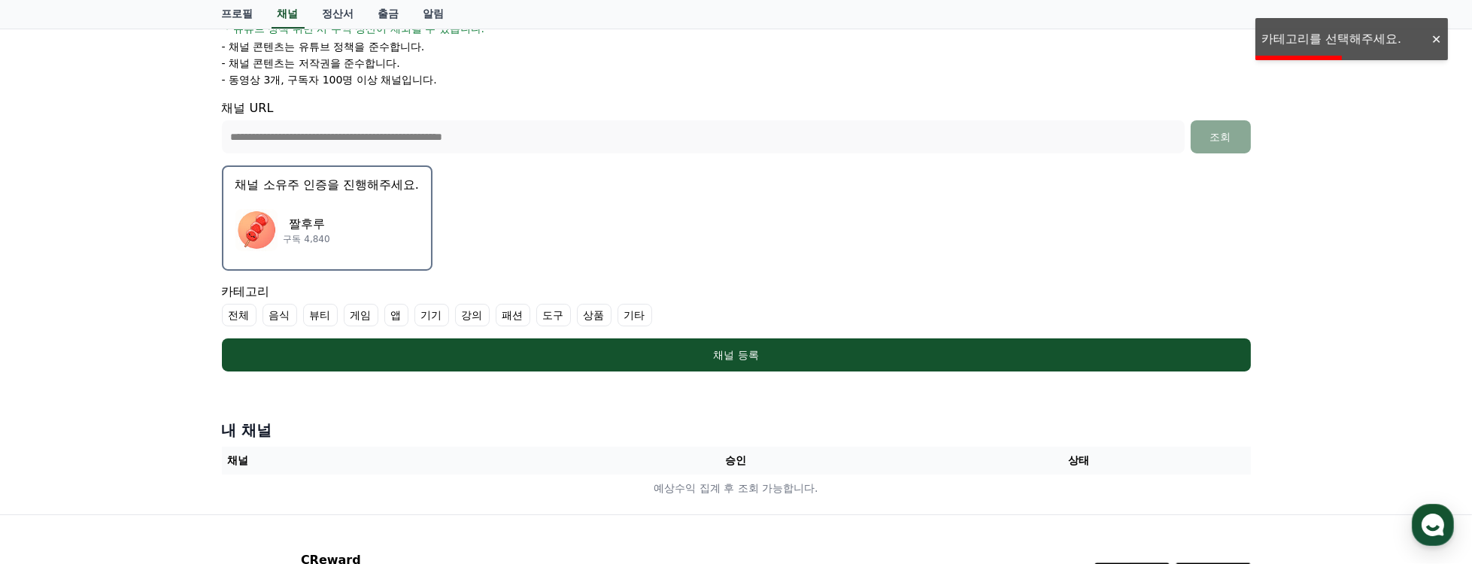
click at [241, 313] on label "전체" at bounding box center [239, 315] width 35 height 23
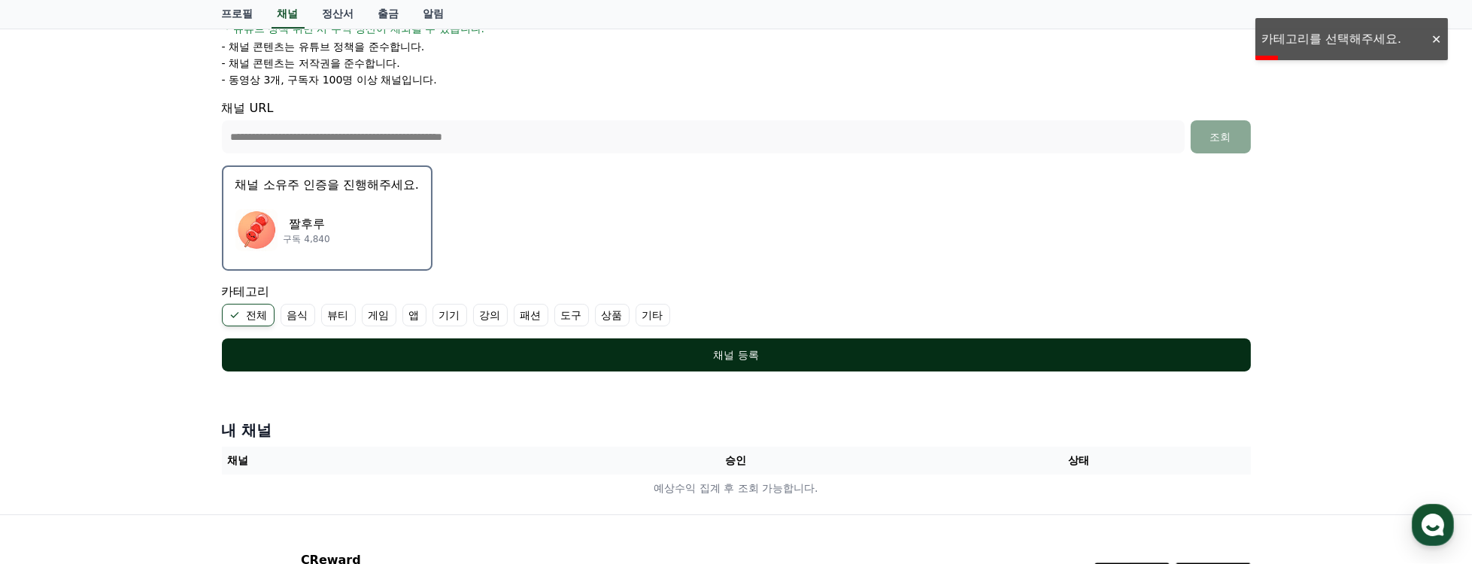
click at [524, 347] on div "채널 등록" at bounding box center [736, 354] width 969 height 15
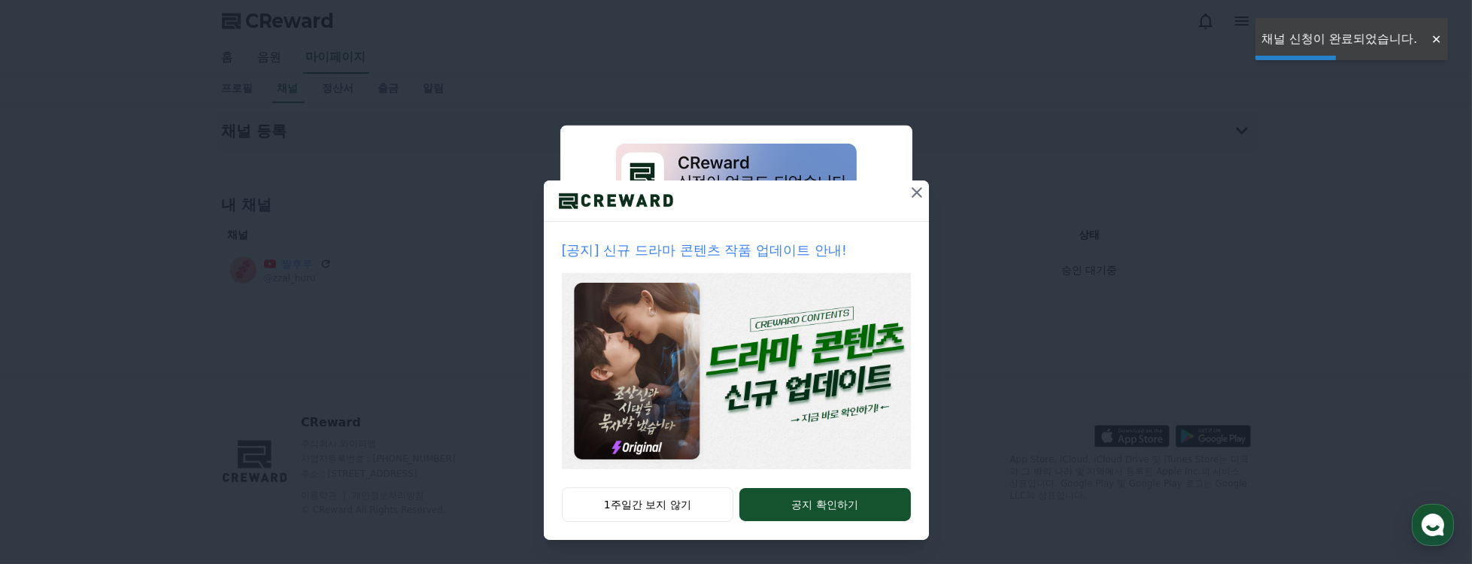
click at [921, 190] on icon at bounding box center [917, 193] width 18 height 18
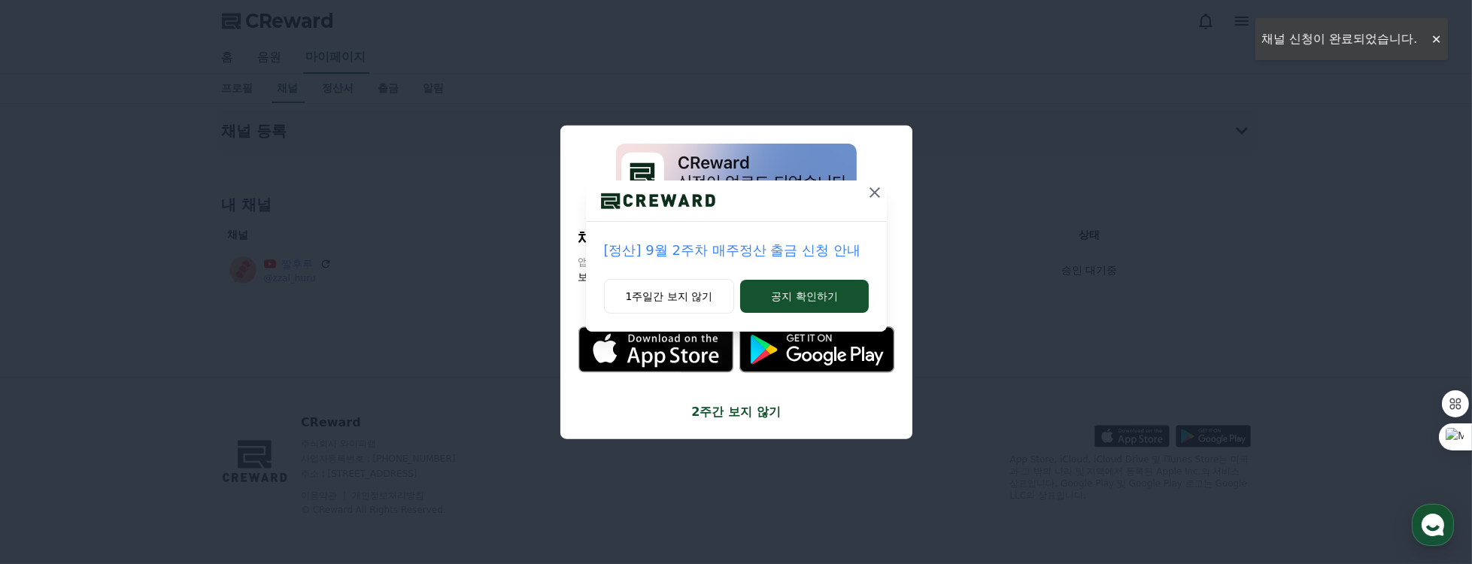
click at [877, 197] on icon at bounding box center [875, 193] width 18 height 18
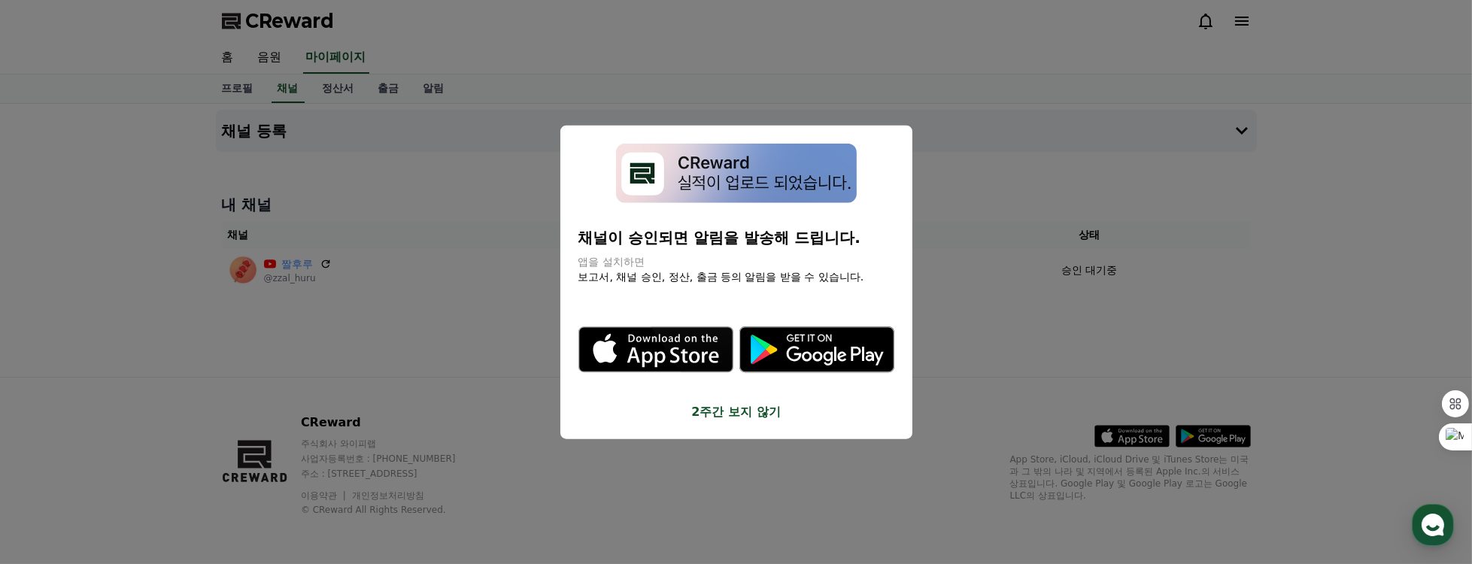
click at [754, 411] on button "2주간 보지 않기" at bounding box center [736, 411] width 316 height 18
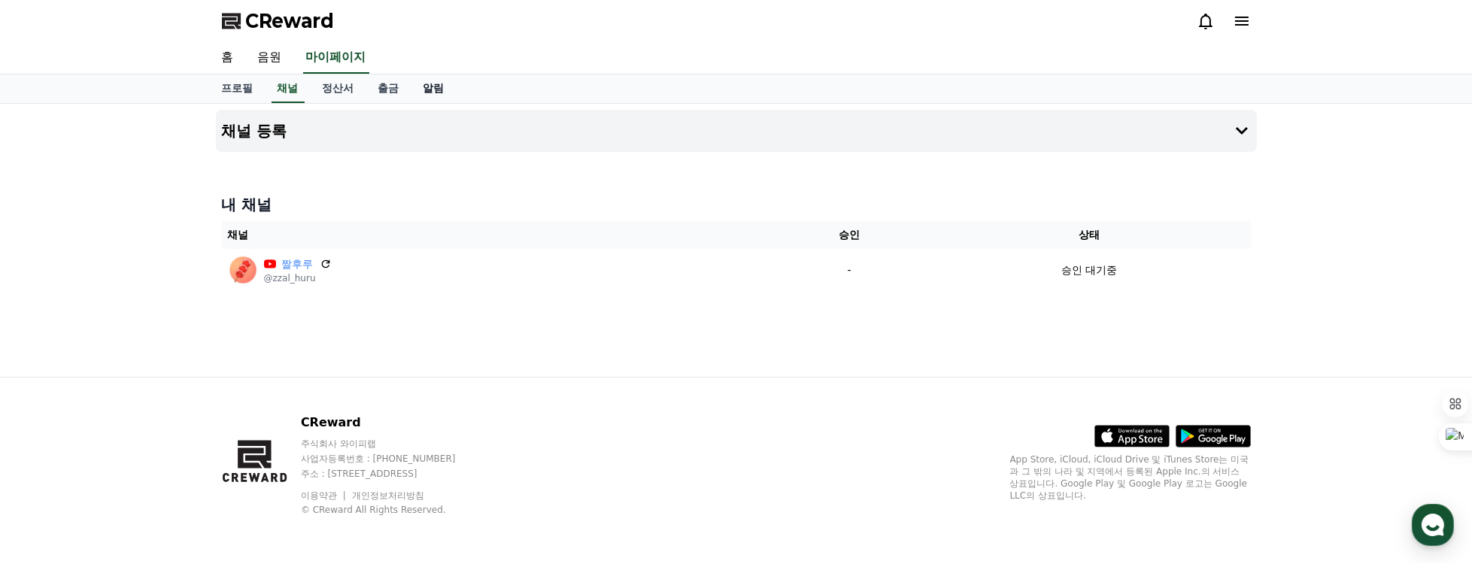
click at [443, 76] on link "알림" at bounding box center [433, 88] width 45 height 29
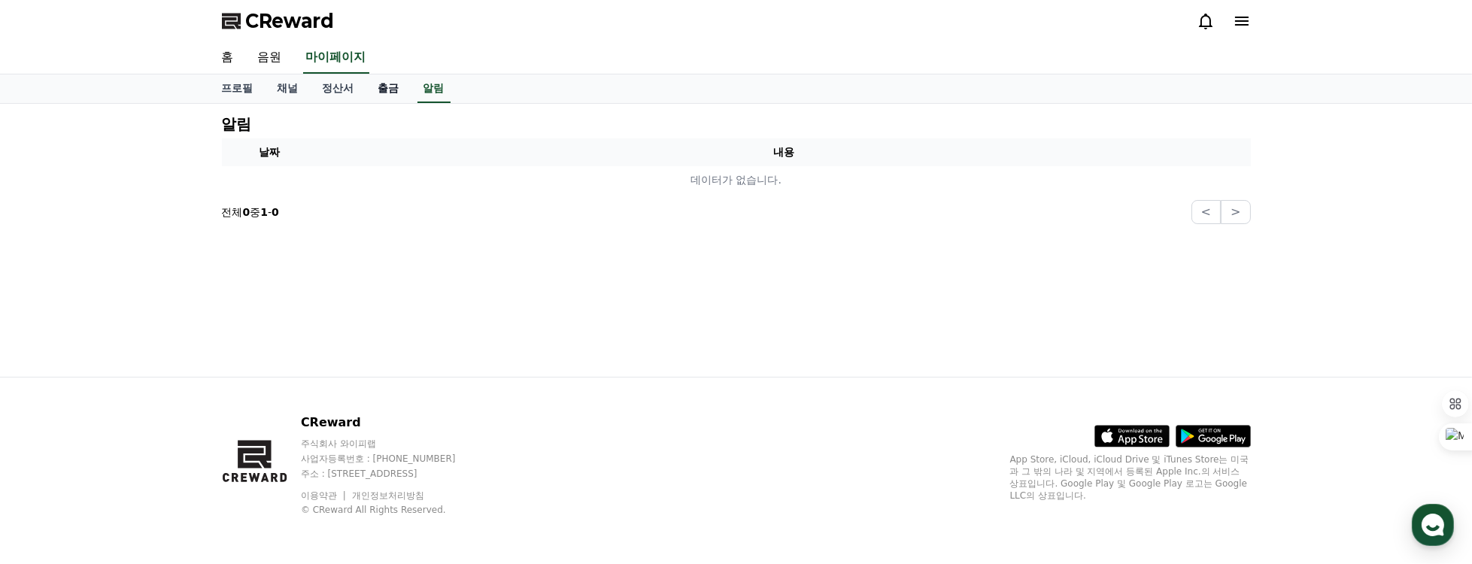
click at [381, 79] on link "출금" at bounding box center [388, 88] width 45 height 29
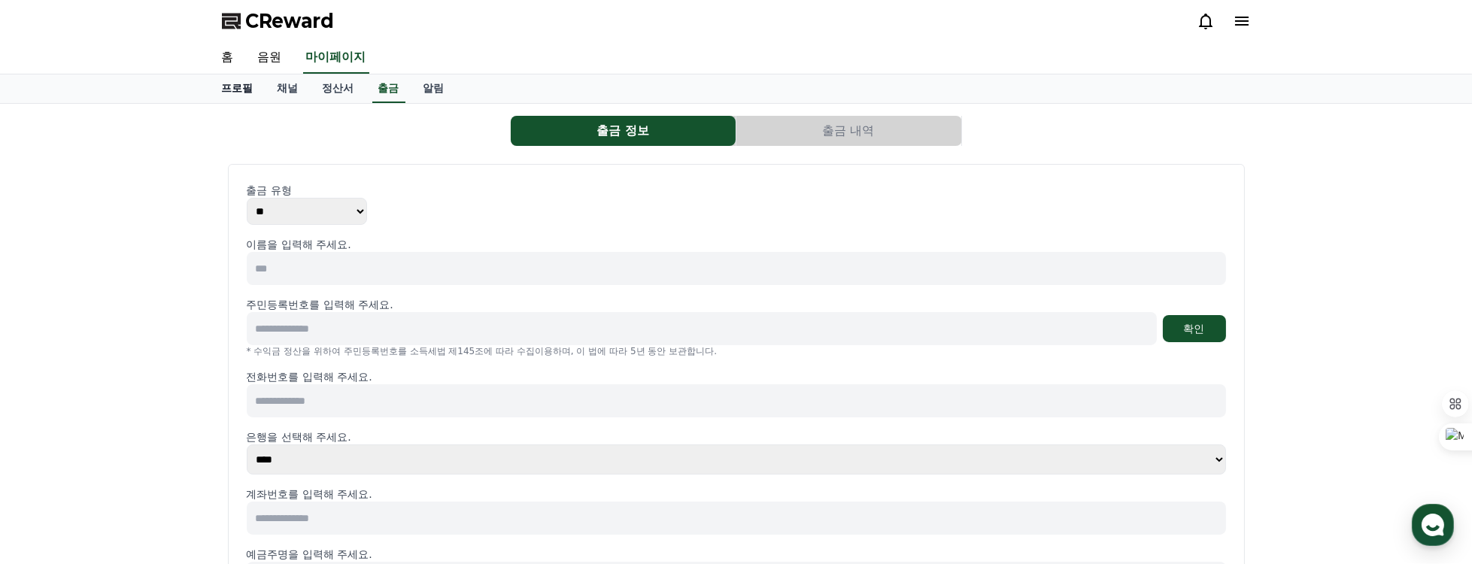
click at [236, 77] on link "프로필" at bounding box center [238, 88] width 56 height 29
select select "**********"
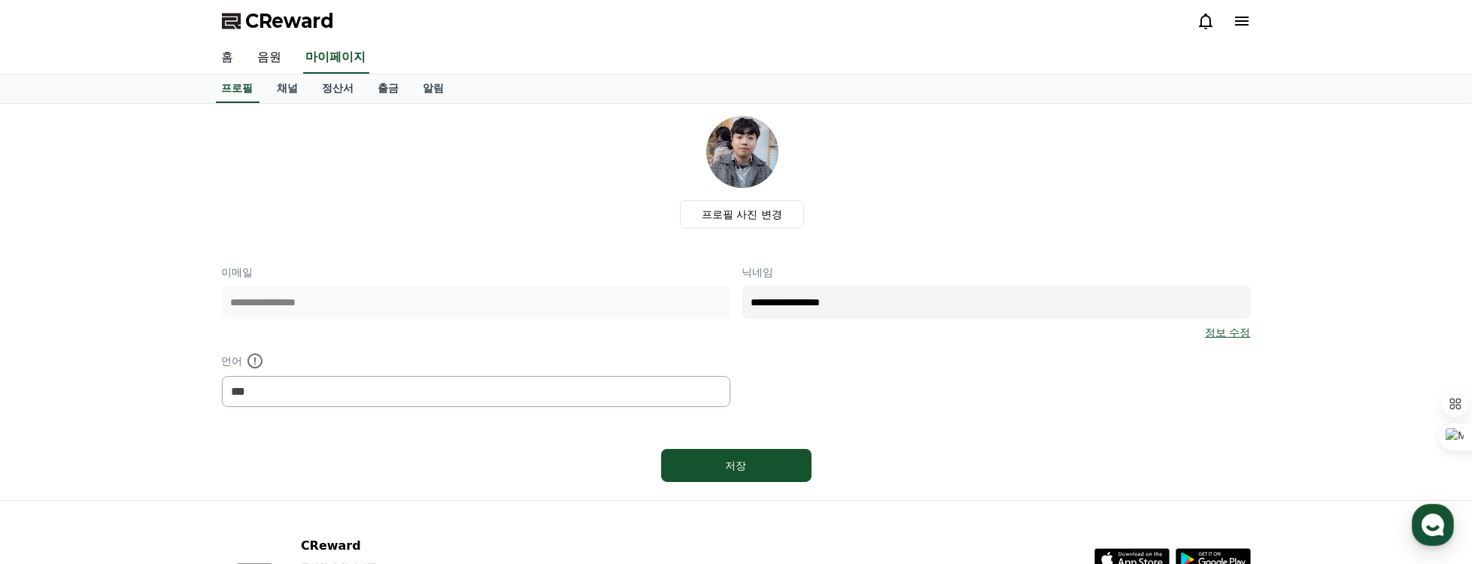
click at [232, 55] on link "홈" at bounding box center [228, 58] width 36 height 32
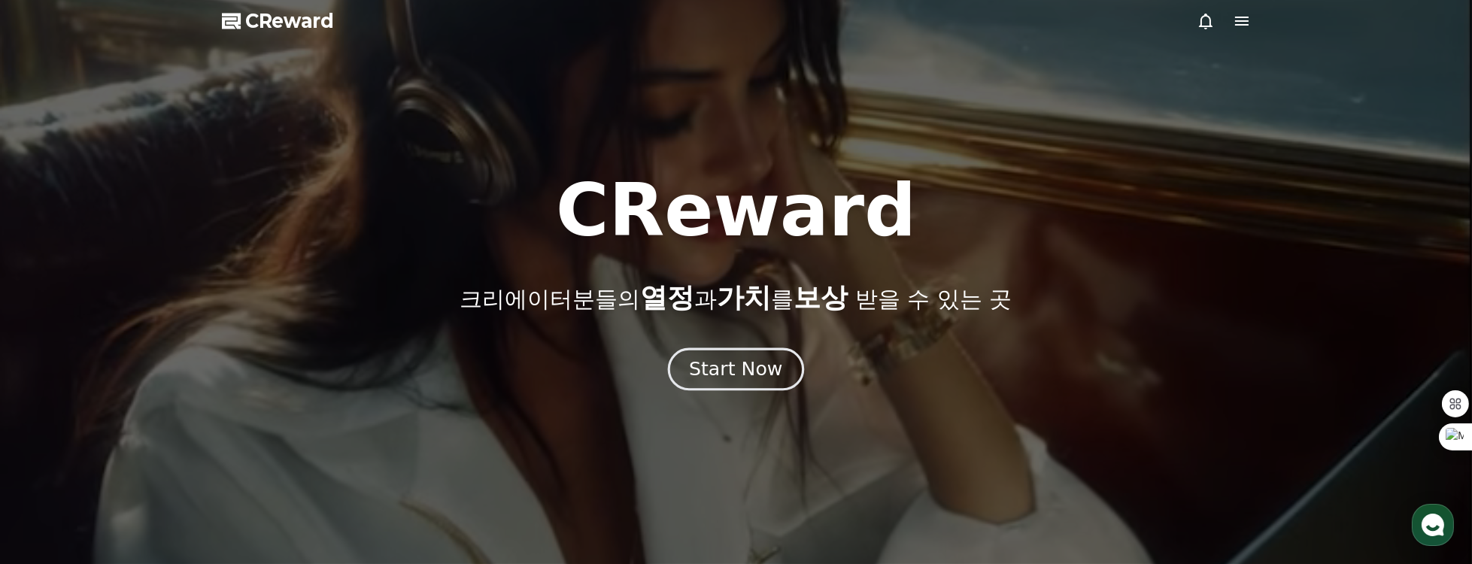
click at [730, 369] on div "Start Now" at bounding box center [735, 370] width 93 height 26
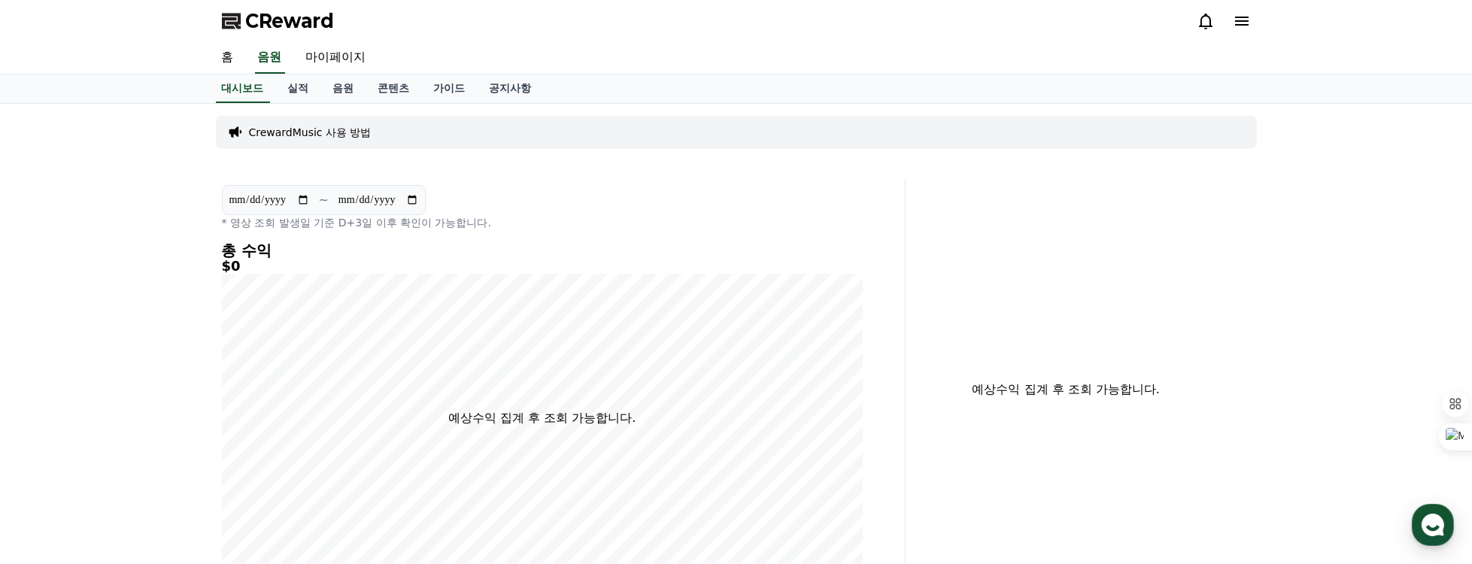
click at [348, 135] on p "CrewardMusic 사용 방법" at bounding box center [310, 132] width 123 height 15
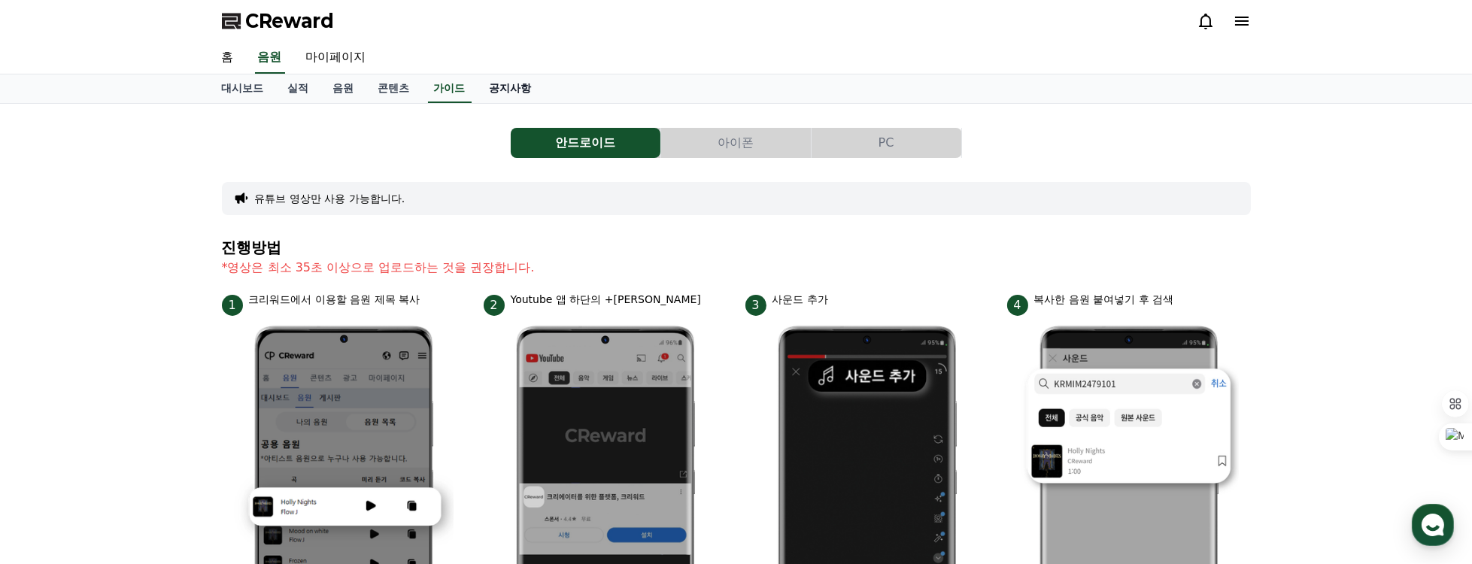
click at [484, 90] on link "공지사항" at bounding box center [511, 88] width 66 height 29
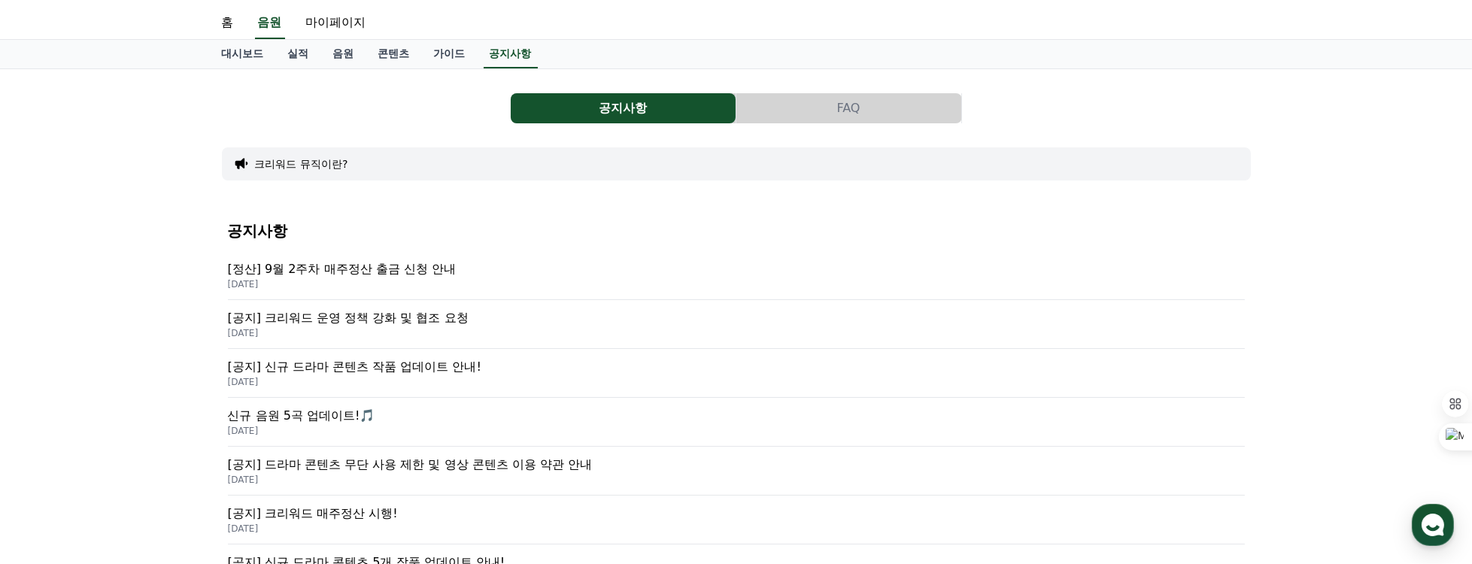
scroll to position [43, 0]
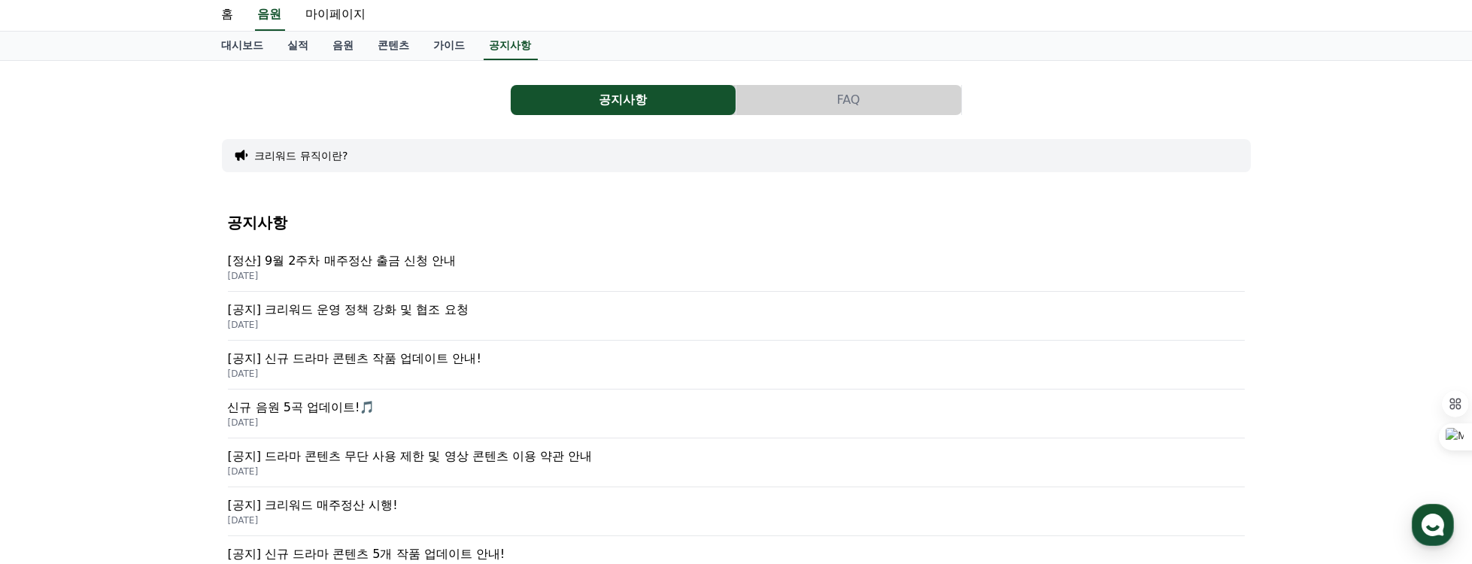
click at [423, 252] on p "[정산] 9월 2주차 매주정산 출금 신청 안내" at bounding box center [736, 261] width 1017 height 18
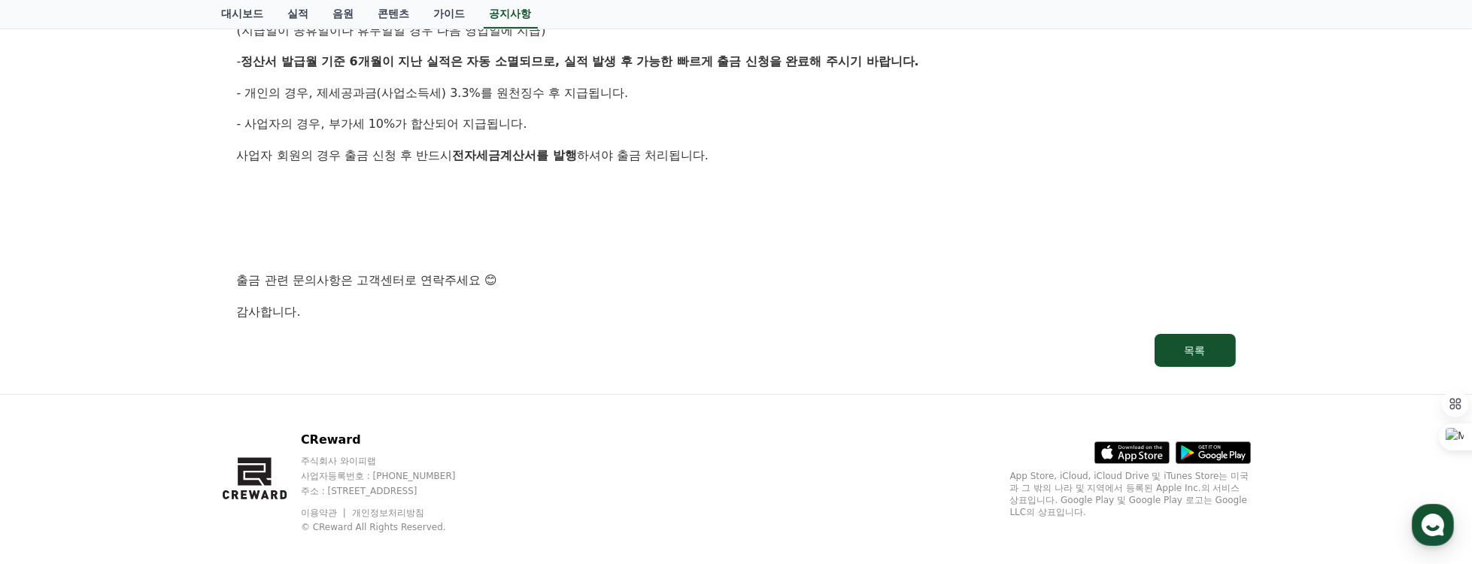
scroll to position [848, 0]
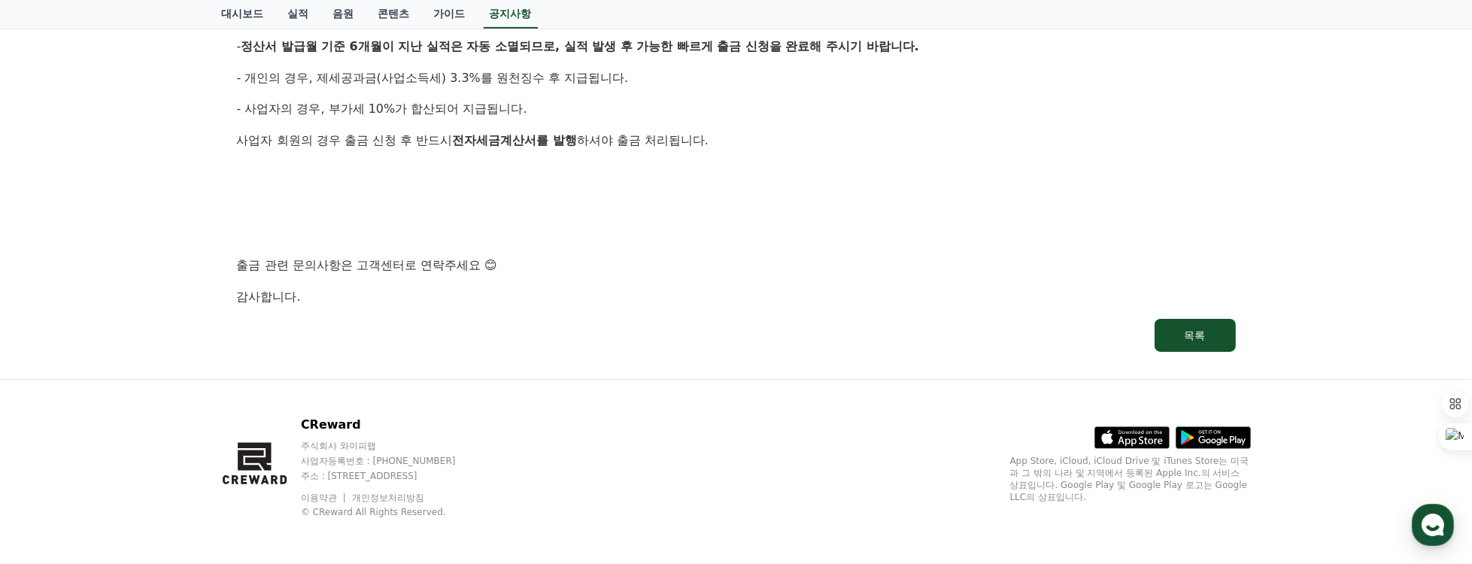
scroll to position [43, 0]
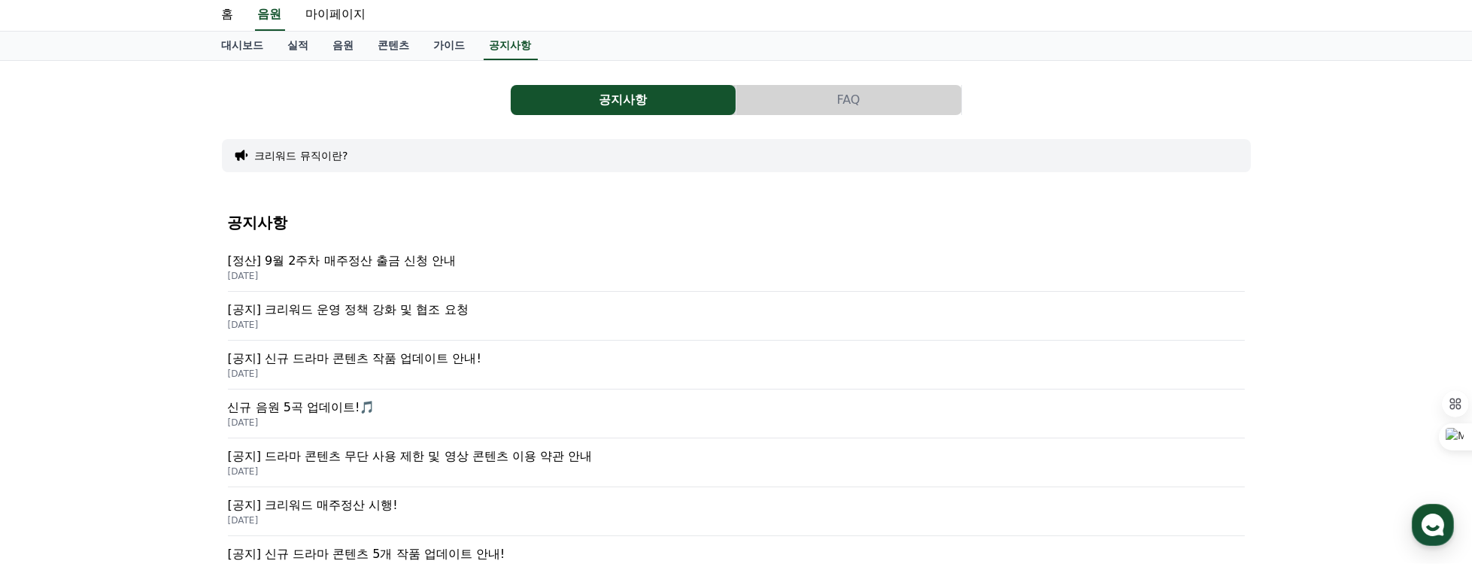
click at [451, 311] on p "[공지] 크리워드 운영 정책 강화 및 협조 요청" at bounding box center [736, 310] width 1017 height 18
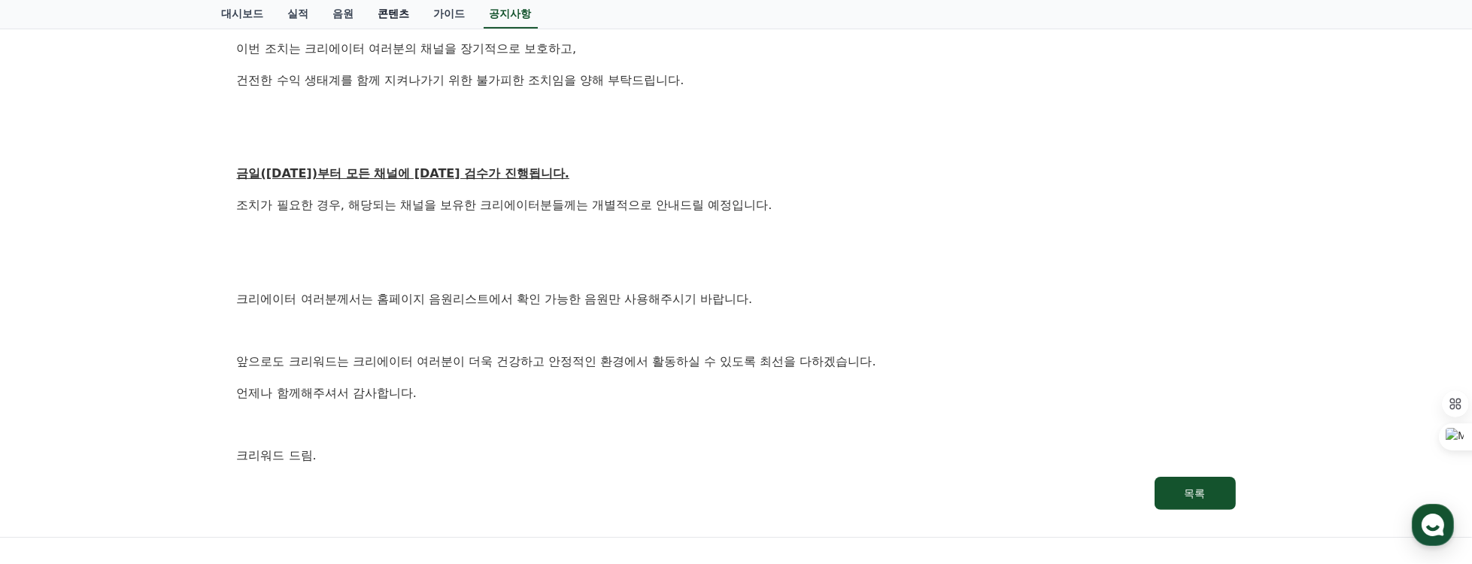
scroll to position [770, 0]
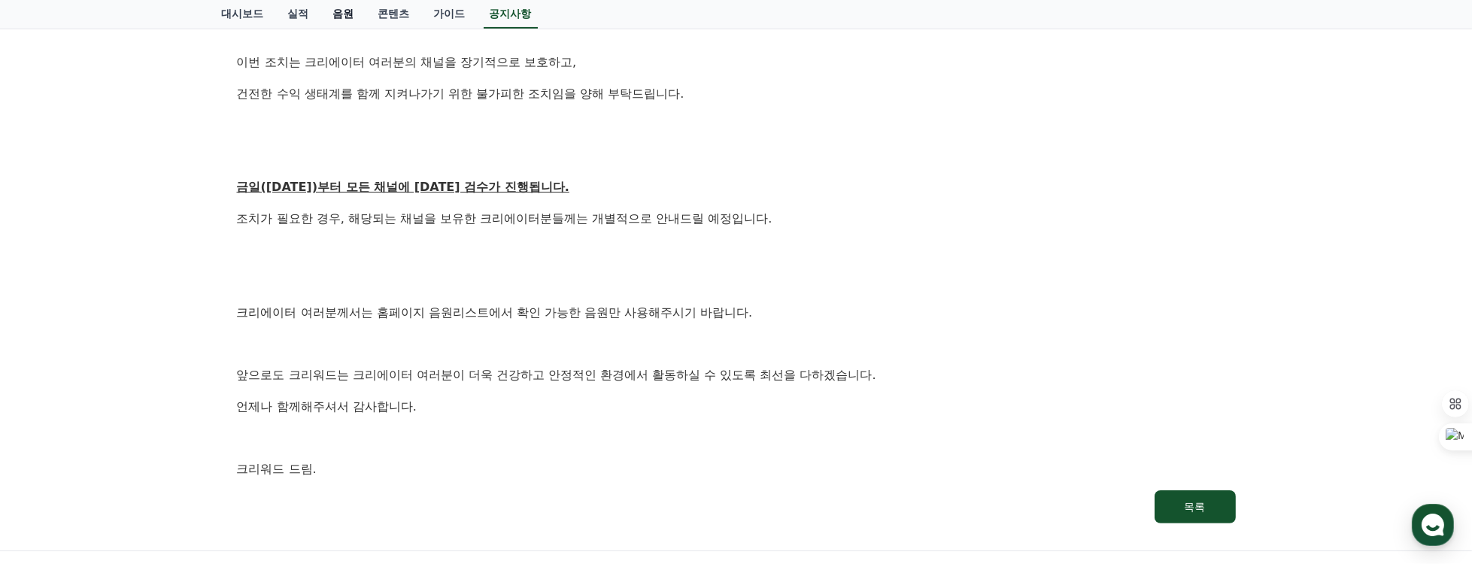
click at [340, 16] on link "음원" at bounding box center [343, 14] width 45 height 29
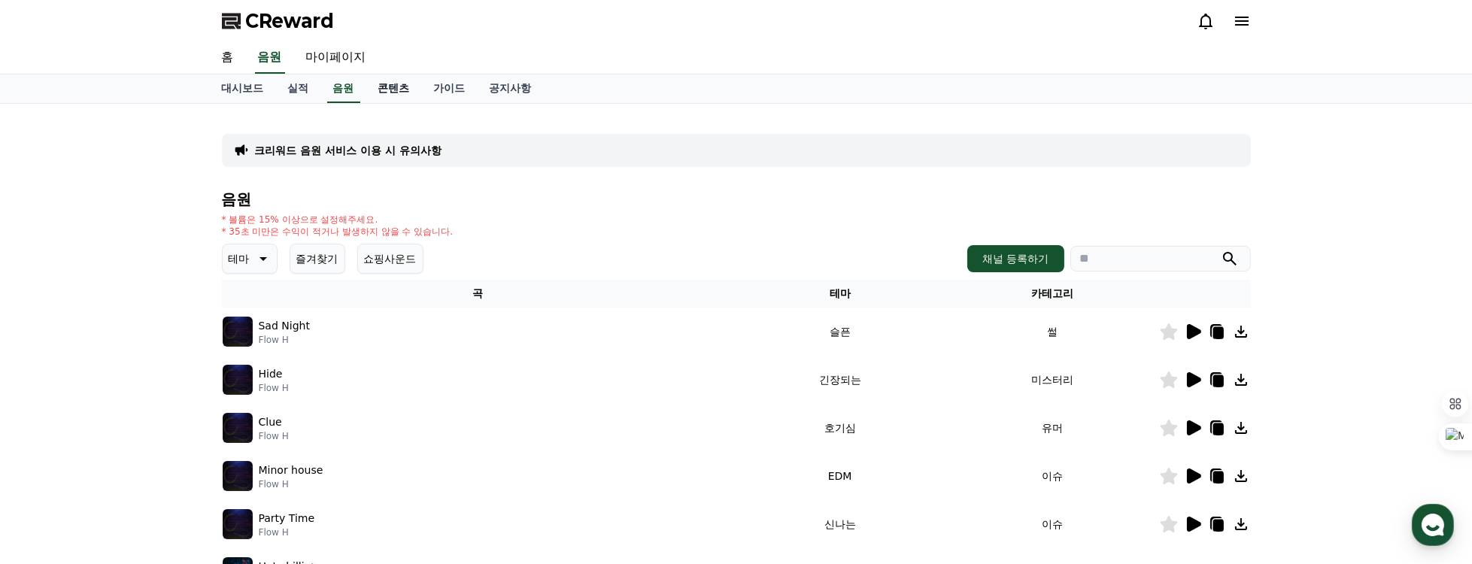
click at [383, 80] on link "콘텐츠" at bounding box center [394, 88] width 56 height 29
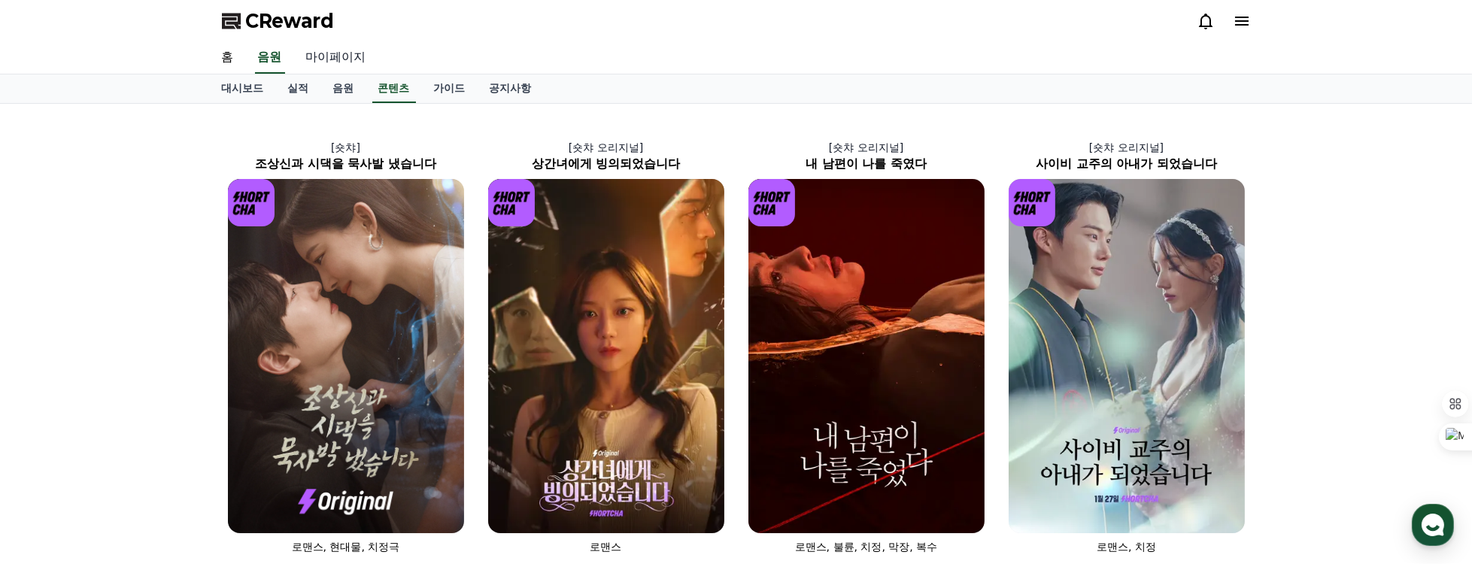
click at [344, 61] on link "마이페이지" at bounding box center [336, 58] width 84 height 32
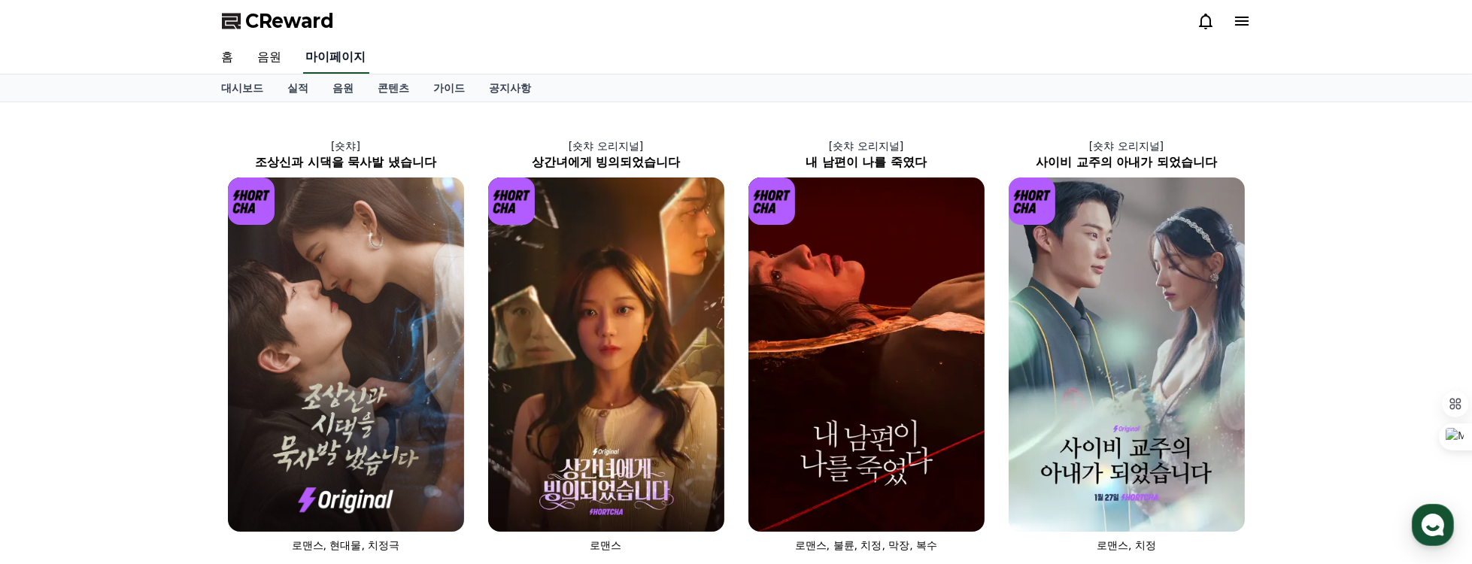
select select "**********"
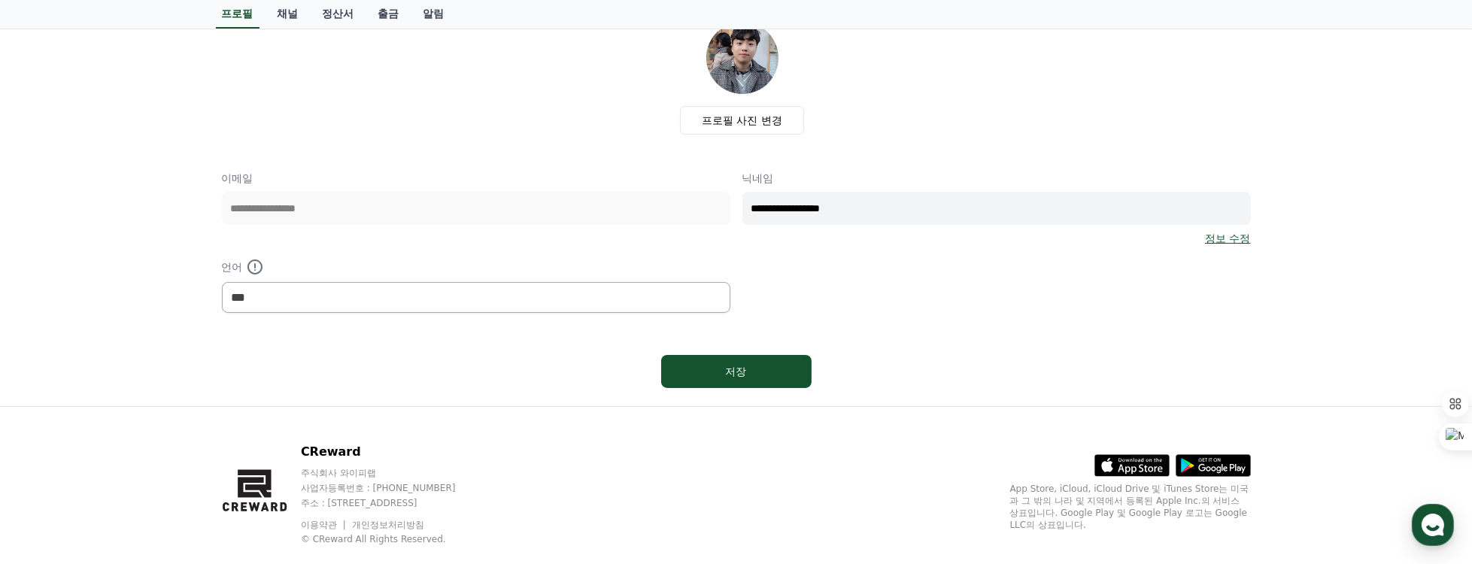
scroll to position [121, 0]
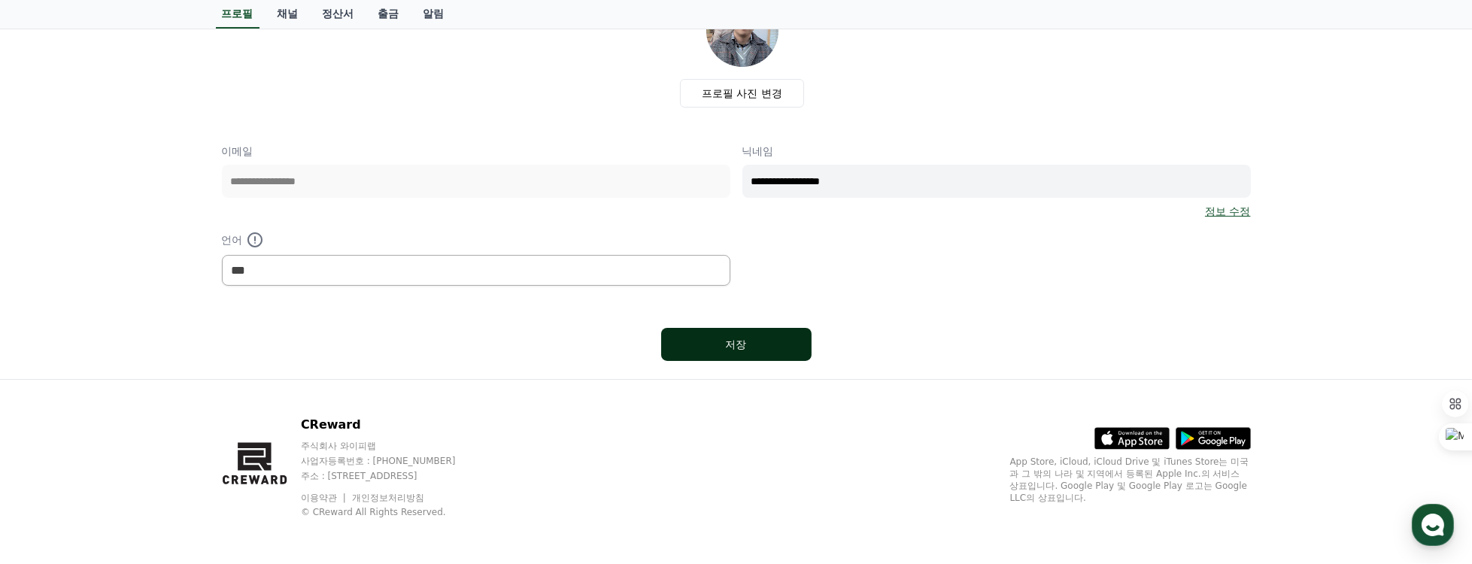
click at [761, 344] on div "저장" at bounding box center [736, 344] width 90 height 15
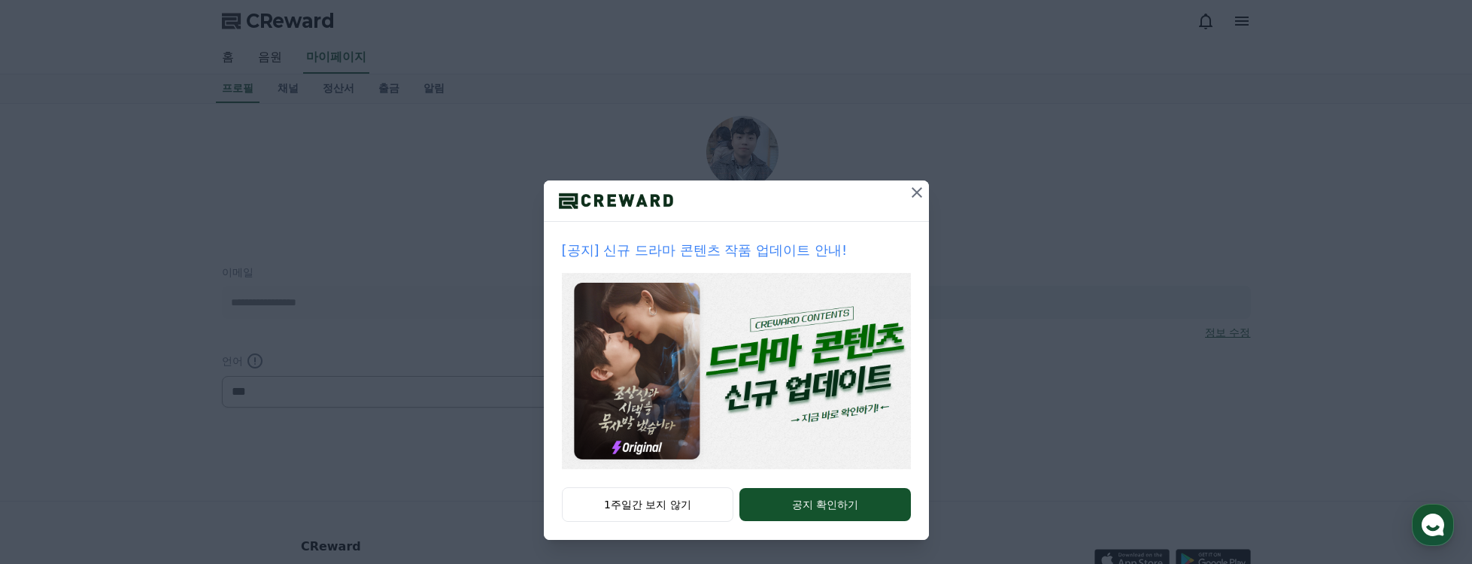
select select "**********"
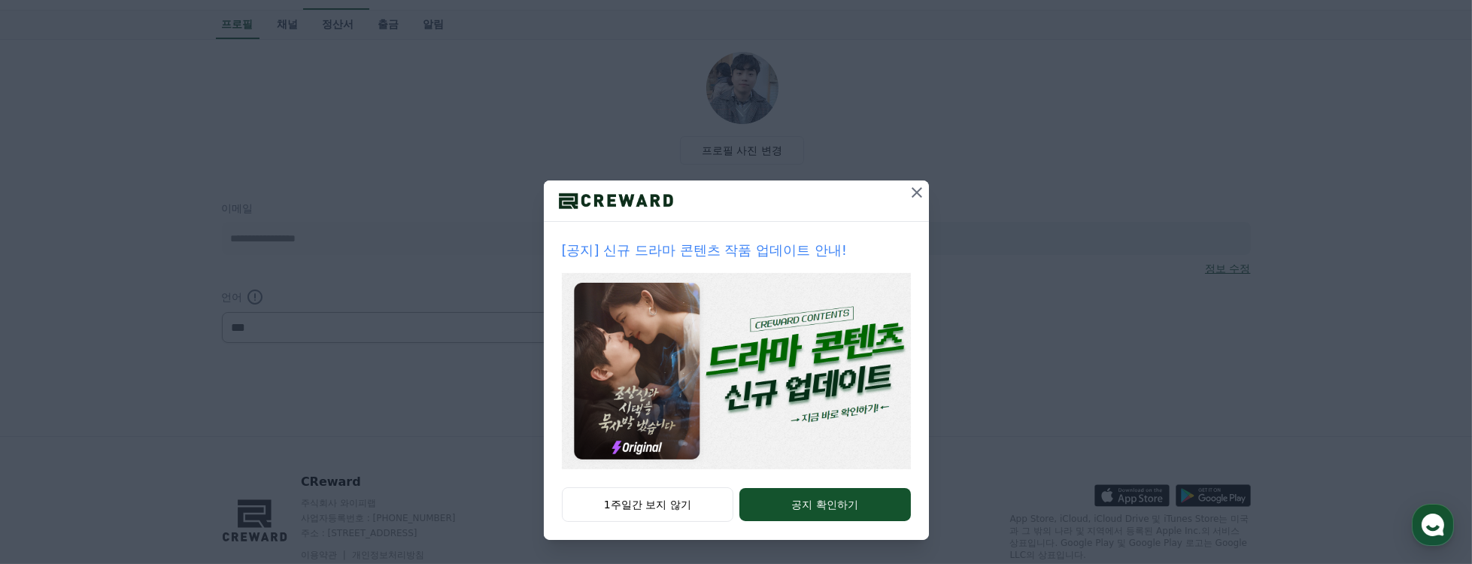
click at [915, 194] on icon at bounding box center [917, 192] width 11 height 11
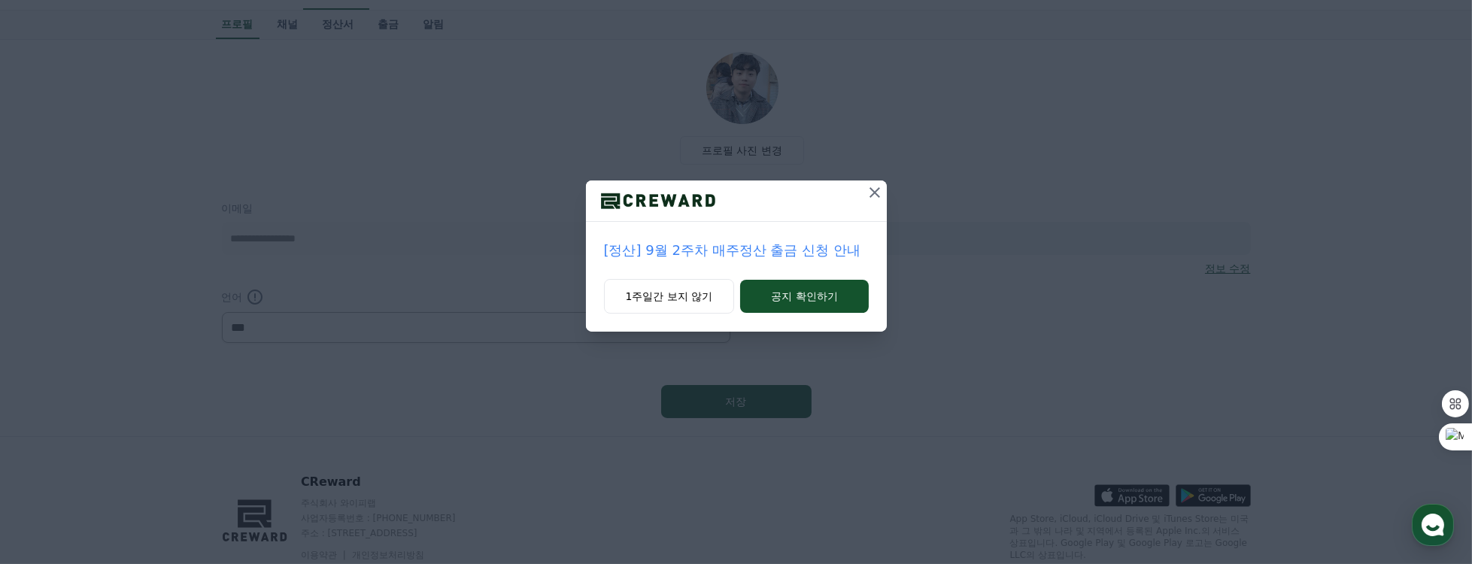
click at [881, 190] on icon at bounding box center [875, 193] width 18 height 18
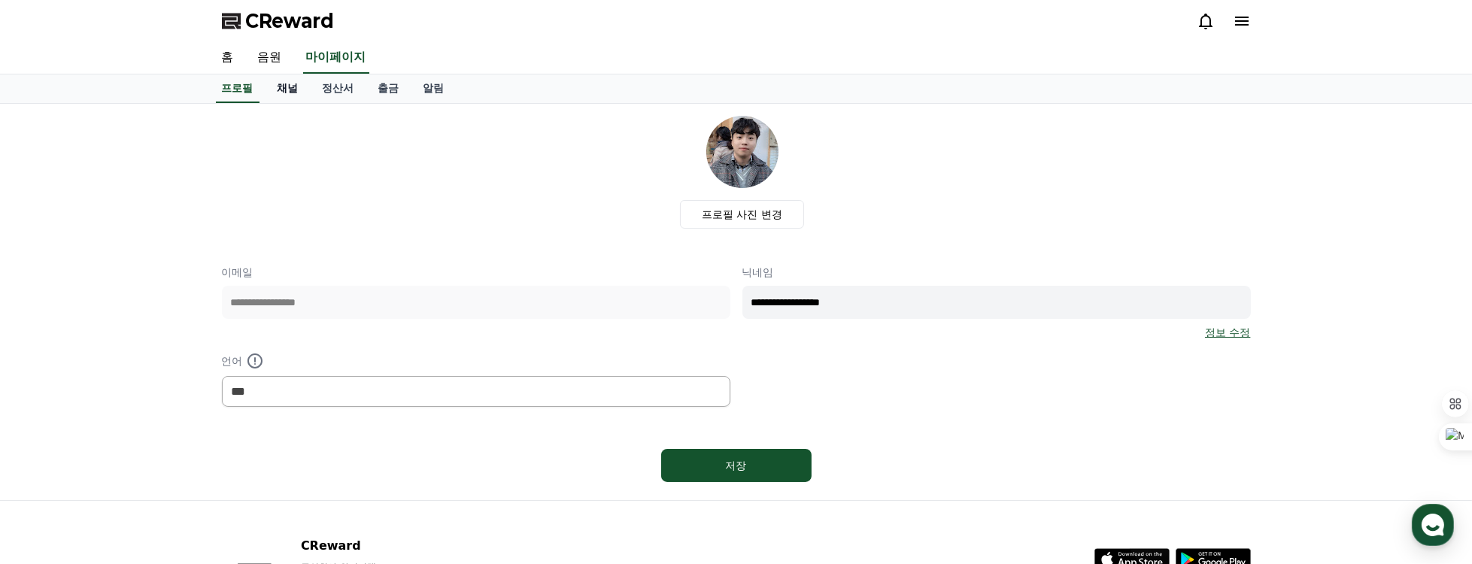
click at [295, 81] on link "채널" at bounding box center [287, 88] width 45 height 29
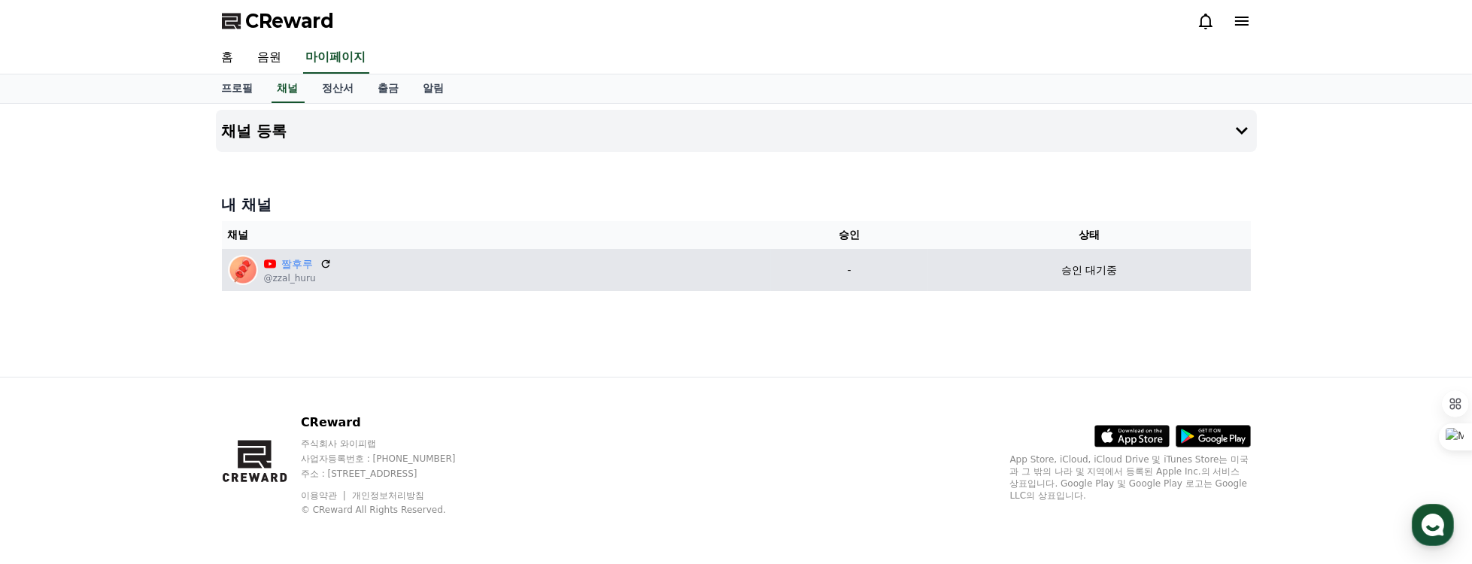
click at [532, 257] on div "짤후루 @zzal_huru" at bounding box center [496, 270] width 537 height 30
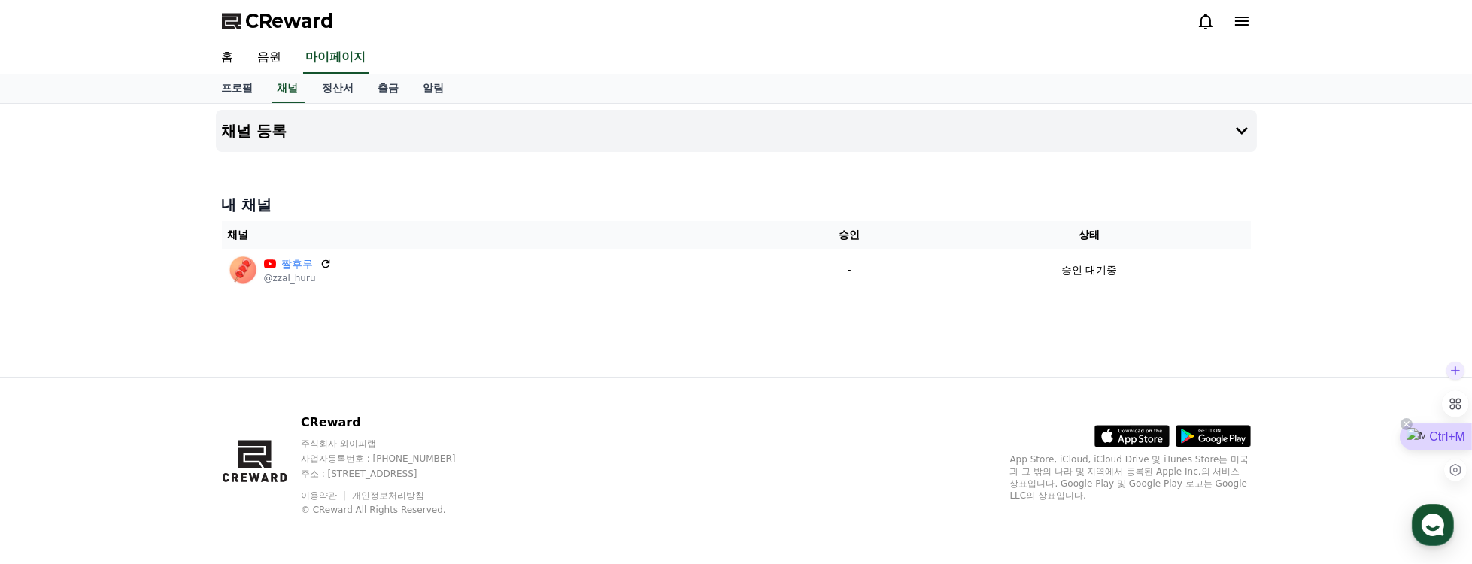
click at [1446, 437] on div "Ctrl+M" at bounding box center [1436, 436] width 72 height 27
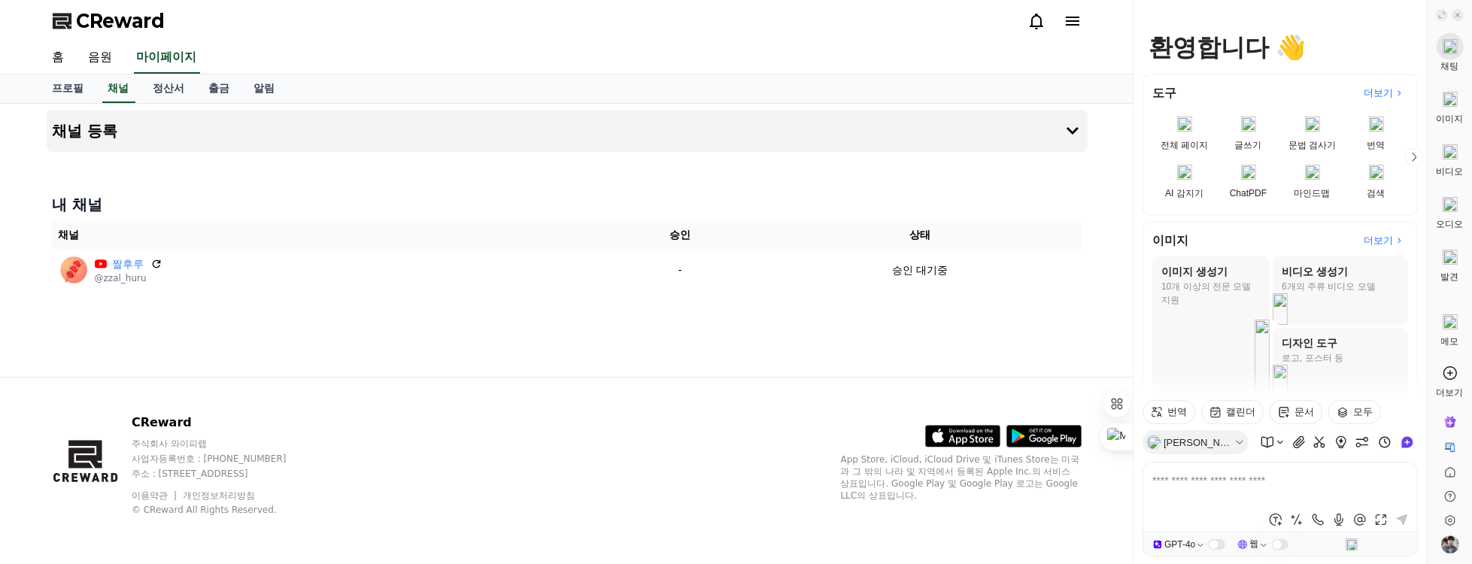
click at [904, 354] on div "채널 등록 내 채널 채널 승인 상태 짤후루 @zzal_huru - 승인 대기중" at bounding box center [567, 240] width 1053 height 273
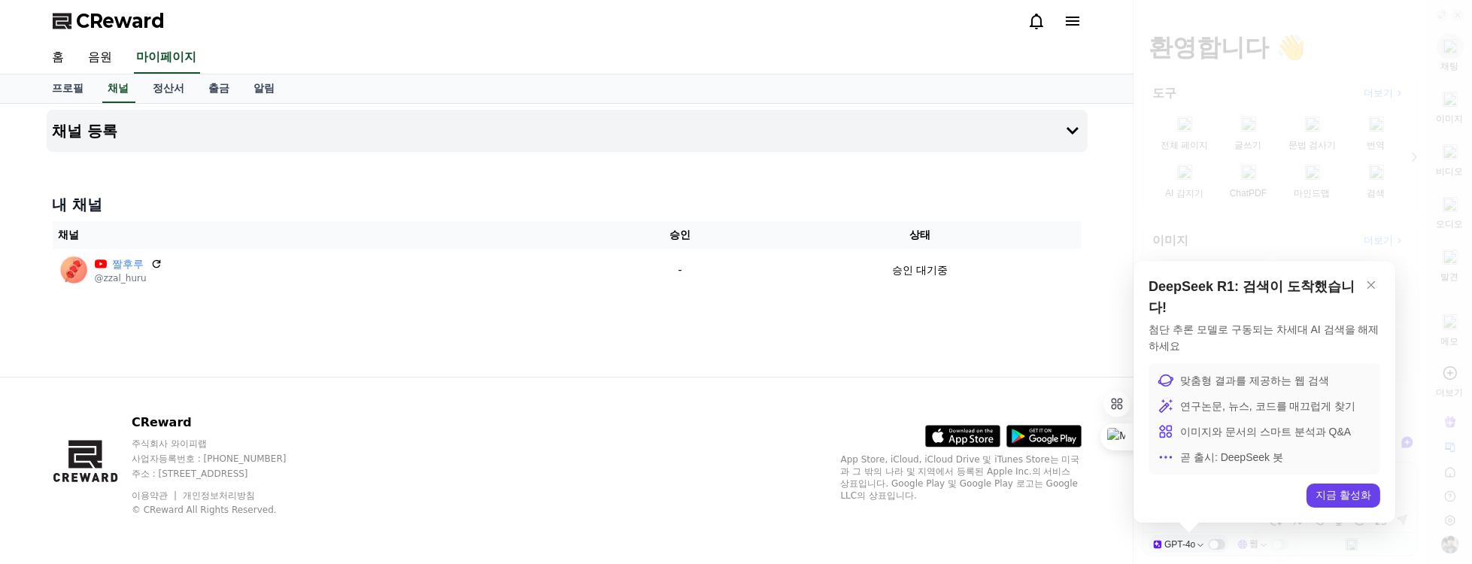
click at [145, 24] on span "CReward" at bounding box center [121, 21] width 89 height 24
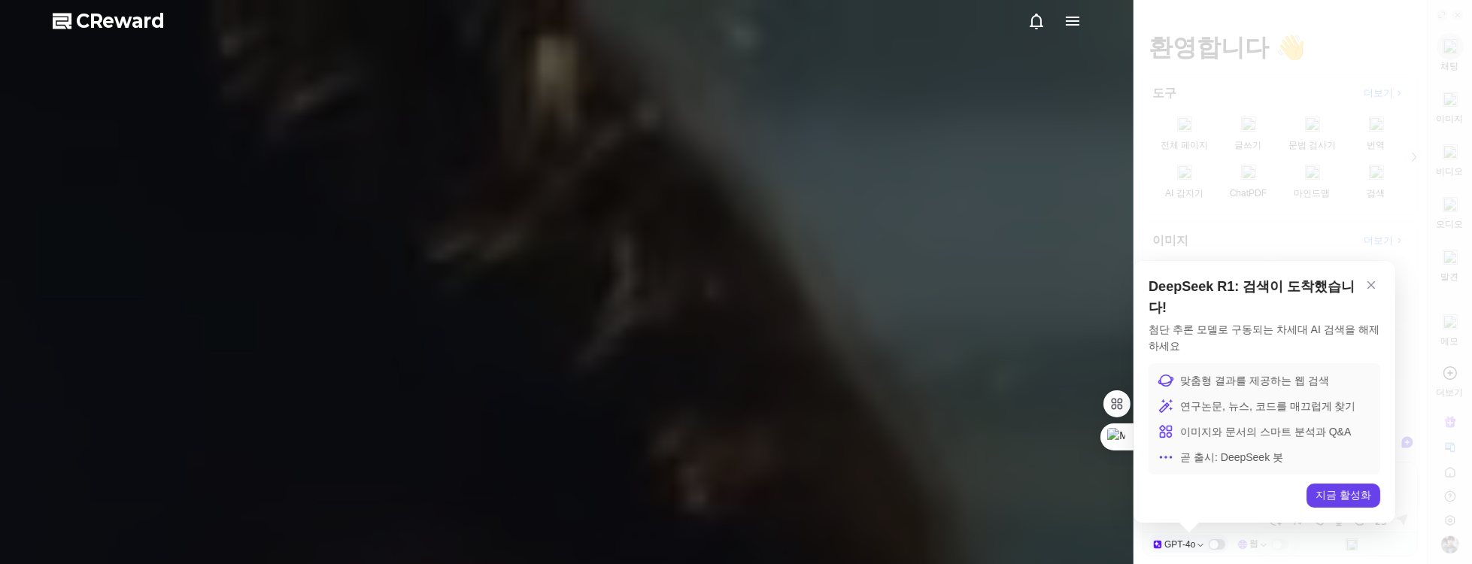
click at [1066, 17] on icon at bounding box center [1073, 21] width 14 height 9
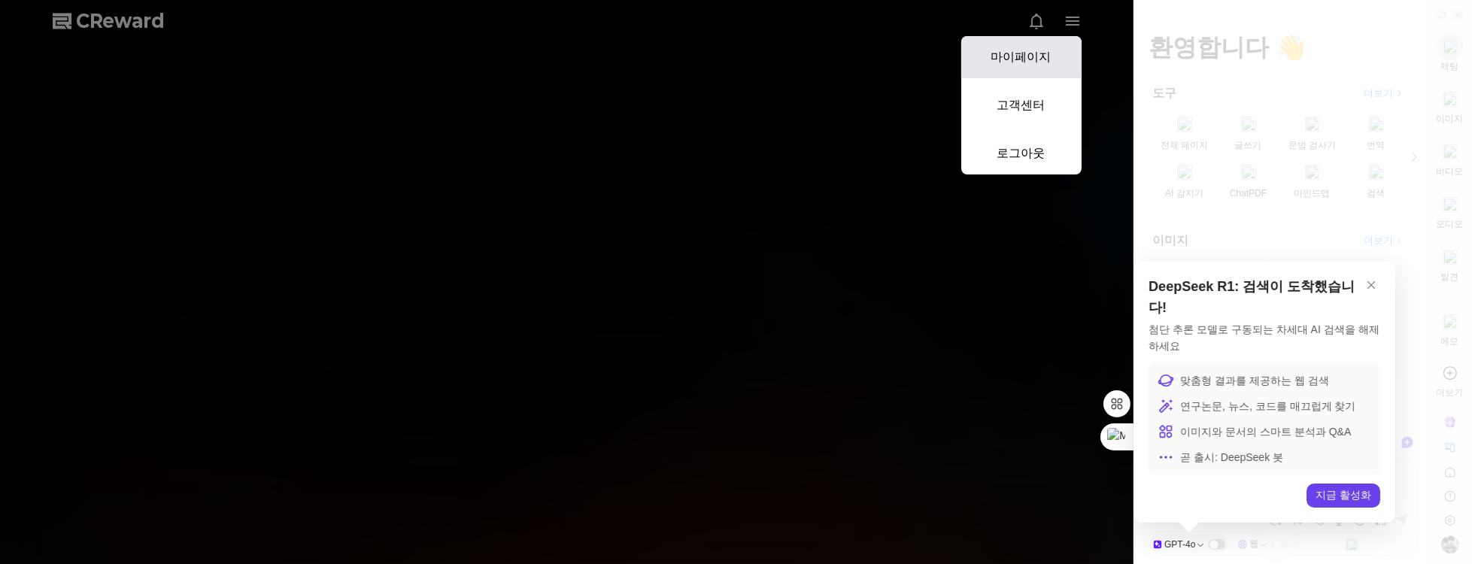
click at [1048, 55] on link "마이페이지" at bounding box center [1021, 57] width 120 height 42
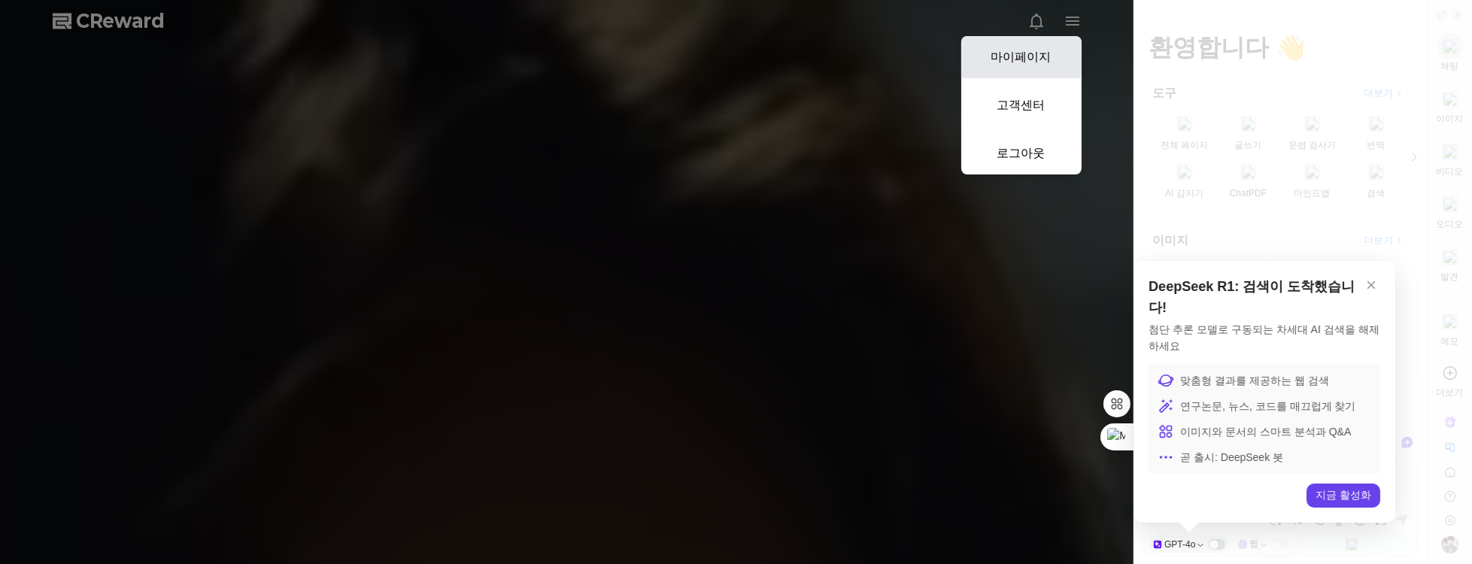
select select "**********"
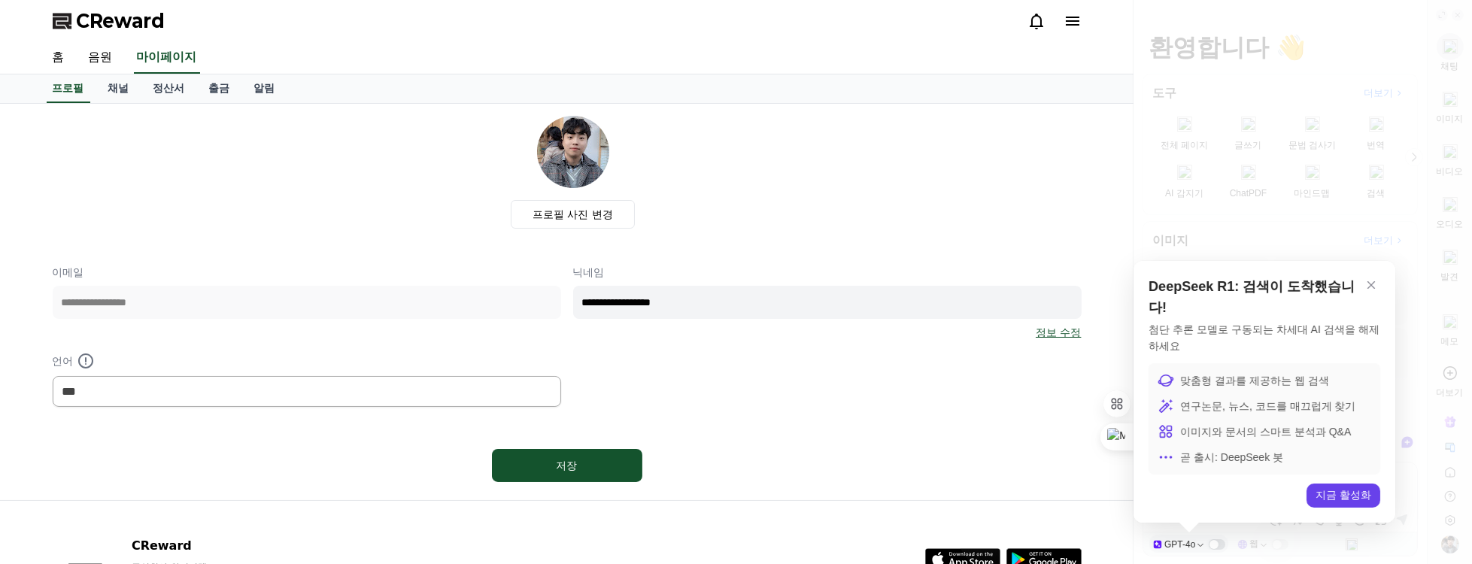
click at [1075, 16] on icon at bounding box center [1072, 21] width 18 height 18
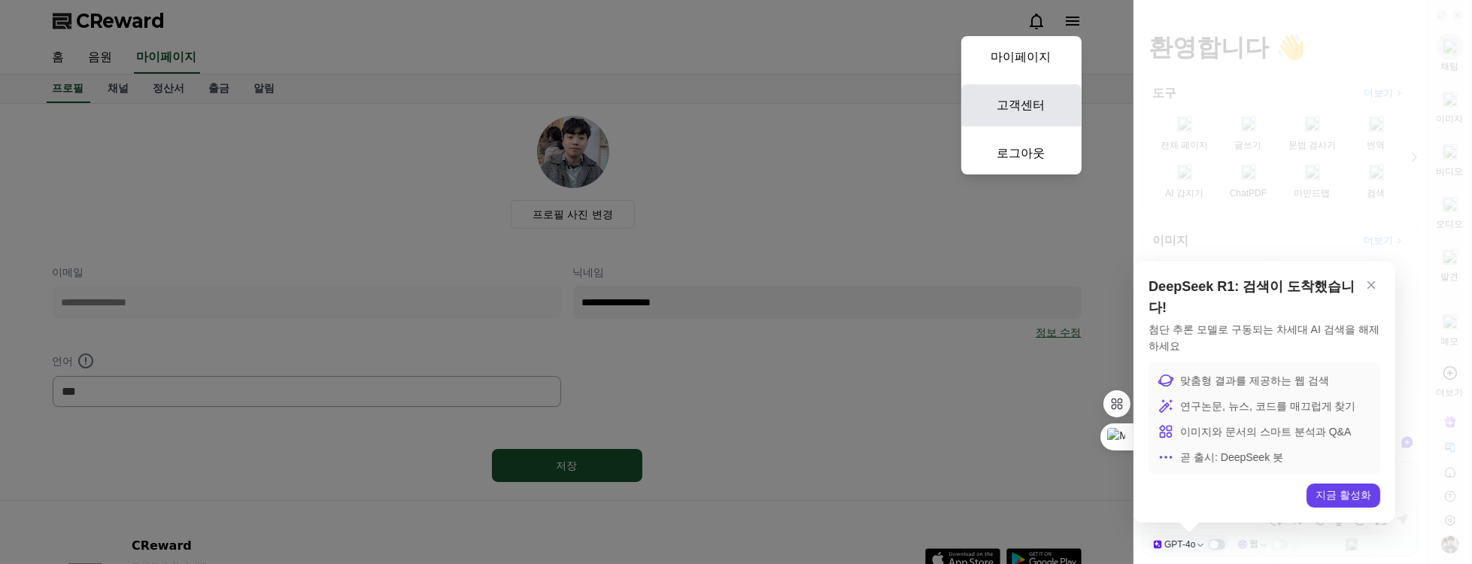
click at [1017, 94] on link "고객센터" at bounding box center [1021, 105] width 120 height 42
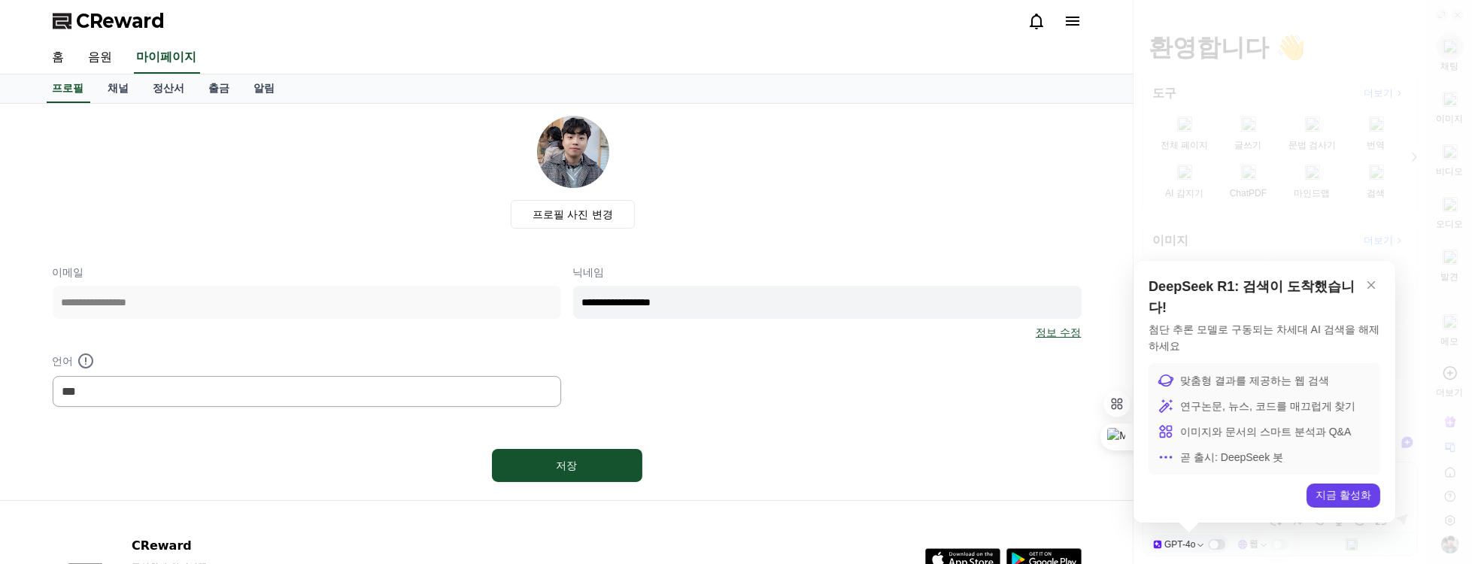
click at [969, 128] on div "프로필 사진 변경" at bounding box center [573, 172] width 1017 height 113
click at [1112, 448] on div "Ctrl+M" at bounding box center [1097, 436] width 72 height 27
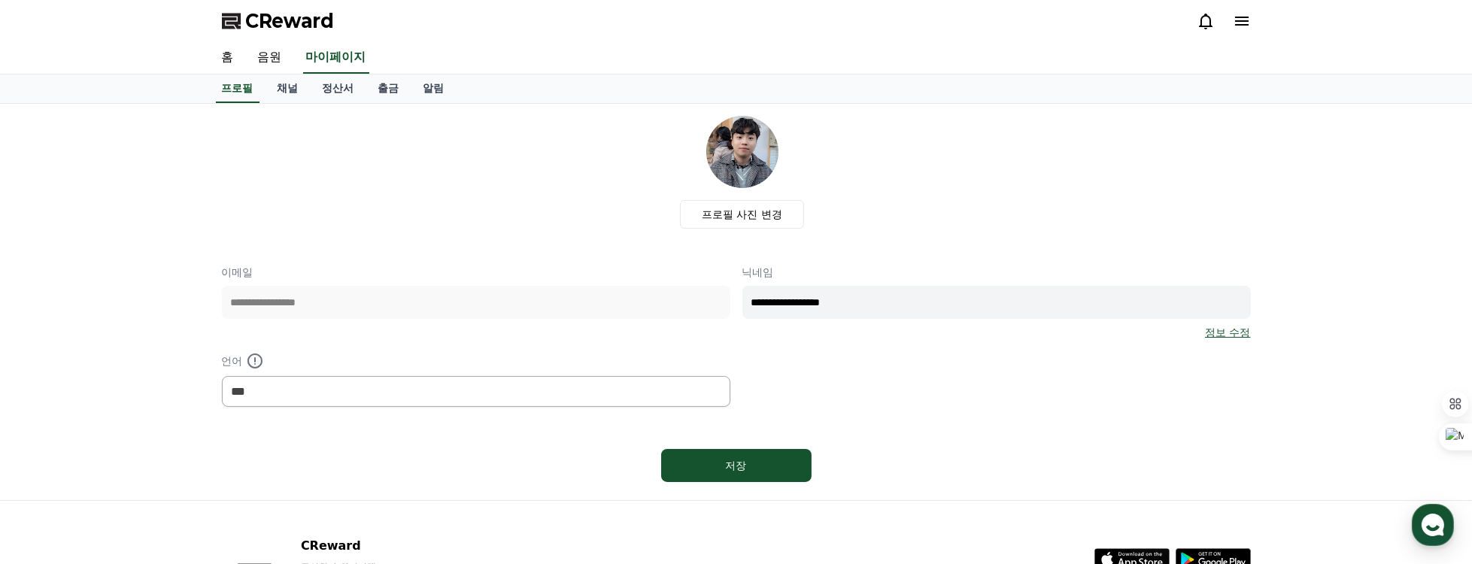
click at [1246, 18] on icon at bounding box center [1242, 21] width 14 height 9
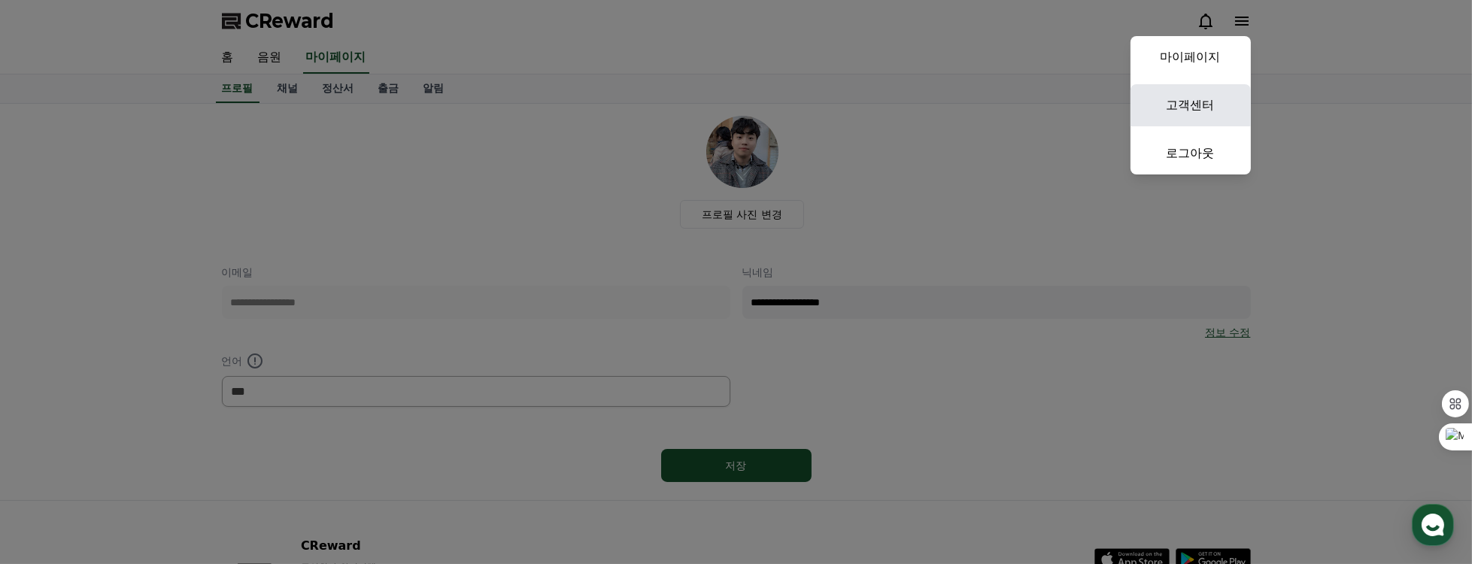
click at [1215, 109] on link "고객센터" at bounding box center [1190, 105] width 120 height 42
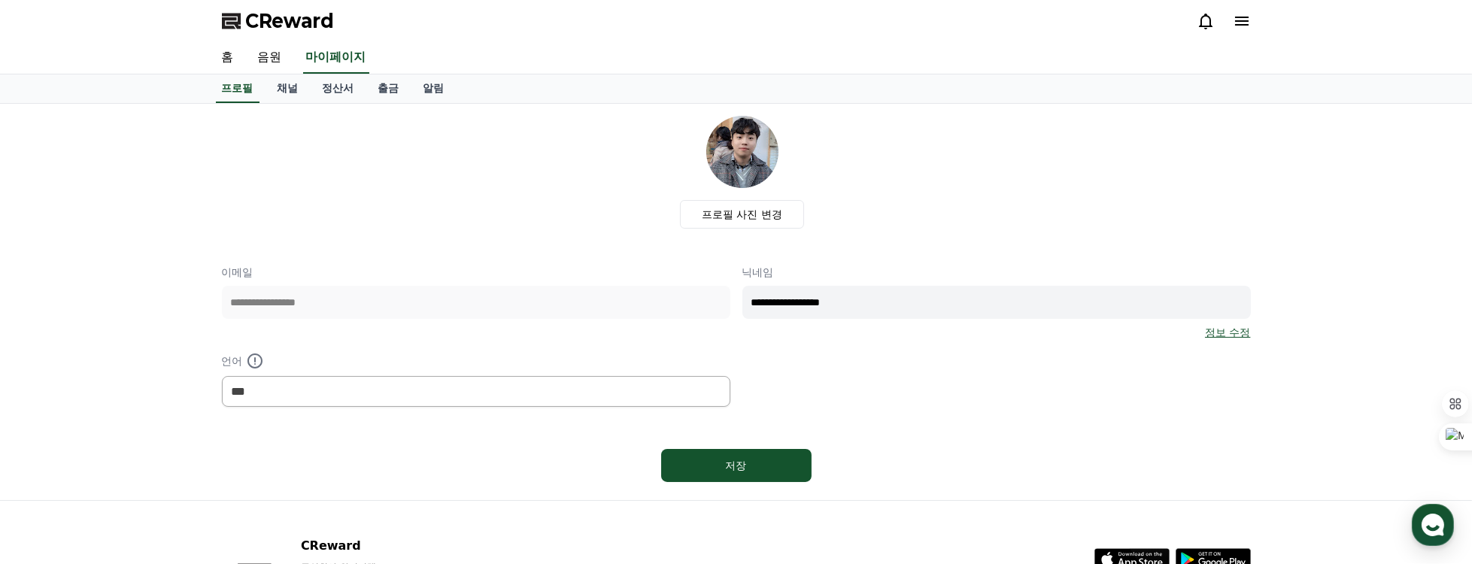
click at [1238, 10] on div at bounding box center [1224, 21] width 54 height 24
click at [1241, 16] on icon at bounding box center [1242, 21] width 18 height 18
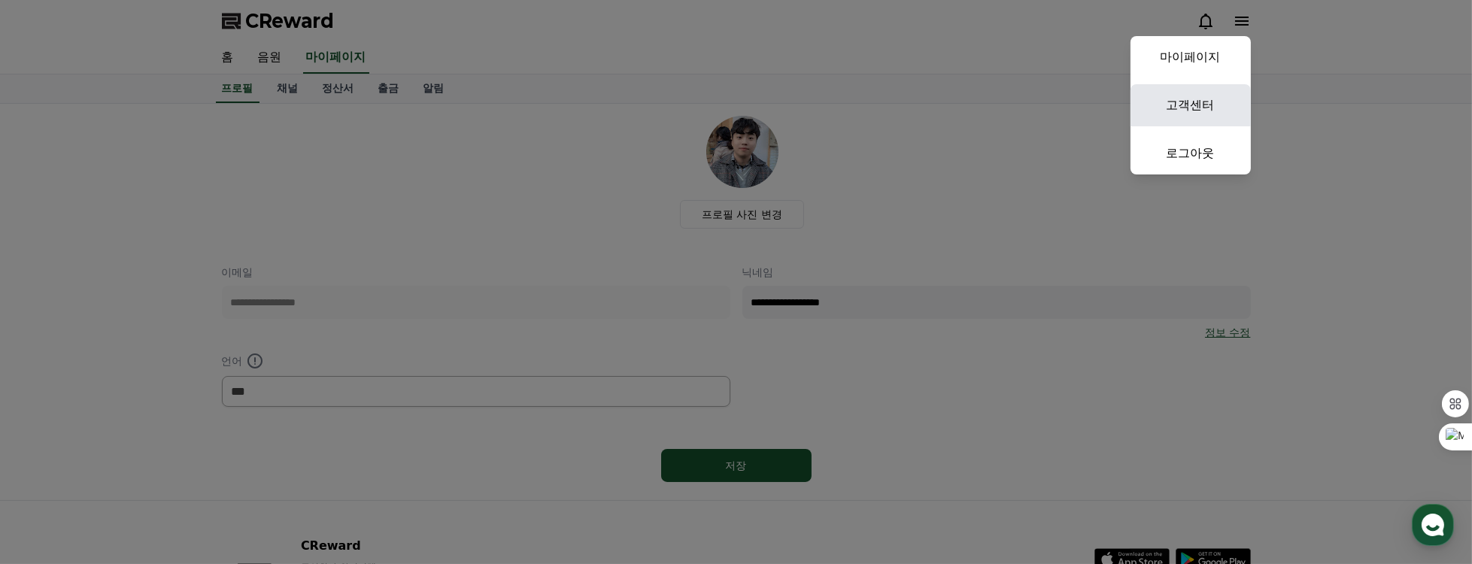
click at [1205, 97] on link "고객센터" at bounding box center [1190, 105] width 120 height 42
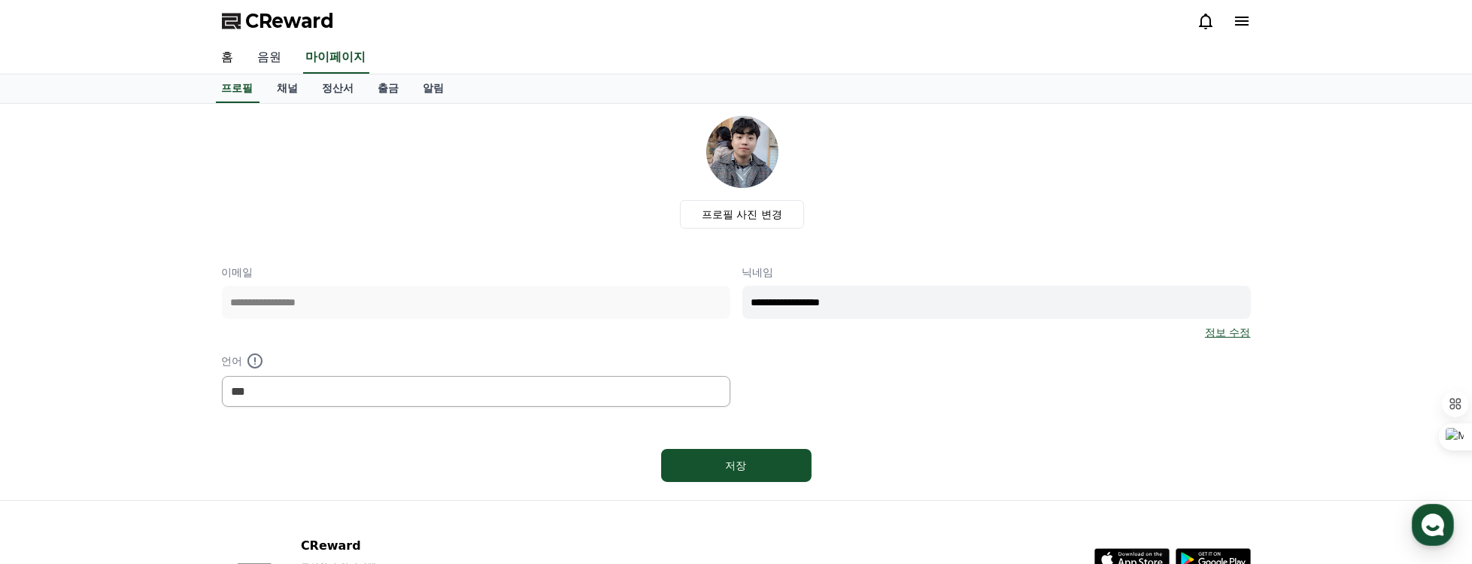
click at [262, 58] on link "음원" at bounding box center [270, 58] width 48 height 32
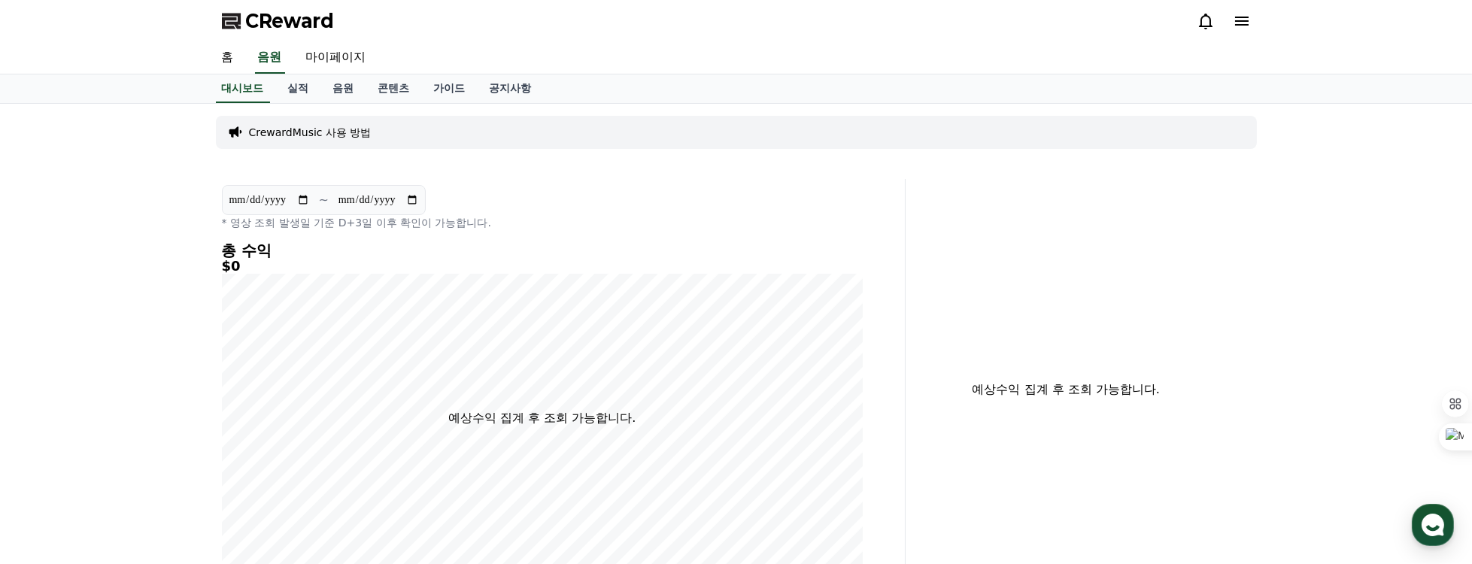
click at [323, 125] on p "CrewardMusic 사용 방법" at bounding box center [310, 132] width 123 height 15
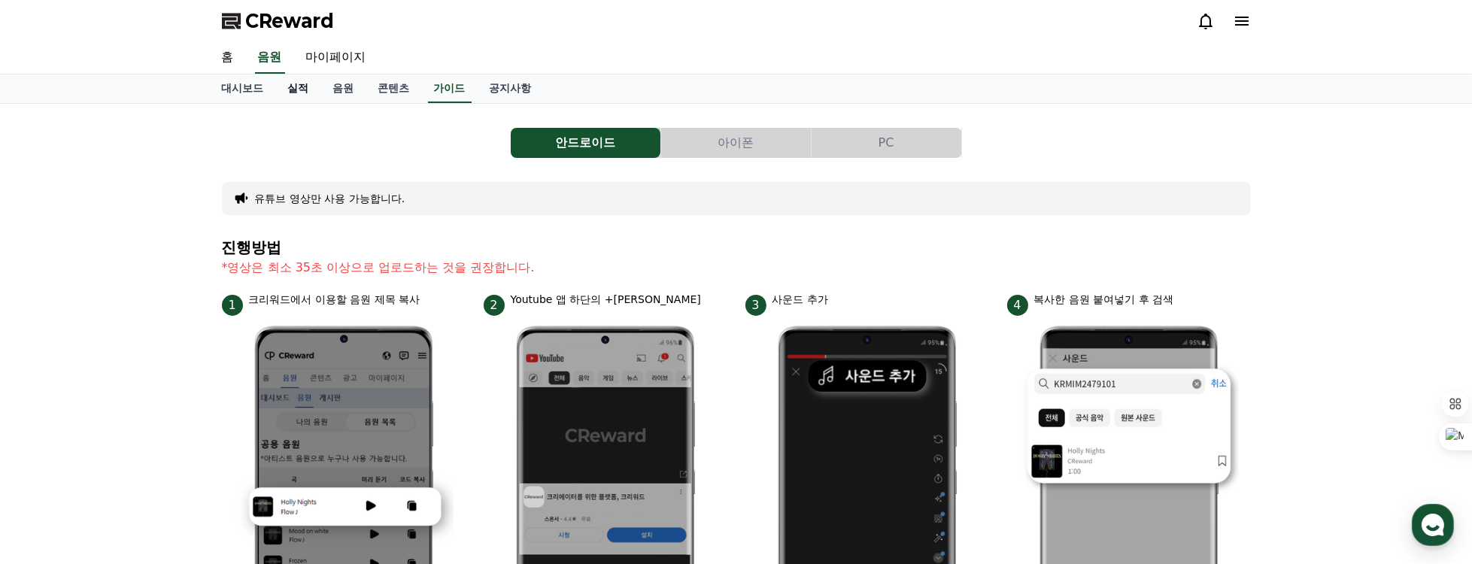
click at [310, 83] on link "실적" at bounding box center [298, 88] width 45 height 29
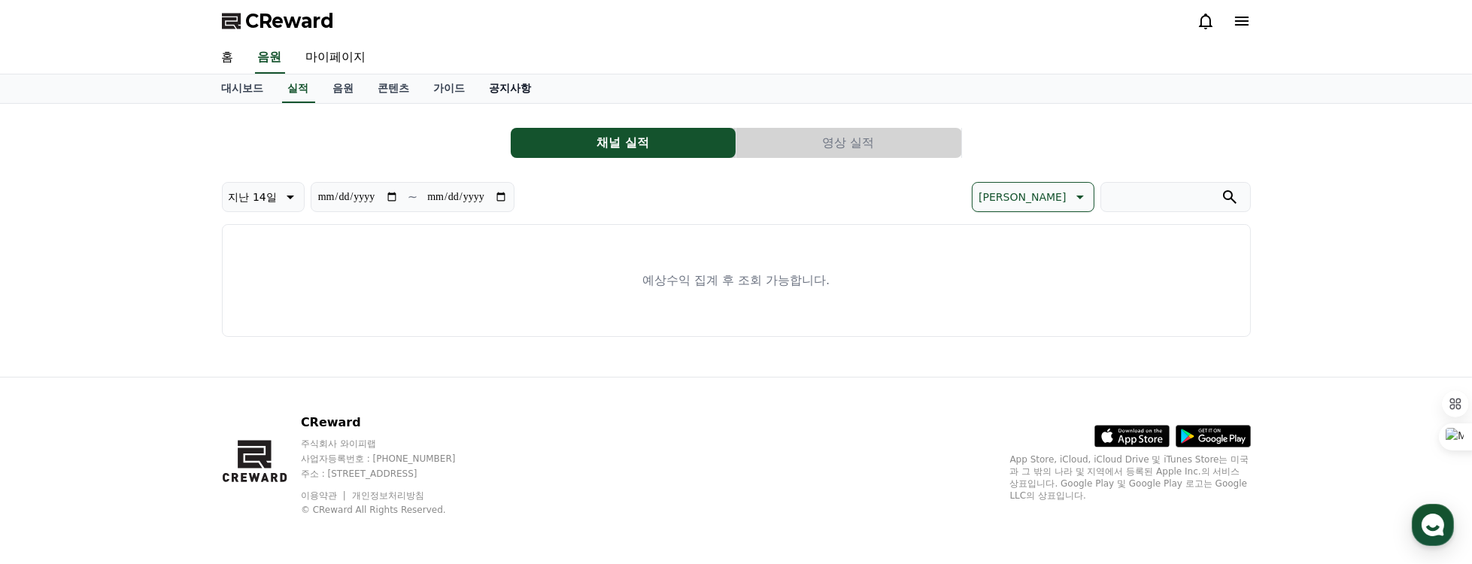
click at [527, 81] on link "공지사항" at bounding box center [511, 88] width 66 height 29
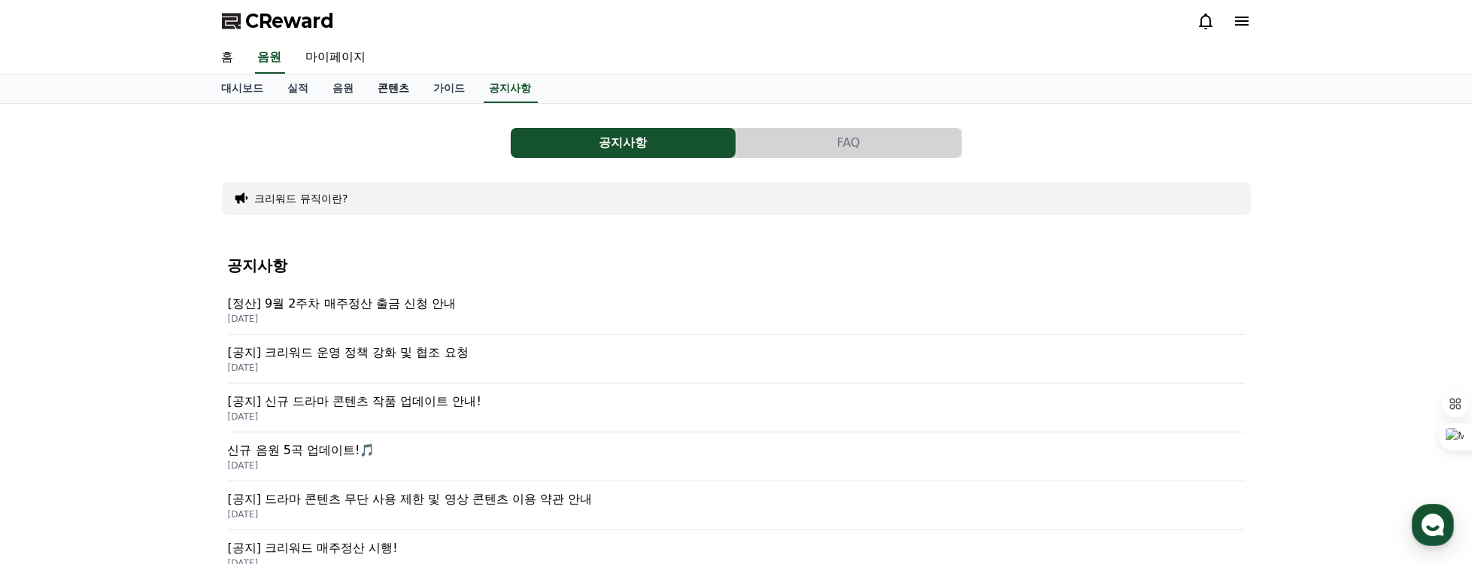
click at [393, 84] on link "콘텐츠" at bounding box center [394, 88] width 56 height 29
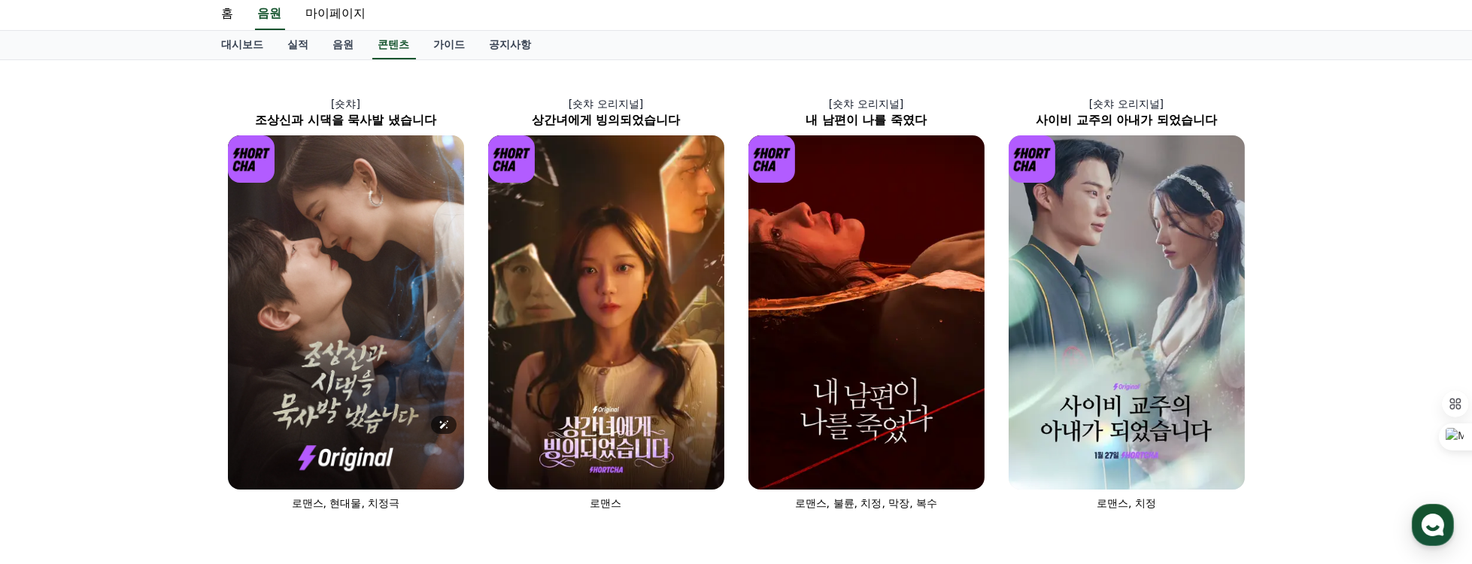
scroll to position [43, 0]
click at [449, 39] on link "가이드" at bounding box center [450, 46] width 56 height 29
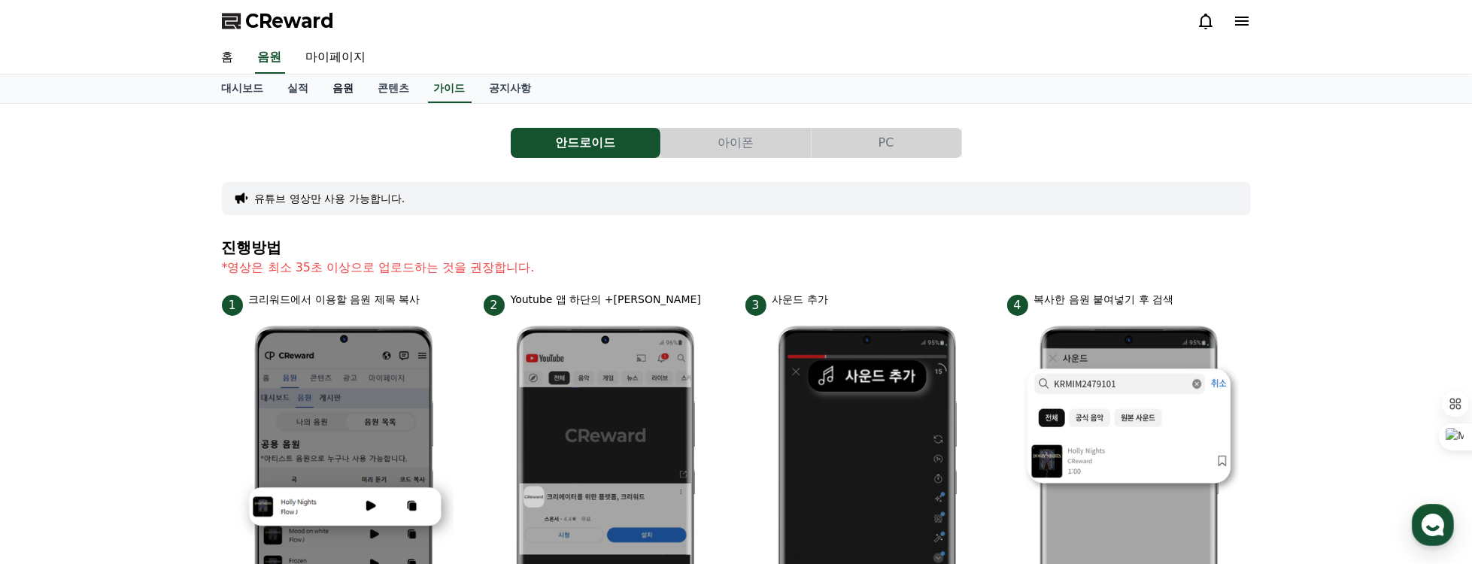
click at [346, 85] on link "음원" at bounding box center [343, 88] width 45 height 29
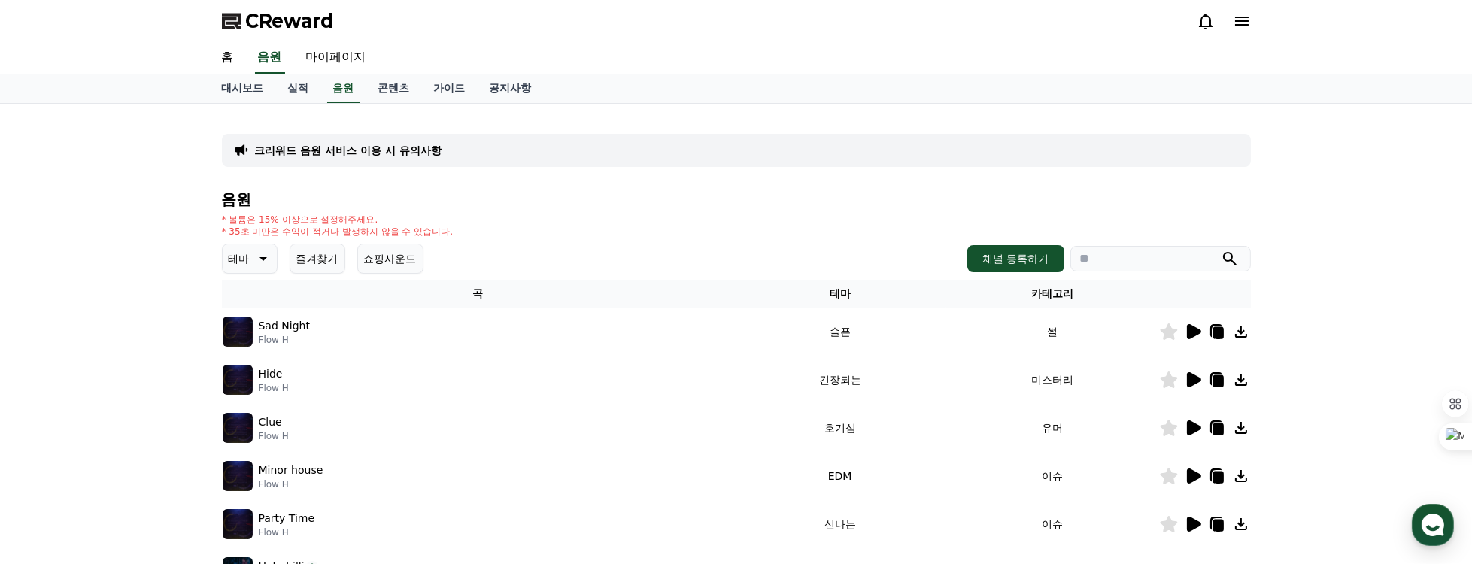
scroll to position [129, 0]
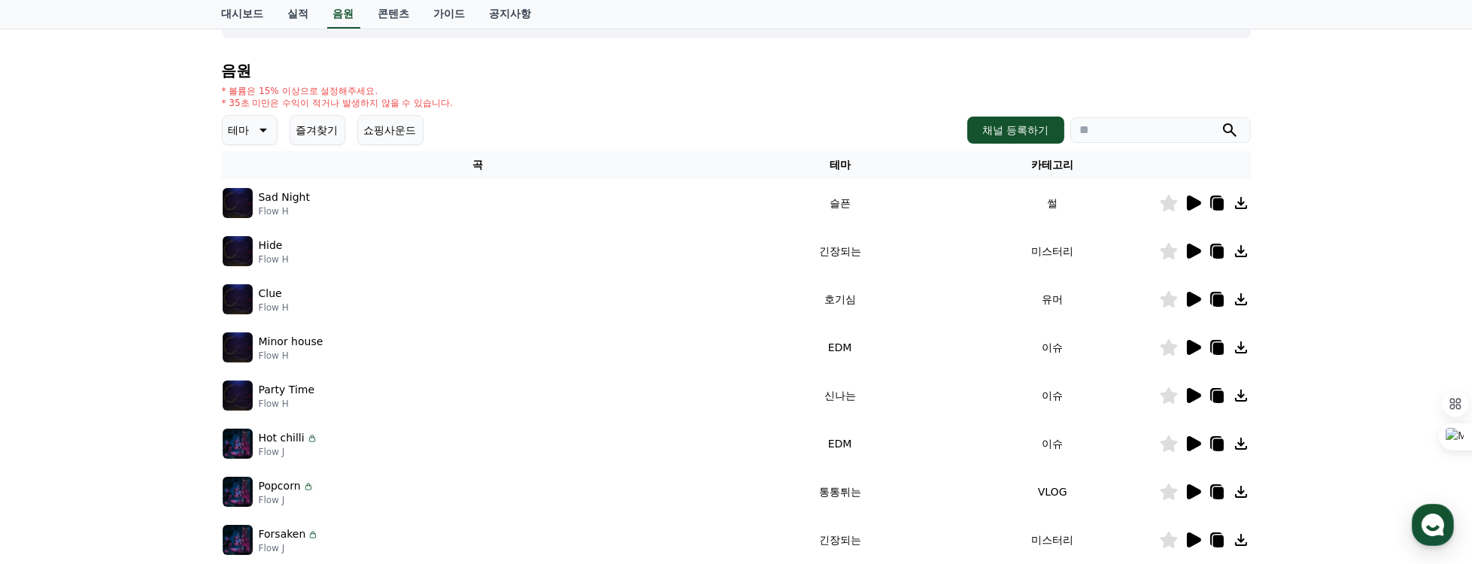
click at [256, 125] on icon at bounding box center [262, 130] width 18 height 18
click at [248, 286] on button "코믹한" at bounding box center [246, 293] width 44 height 33
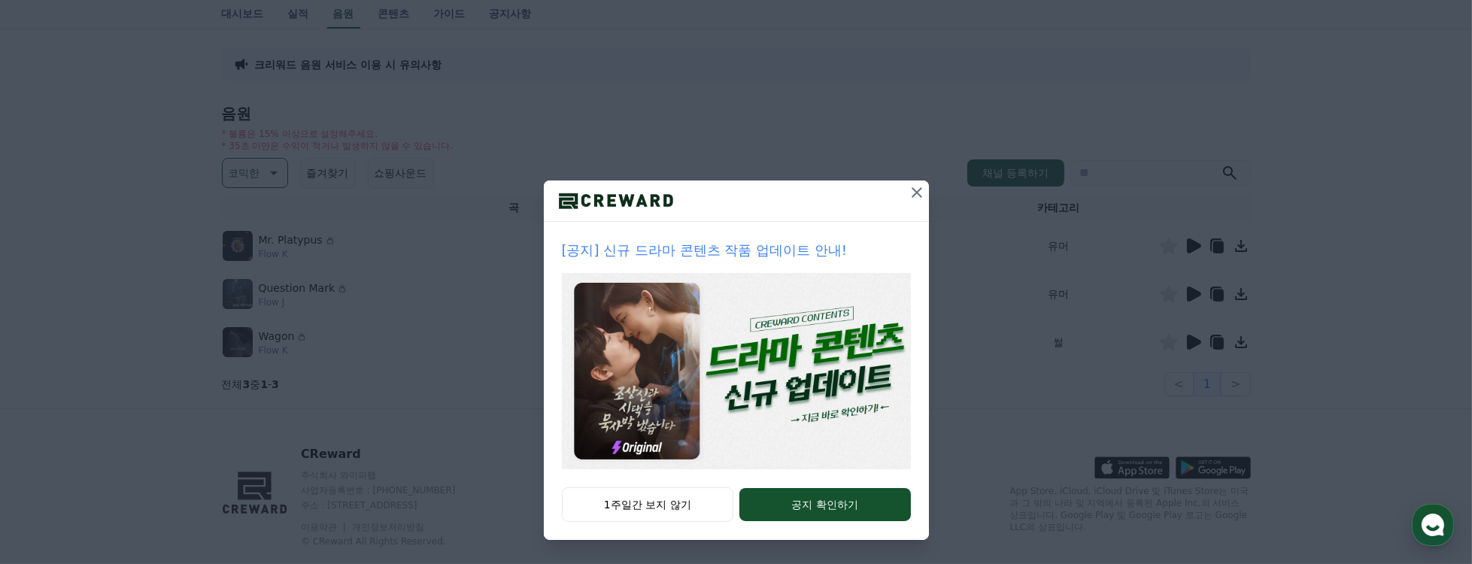
click at [915, 191] on icon at bounding box center [917, 192] width 11 height 11
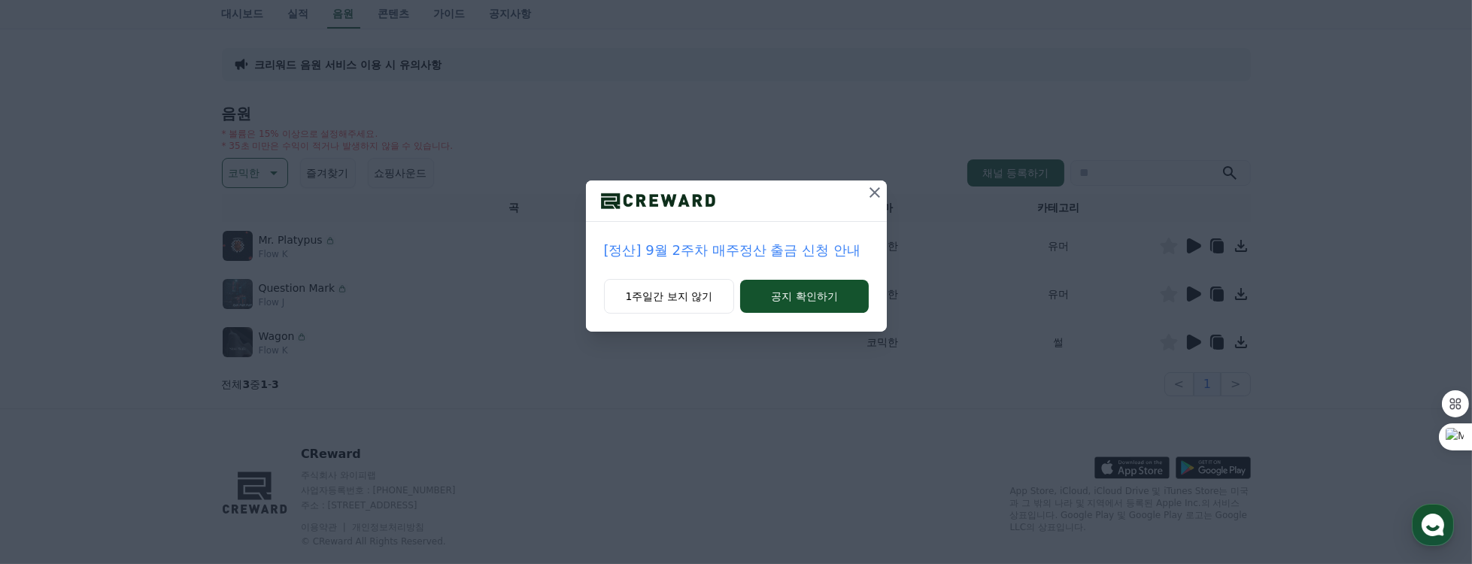
click at [874, 194] on icon at bounding box center [875, 193] width 18 height 18
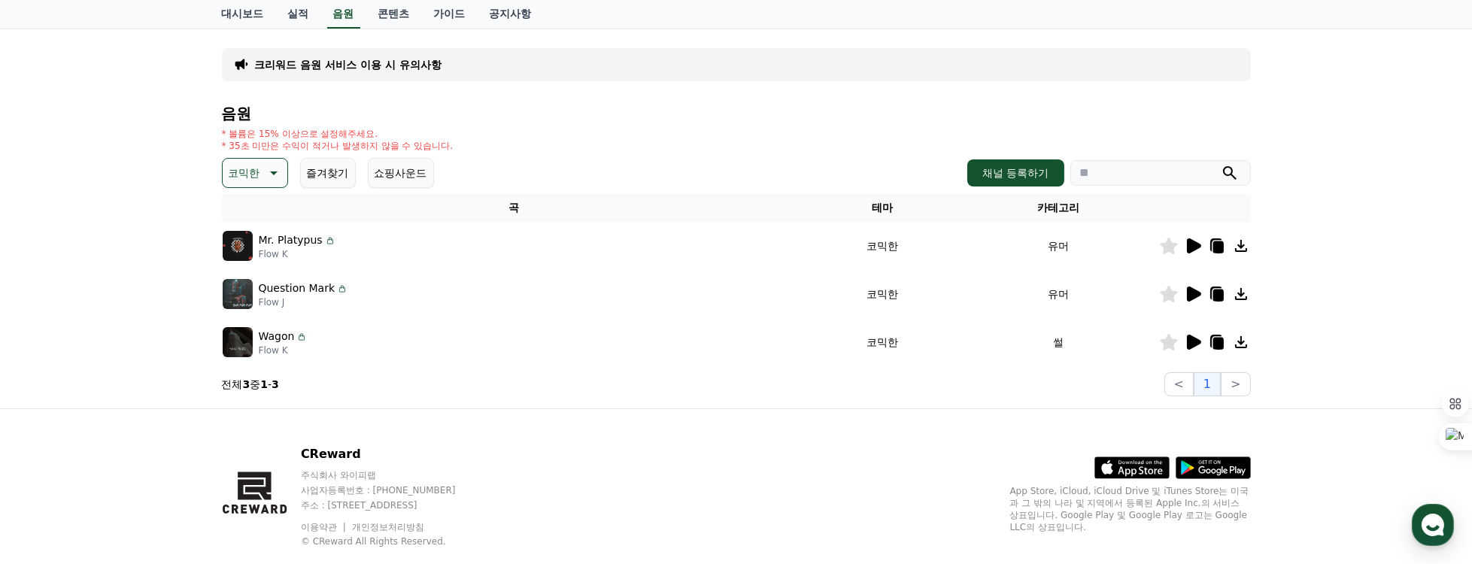
click at [1189, 245] on icon at bounding box center [1194, 245] width 14 height 15
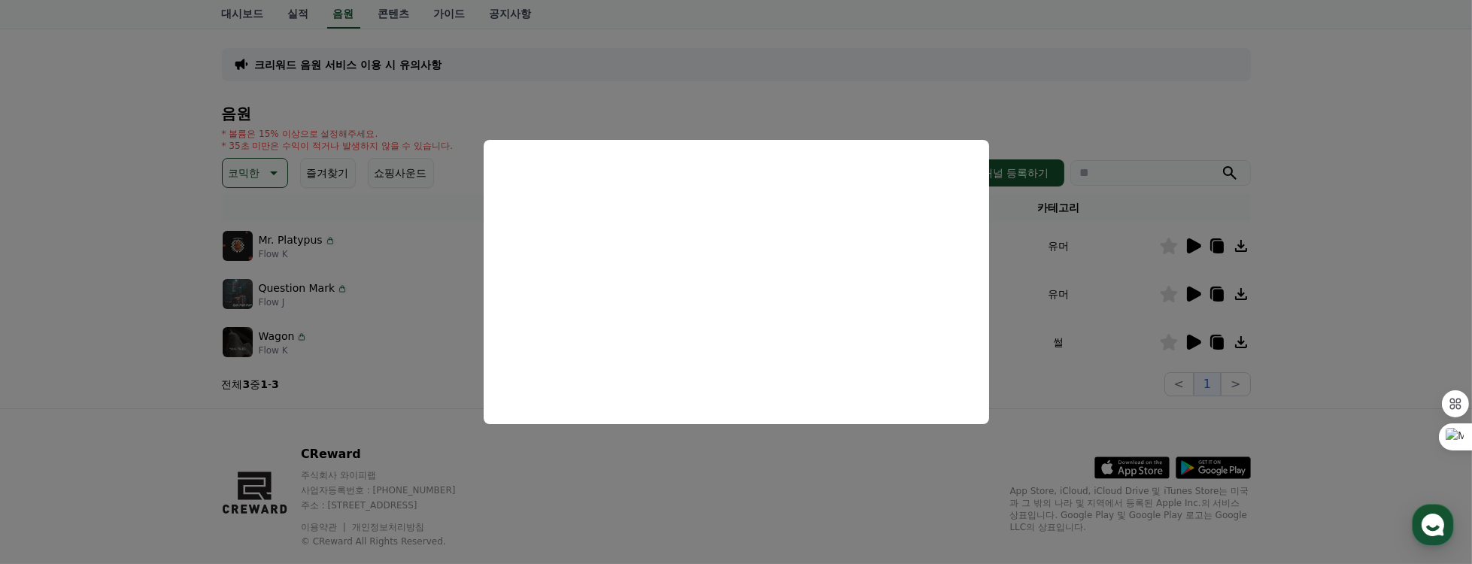
click at [1045, 368] on button "close modal" at bounding box center [736, 282] width 1472 height 564
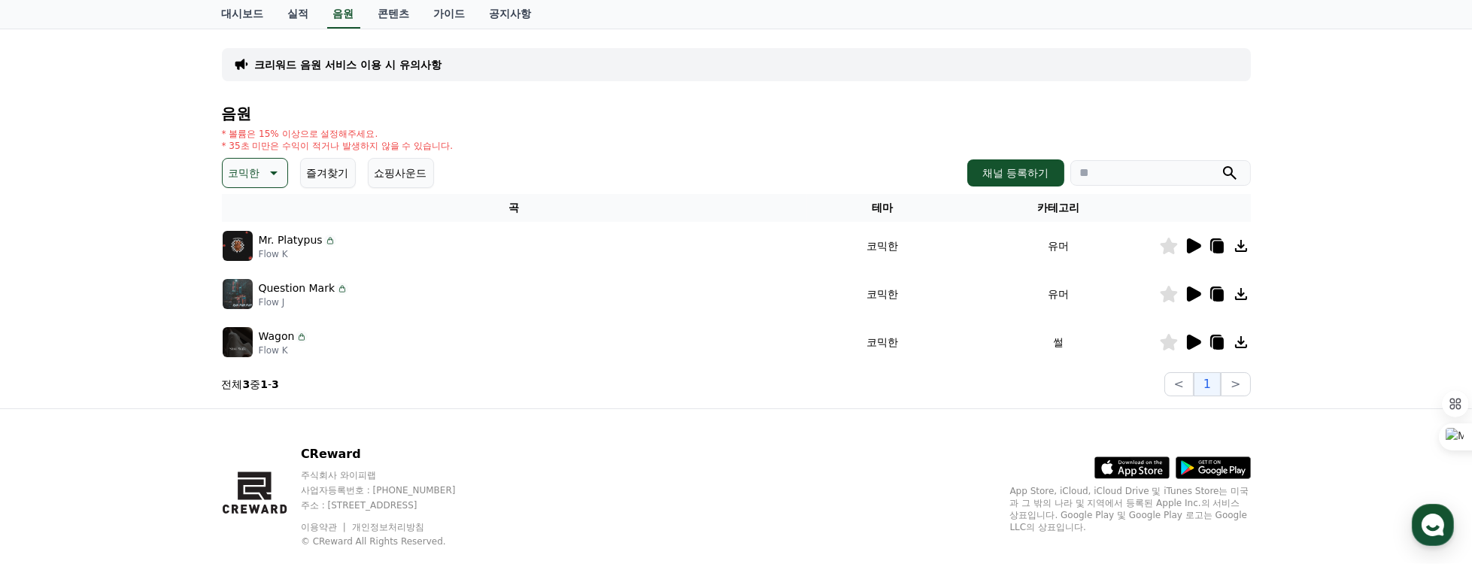
click at [1189, 289] on icon at bounding box center [1194, 294] width 14 height 15
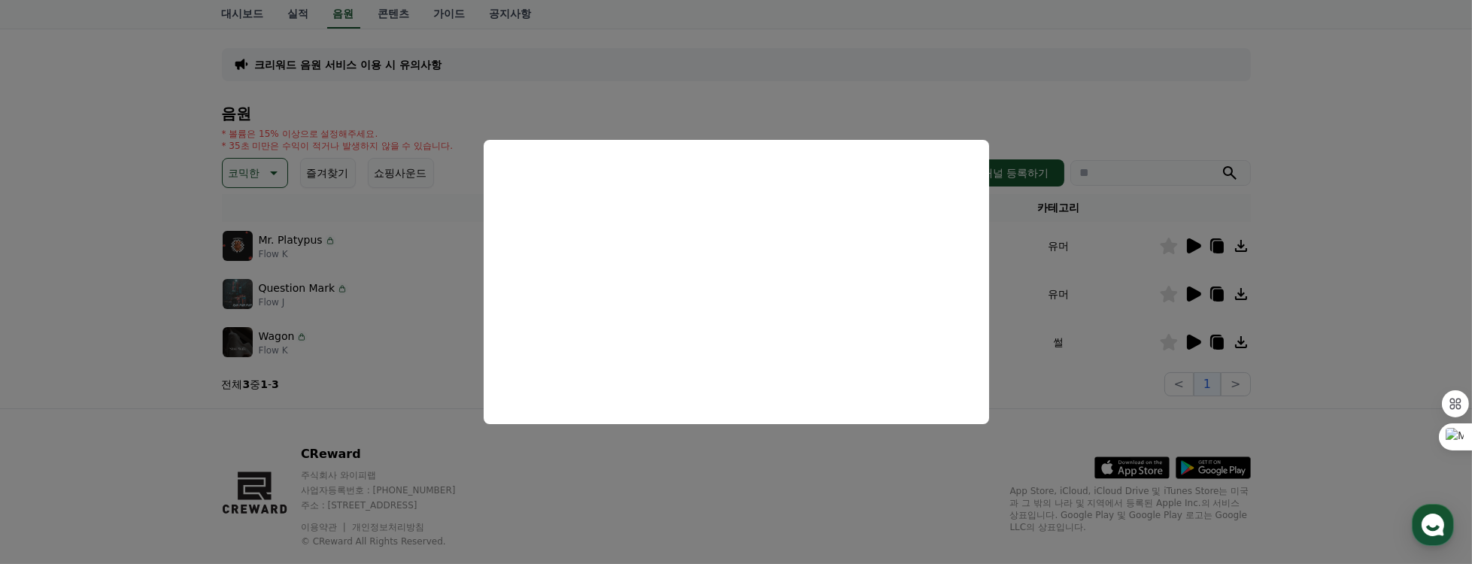
click at [344, 331] on button "close modal" at bounding box center [736, 282] width 1472 height 564
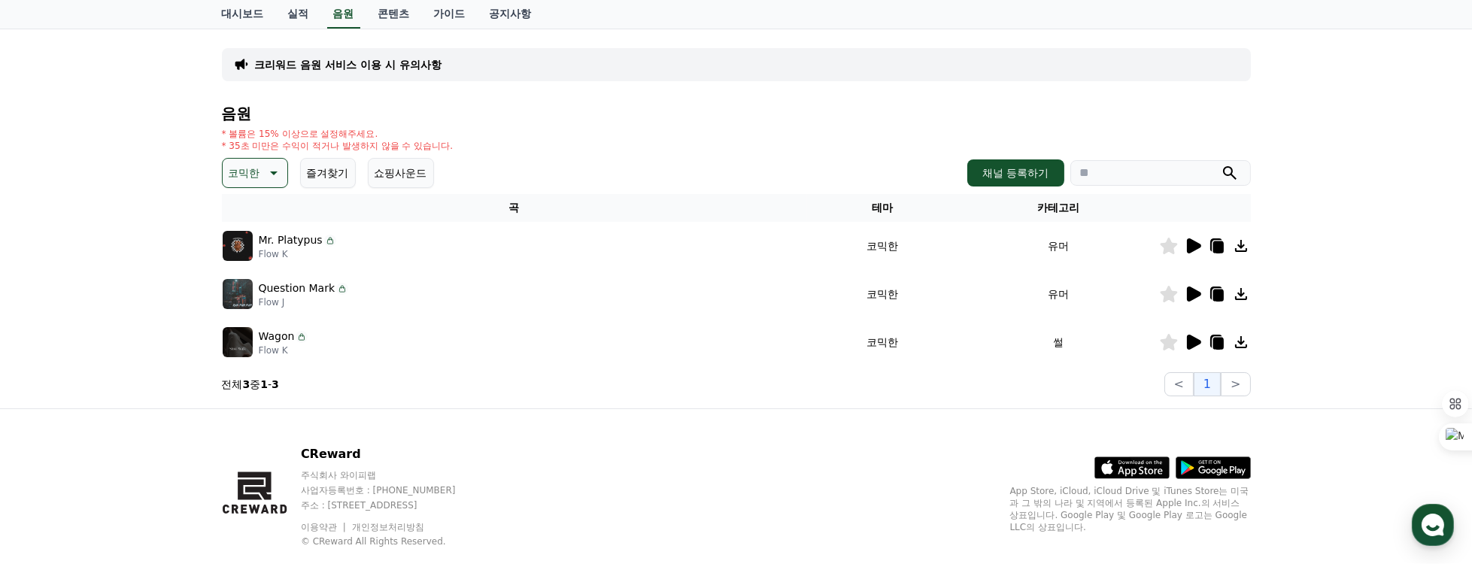
click at [239, 341] on img at bounding box center [238, 342] width 30 height 30
click at [395, 341] on div "Wagon Flow K" at bounding box center [515, 342] width 584 height 30
click at [252, 338] on img at bounding box center [238, 342] width 30 height 30
click at [1189, 343] on icon at bounding box center [1194, 342] width 14 height 15
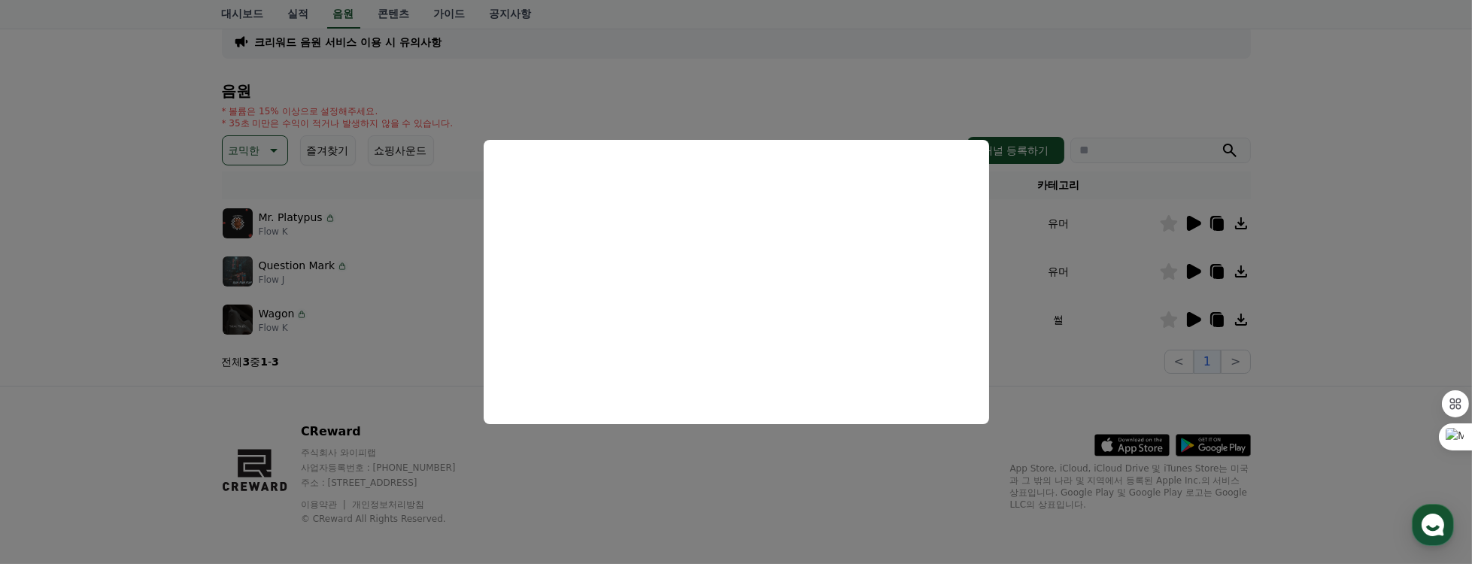
scroll to position [115, 0]
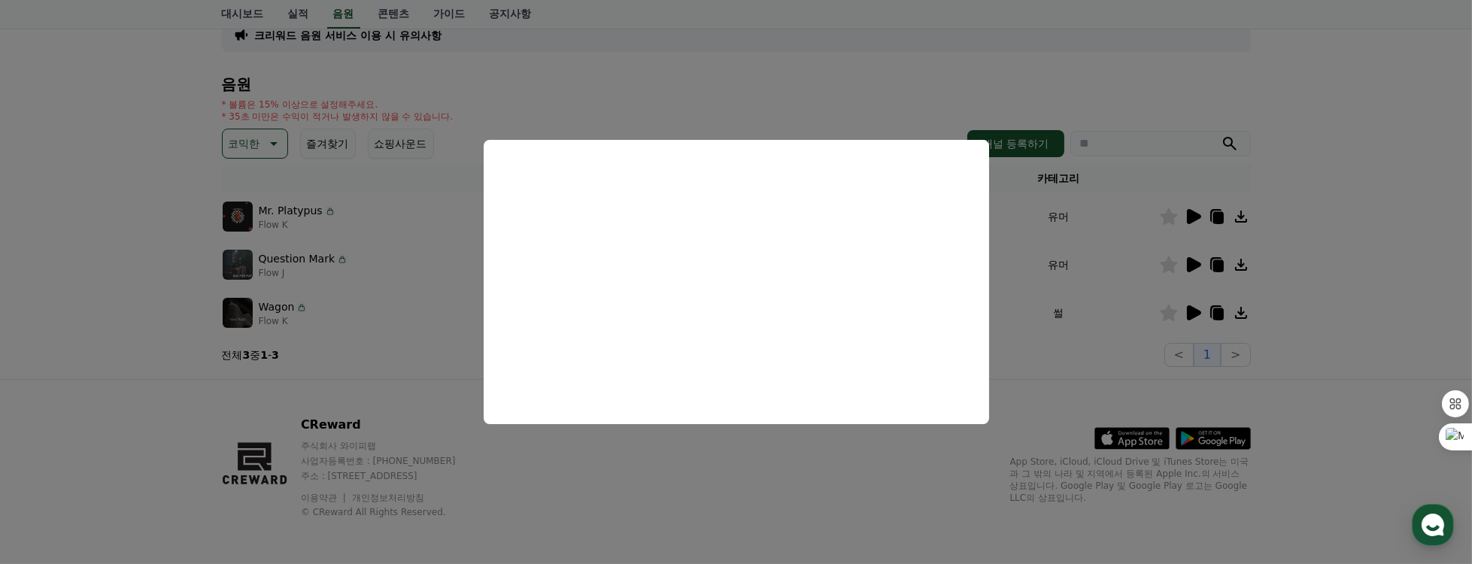
click at [425, 430] on button "close modal" at bounding box center [736, 282] width 1472 height 564
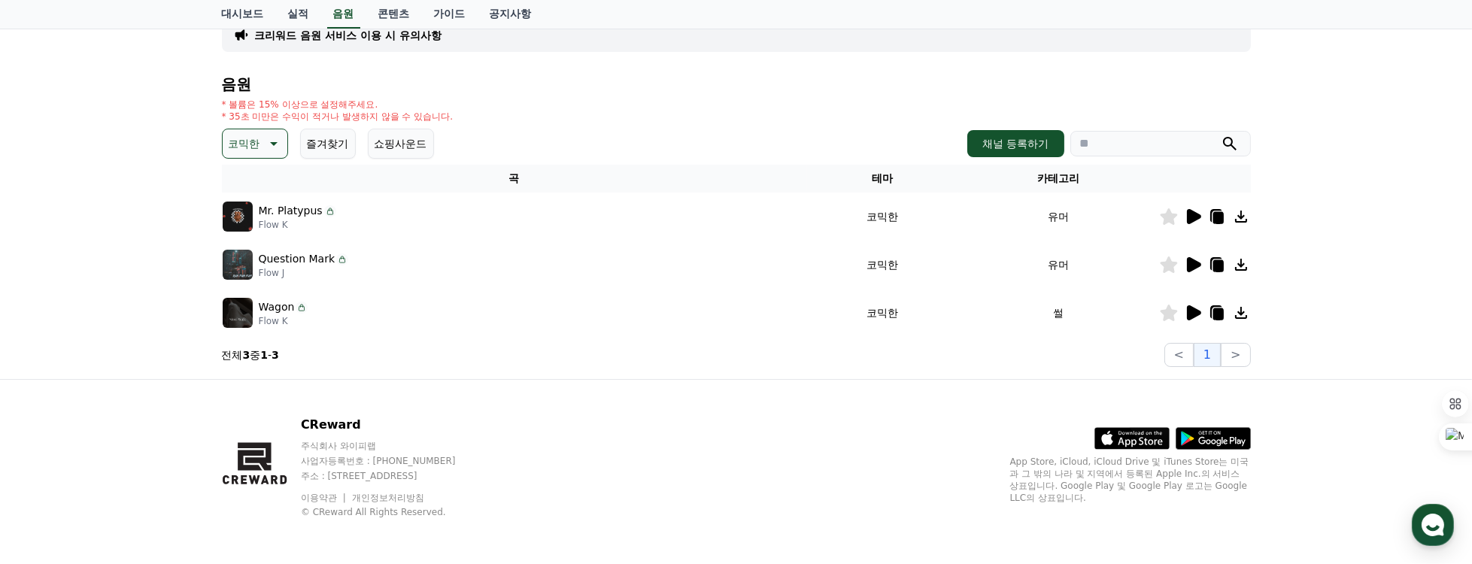
drag, startPoint x: 380, startPoint y: 443, endPoint x: 308, endPoint y: 442, distance: 72.2
click at [308, 442] on p "주식회사 와이피랩" at bounding box center [393, 446] width 184 height 12
copy p "주식회사 와이피랩"
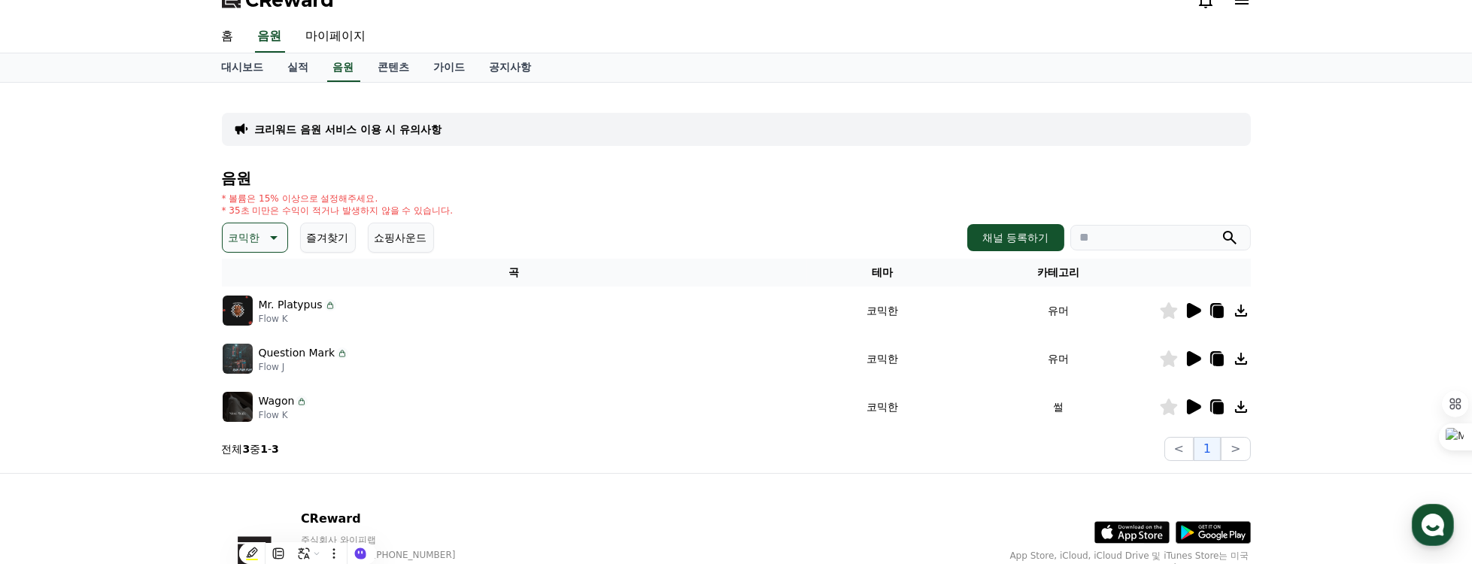
scroll to position [0, 0]
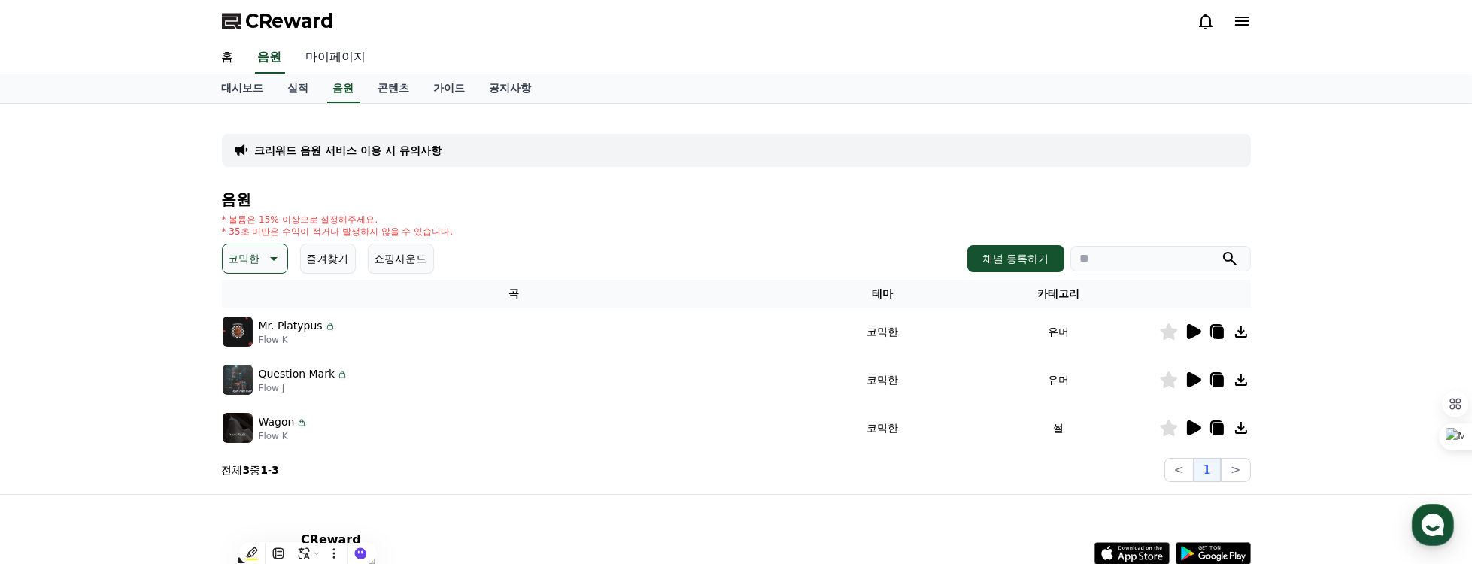
click at [351, 58] on link "마이페이지" at bounding box center [336, 58] width 84 height 32
select select "**********"
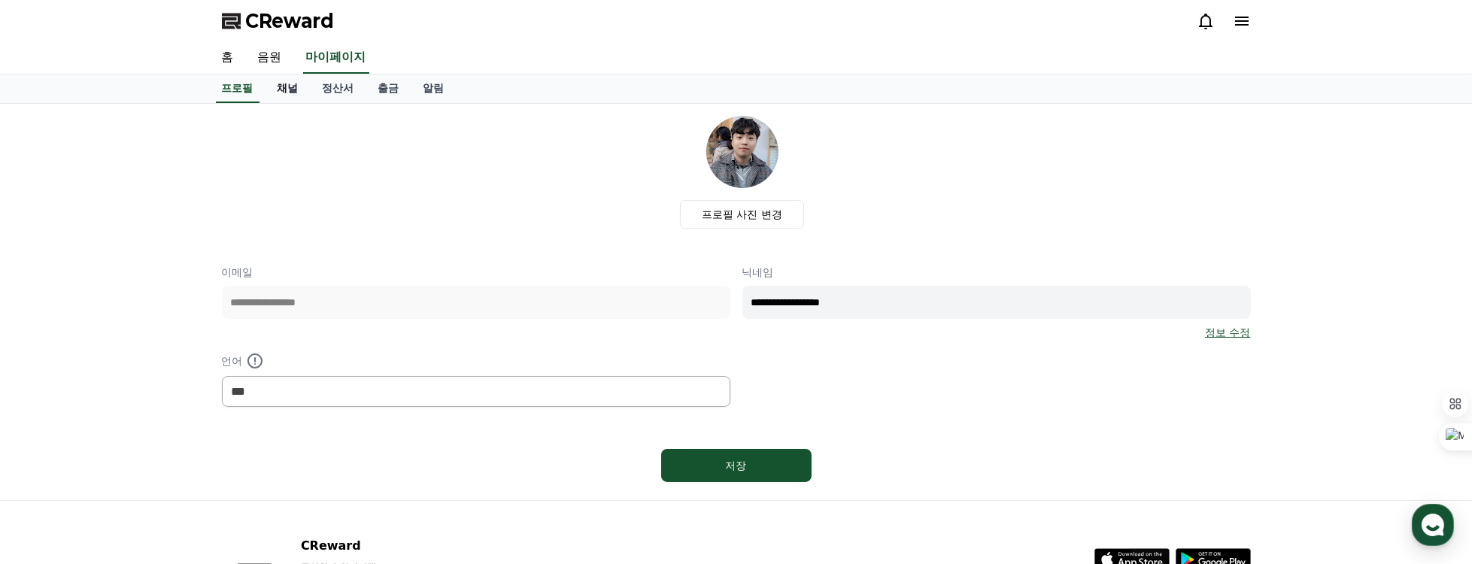
click at [290, 83] on link "채널" at bounding box center [287, 88] width 45 height 29
